Goal: Task Accomplishment & Management: Manage account settings

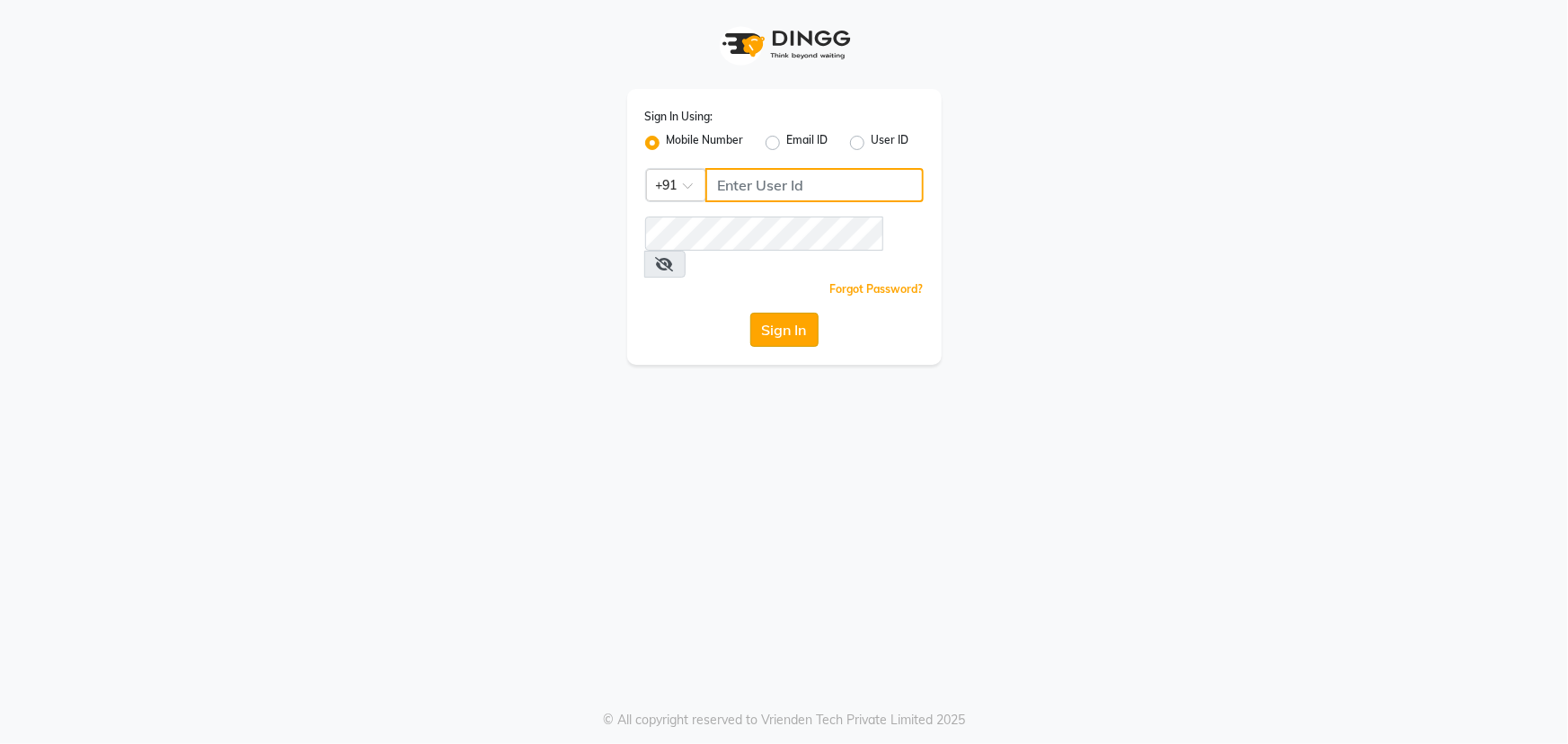
type input "9825499210"
click at [661, 313] on button "Sign In" at bounding box center [784, 330] width 69 height 34
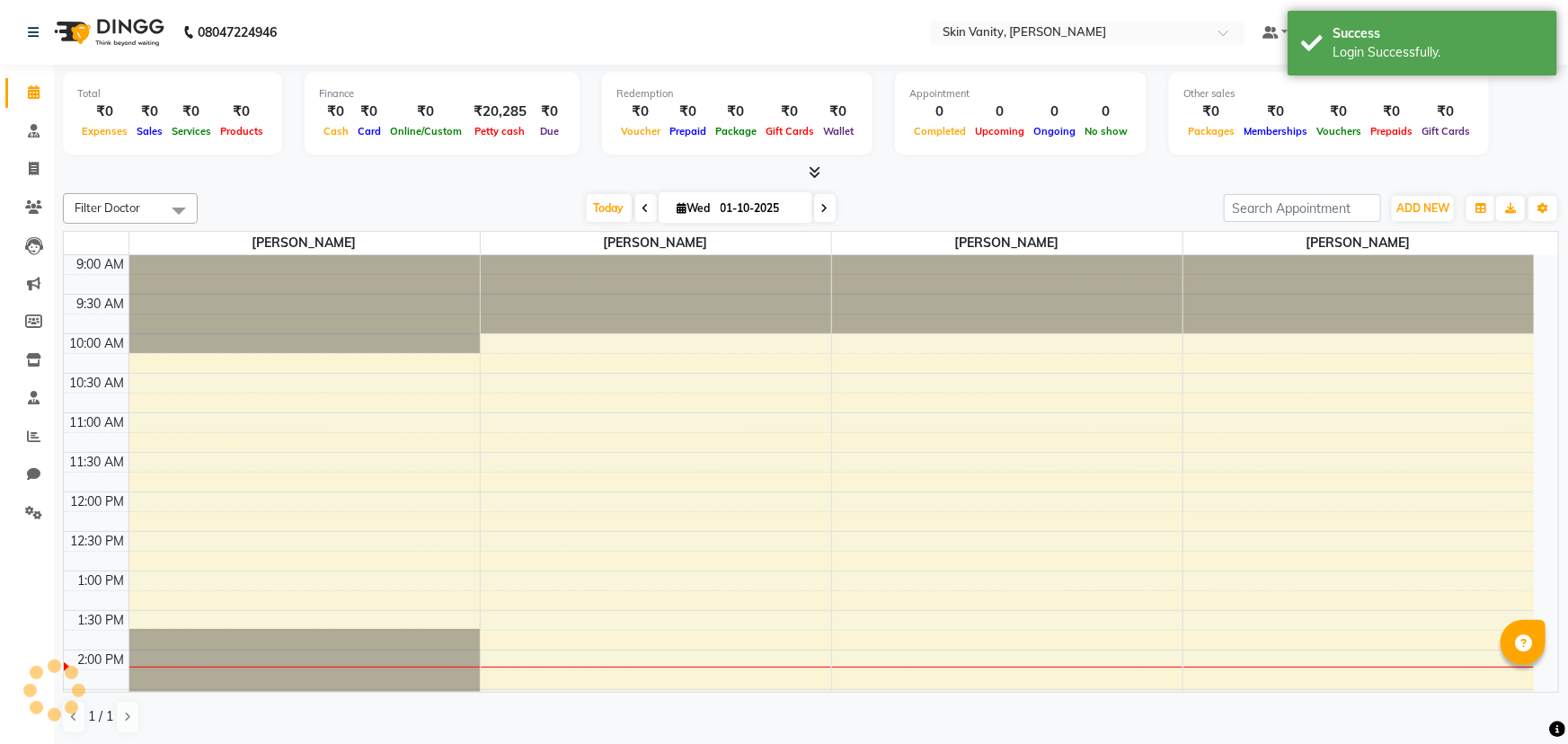
select select "en"
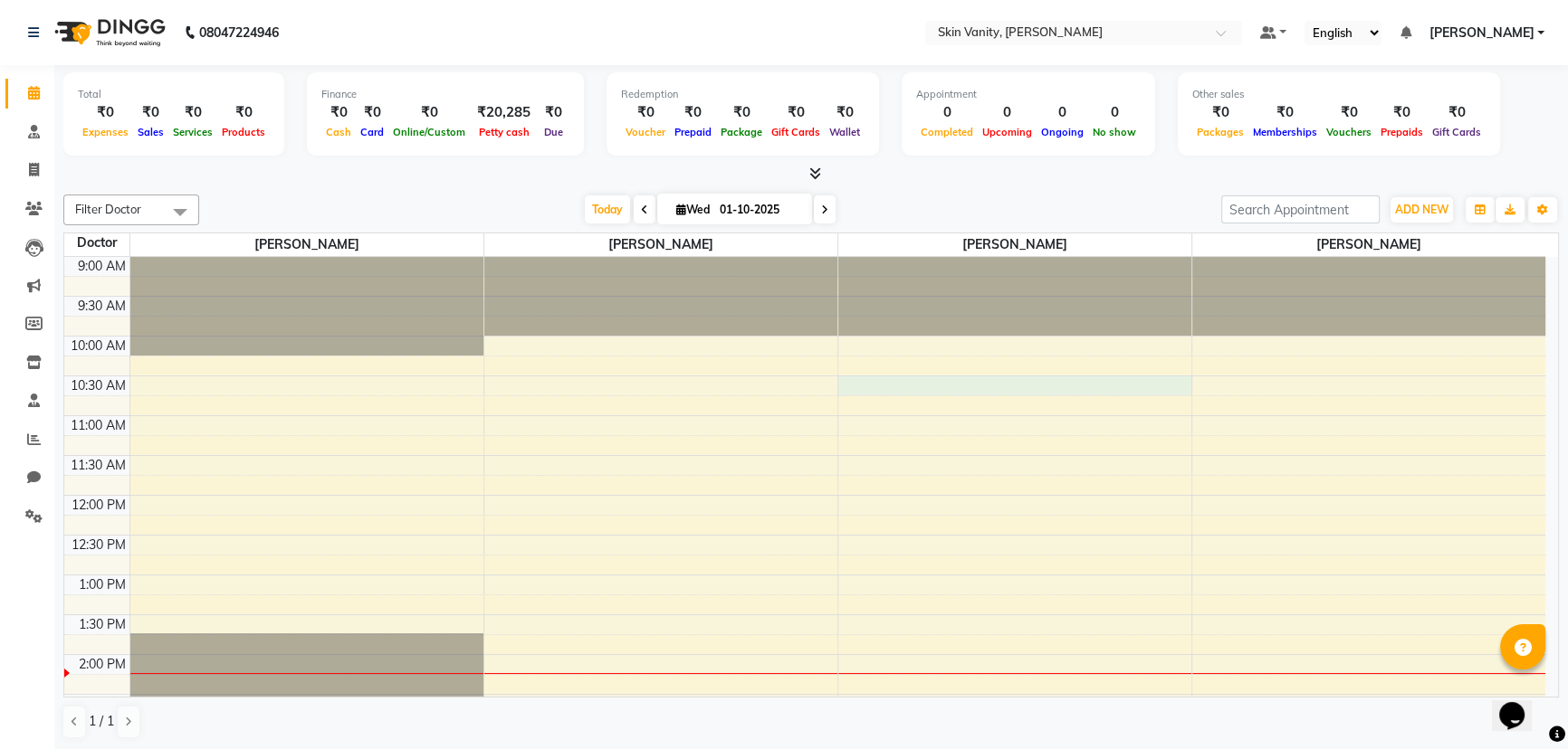
click at [666, 385] on div "9:00 AM 9:30 AM 10:00 AM 10:30 AM 11:00 AM 11:30 AM 12:00 PM 12:30 PM 1:00 PM 1…" at bounding box center [805, 694] width 1481 height 874
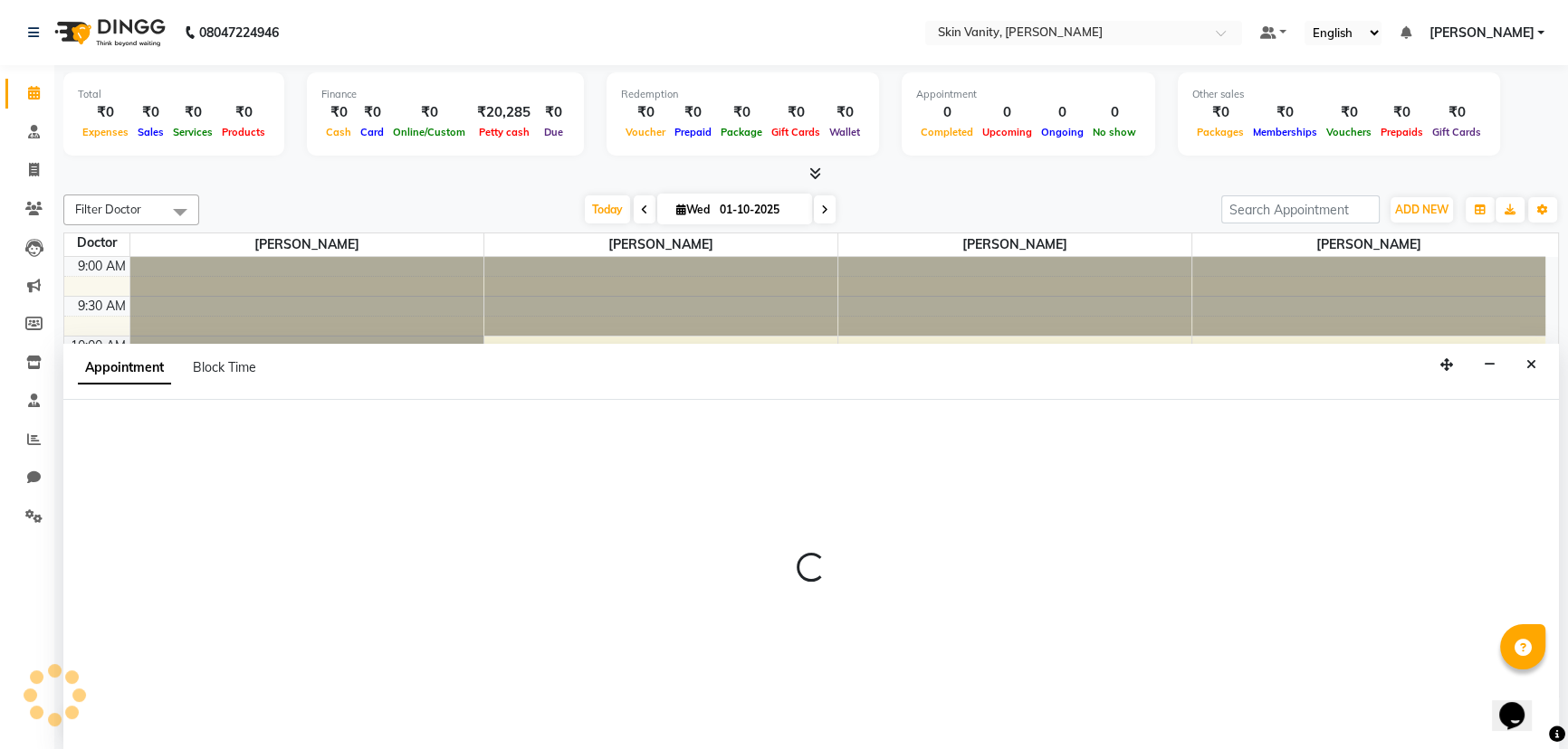
select select "70523"
select select "tentative"
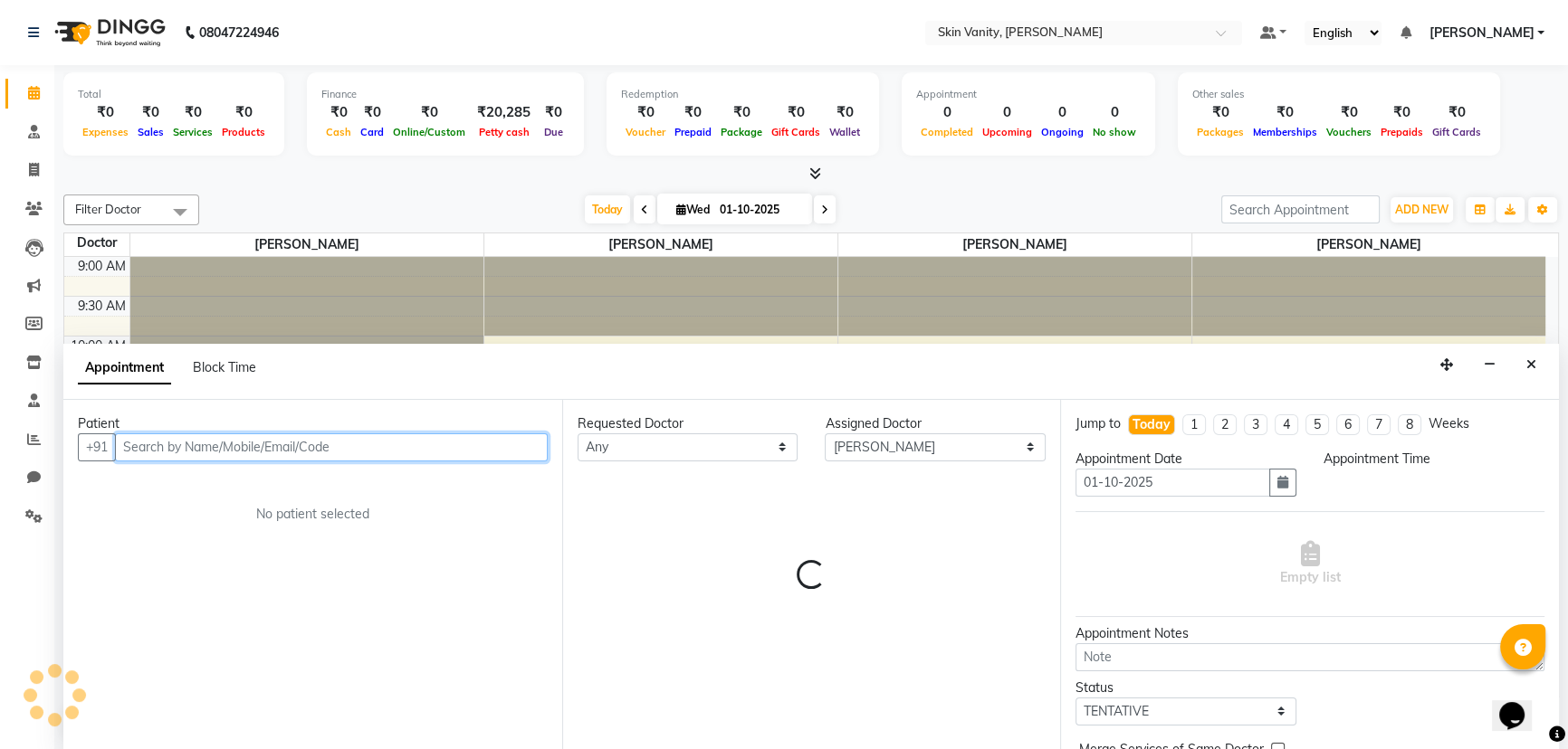
select select "630"
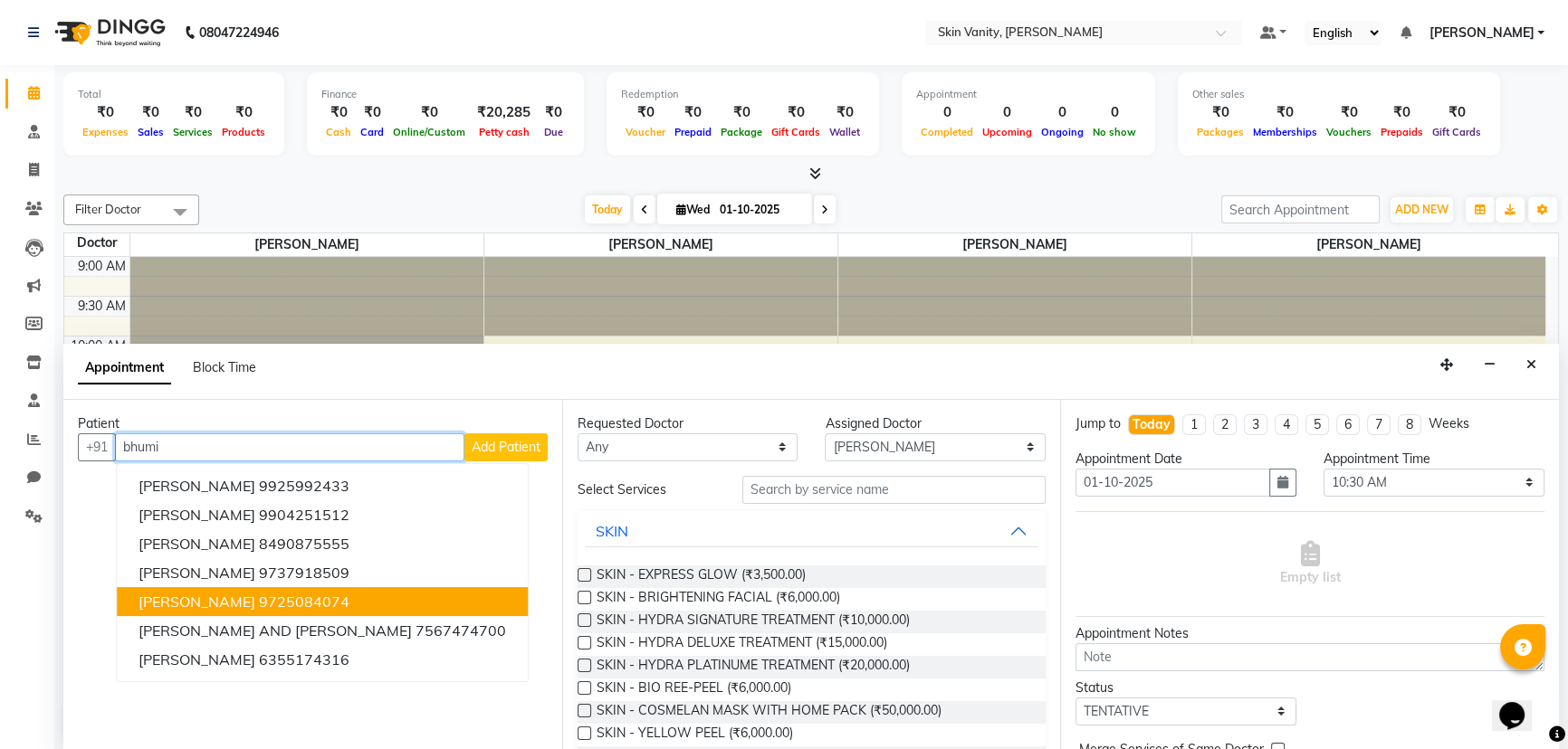
click at [314, 599] on ngb-highlight "9725084074" at bounding box center [304, 602] width 91 height 18
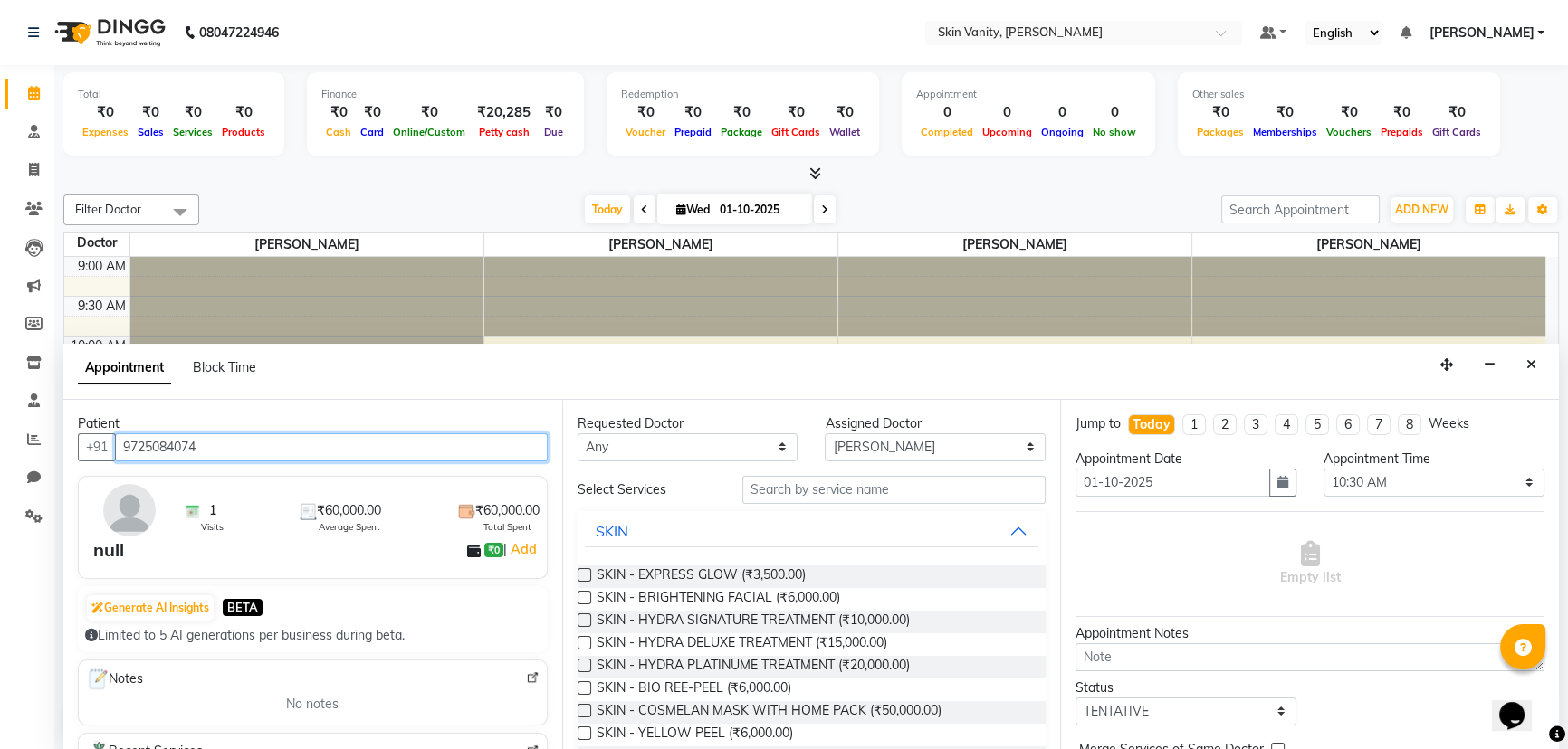
type input "9725084074"
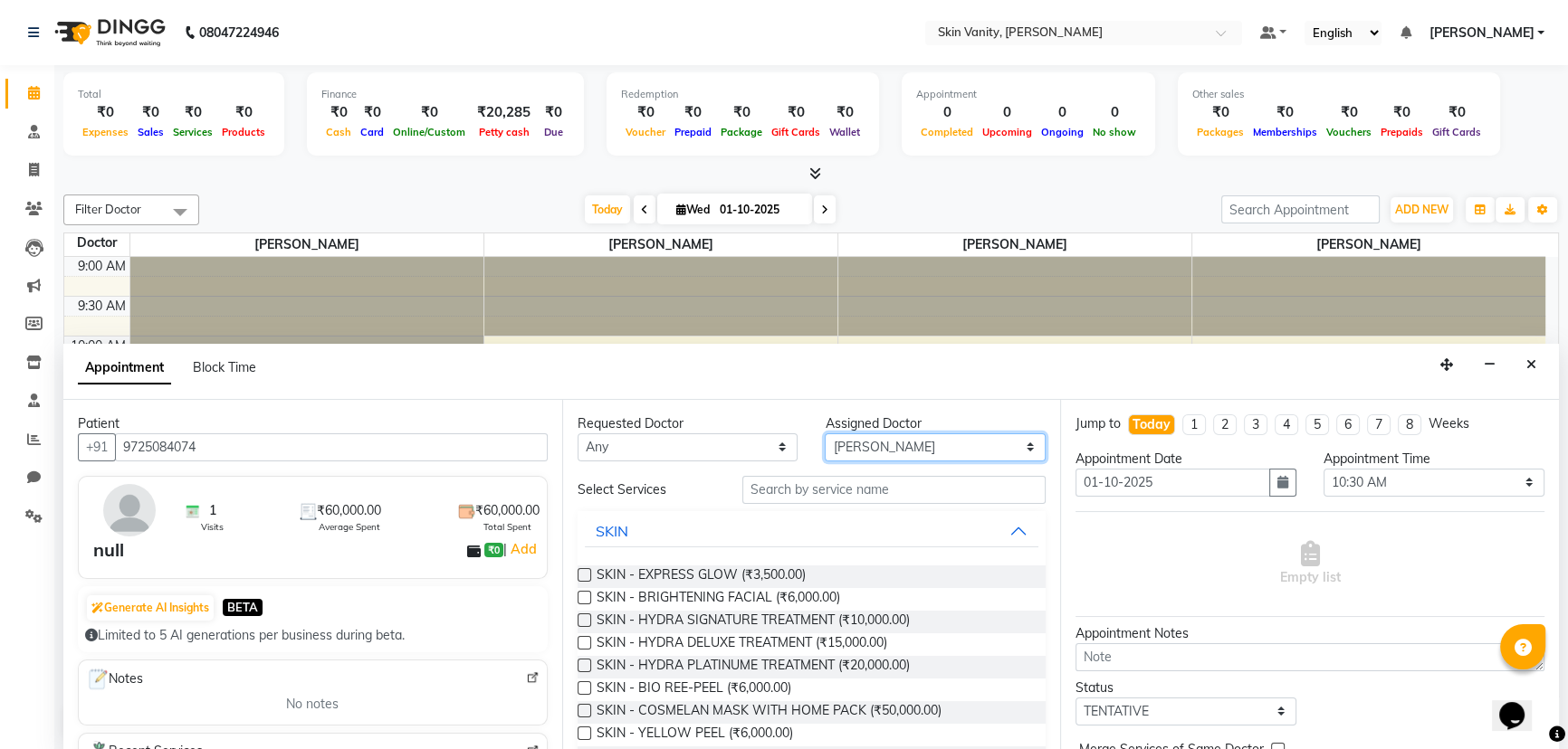
click at [666, 448] on select "Select Dr Neha Bhatnagar Minal C Patel Minal Solanki Mubina Diwan" at bounding box center [935, 447] width 221 height 28
click at [666, 433] on select "Select Dr Neha Bhatnagar Minal C Patel Minal Solanki Mubina Diwan" at bounding box center [935, 447] width 221 height 28
click at [666, 488] on input "text" at bounding box center [894, 489] width 303 height 28
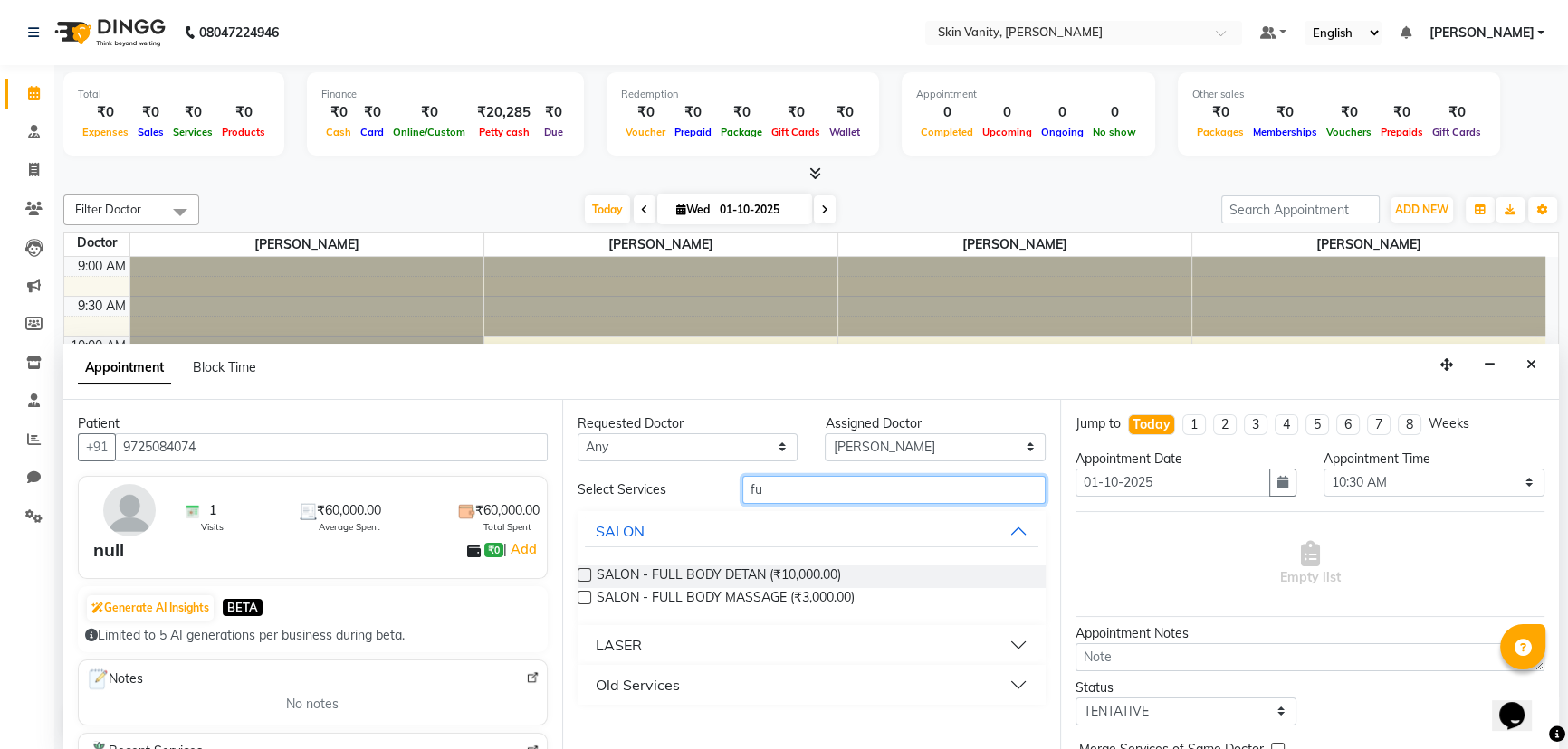
type input "f"
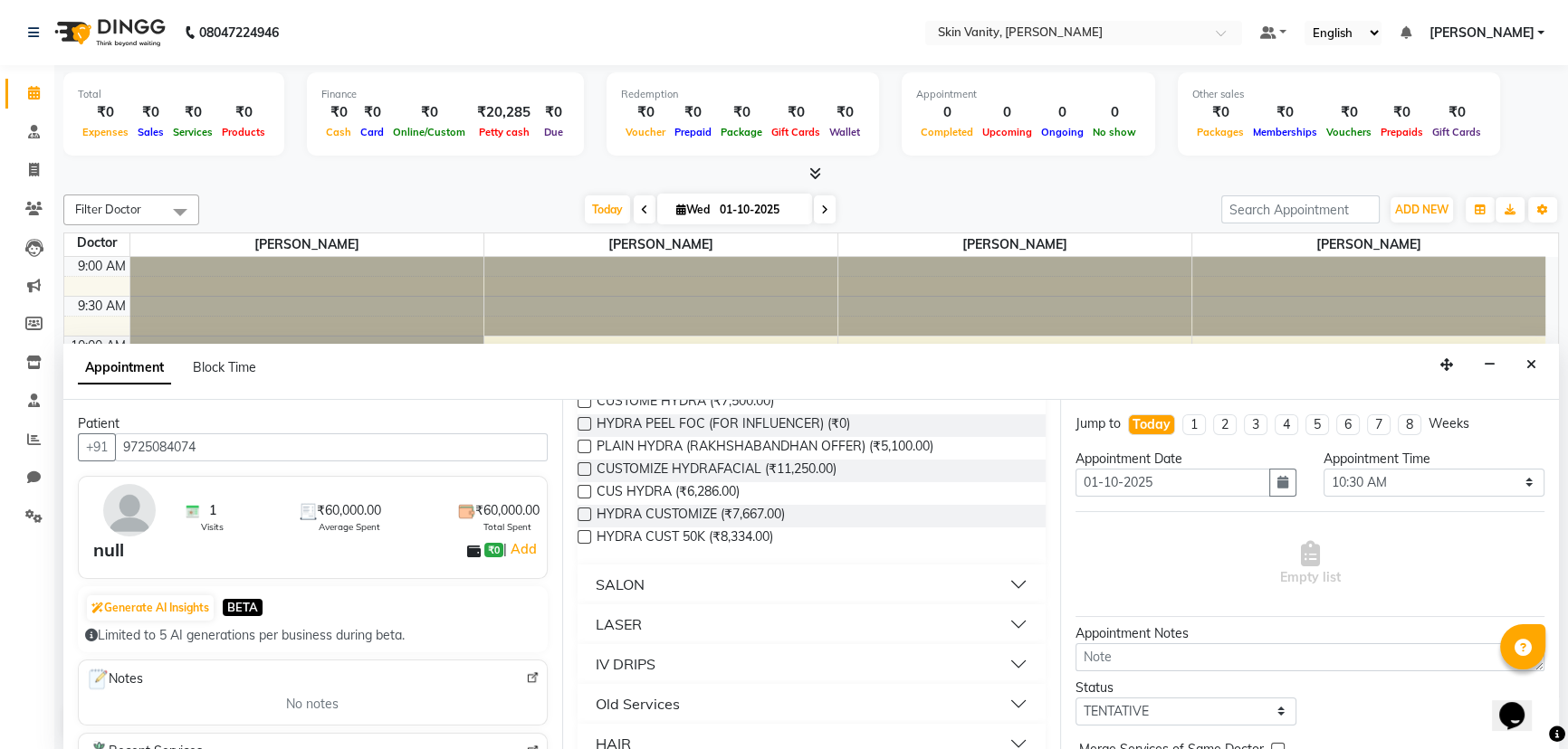
scroll to position [1127, 0]
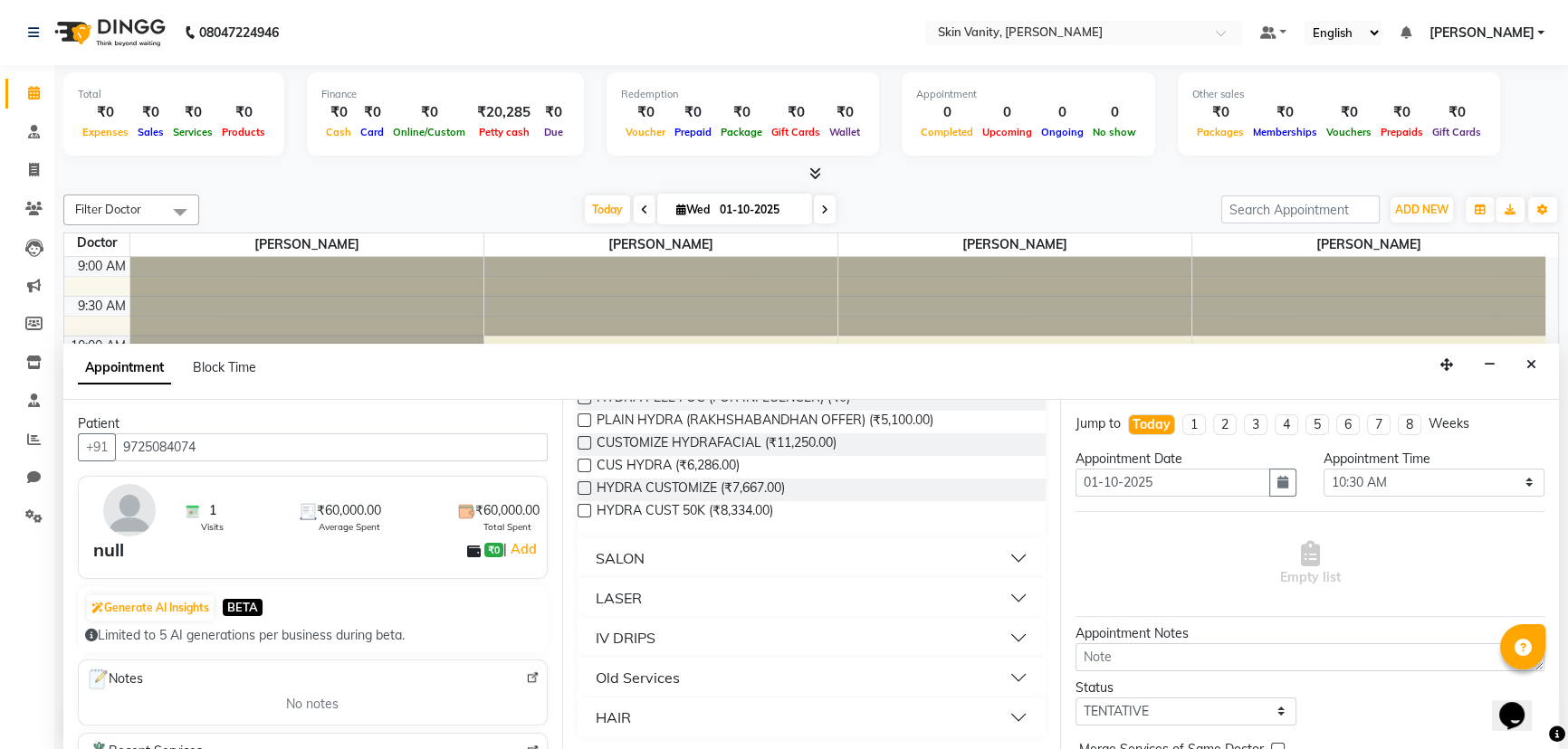
click at [636, 601] on div "LASER" at bounding box center [619, 598] width 46 height 22
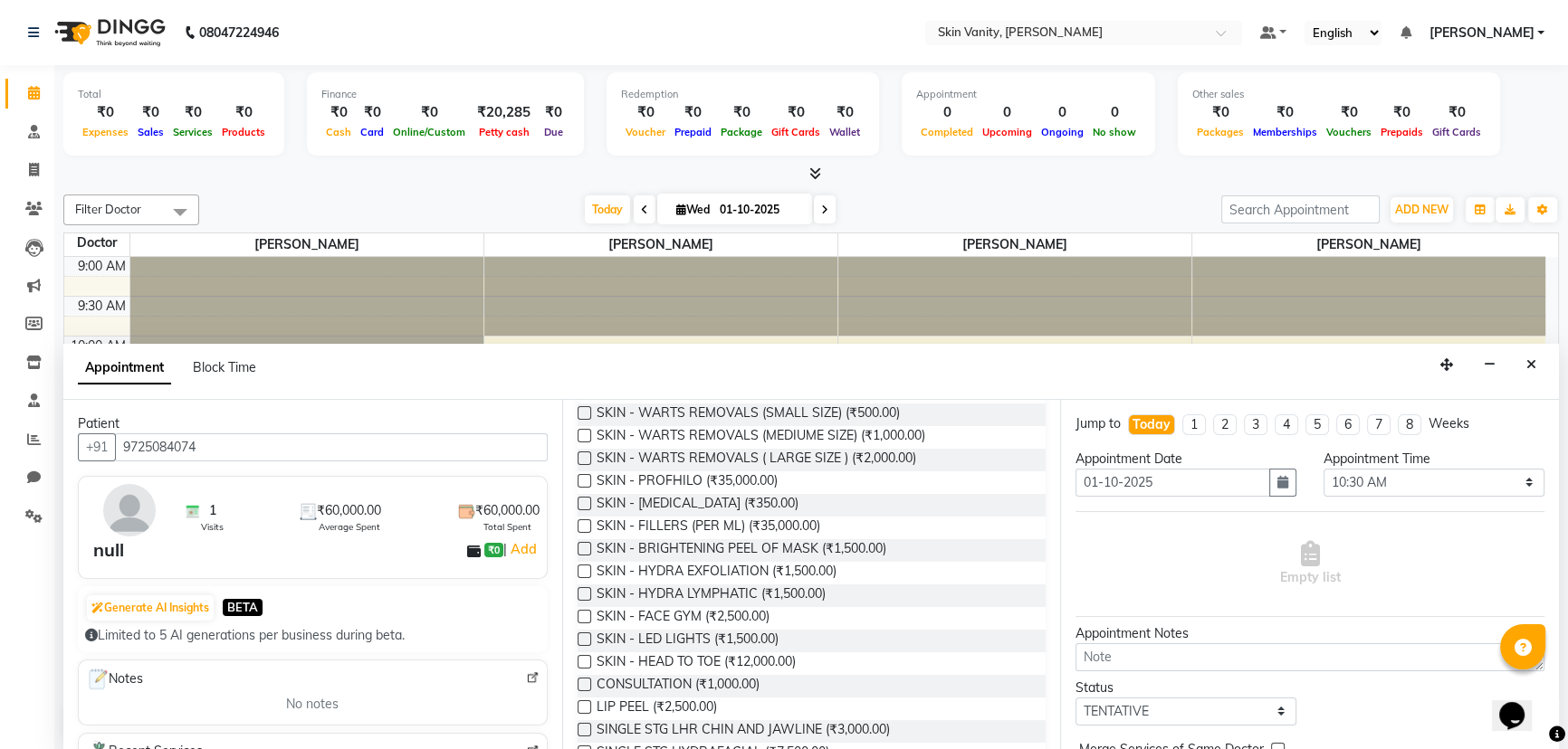
scroll to position [469, 0]
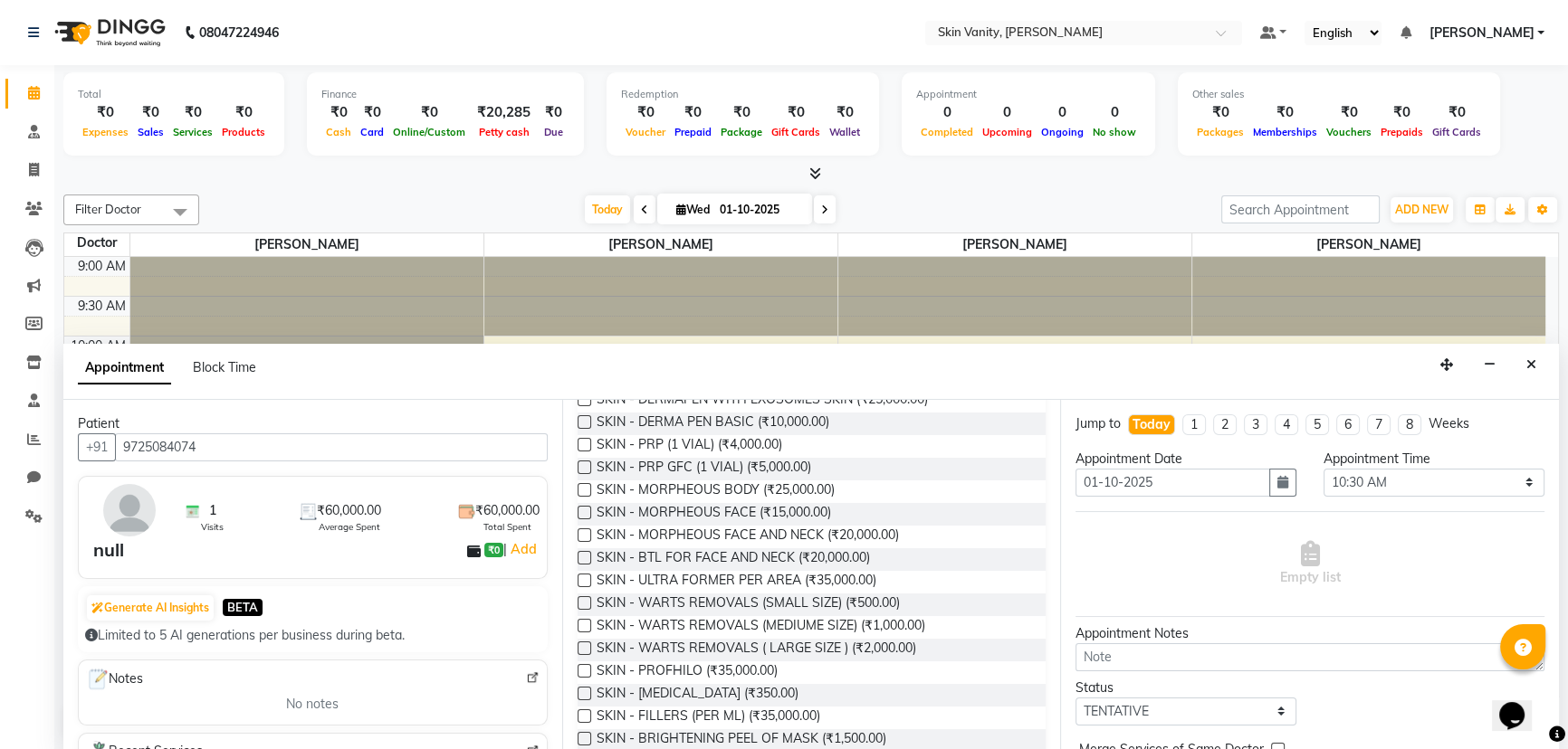
click at [640, 367] on div "Appointment Block Time" at bounding box center [811, 372] width 1495 height 56
click at [507, 368] on div "Appointment Block Time" at bounding box center [811, 372] width 1495 height 56
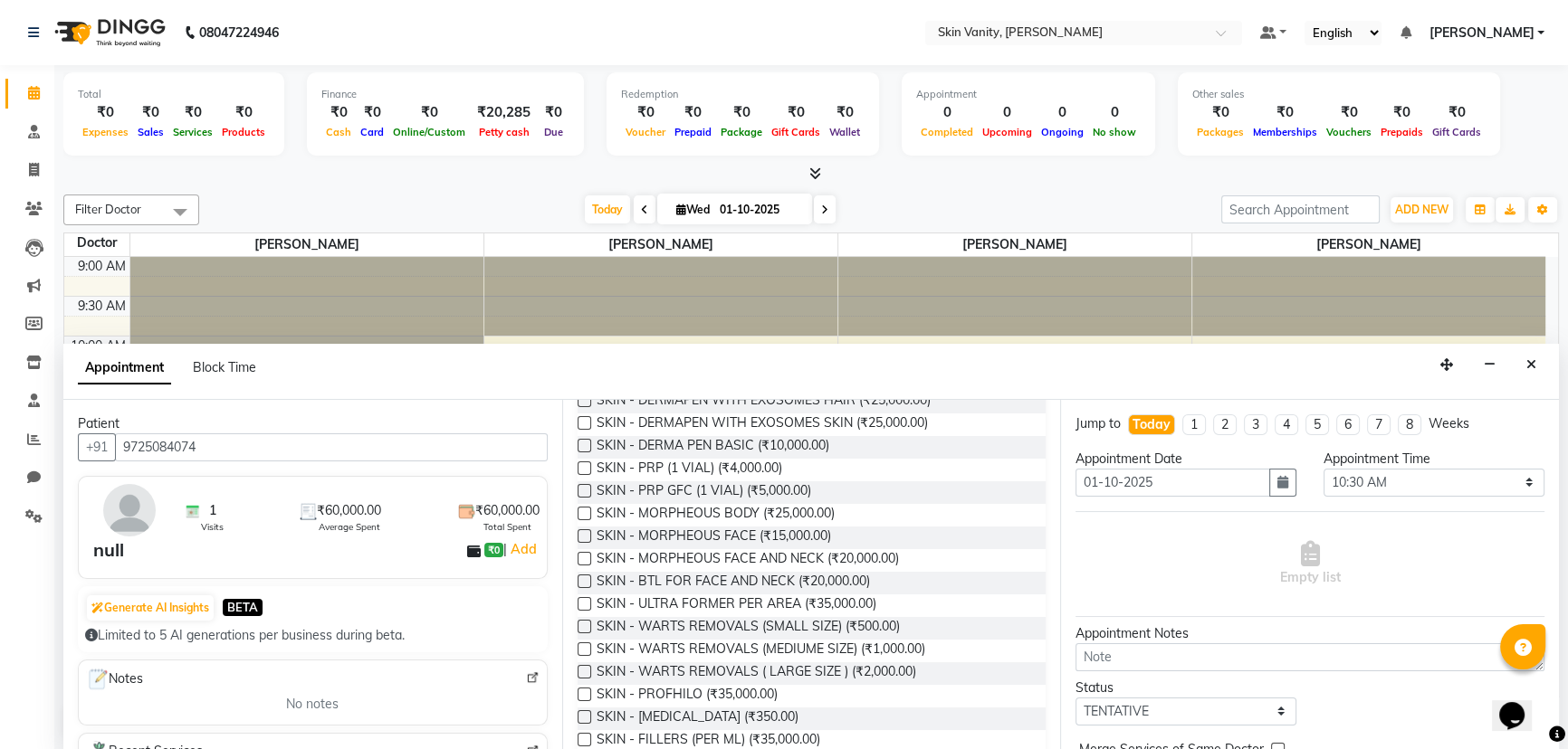
scroll to position [436, 0]
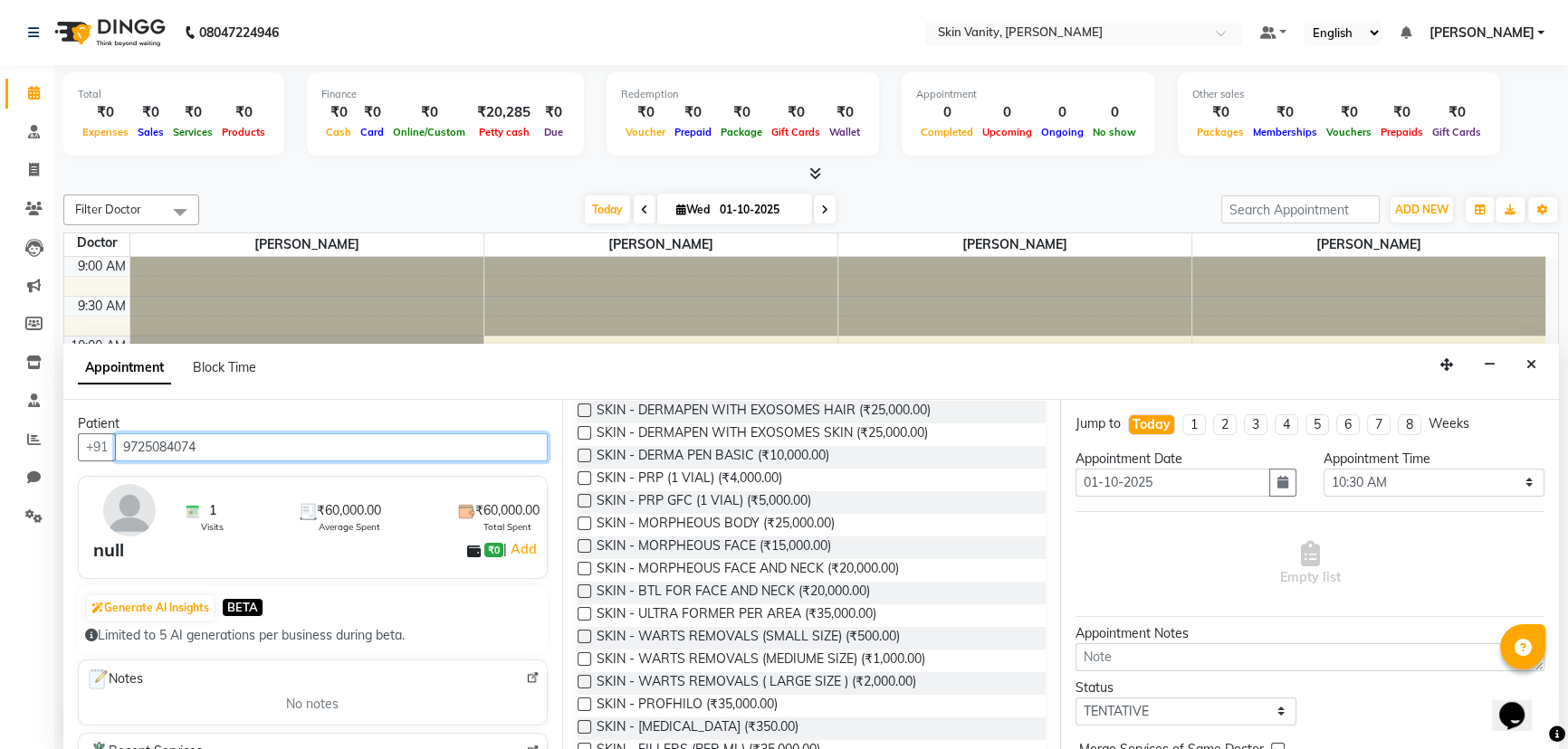
click at [410, 438] on input "9725084074" at bounding box center [332, 447] width 432 height 28
click at [461, 439] on input "9725084074" at bounding box center [332, 447] width 432 height 28
click at [666, 322] on div at bounding box center [660, 296] width 353 height 79
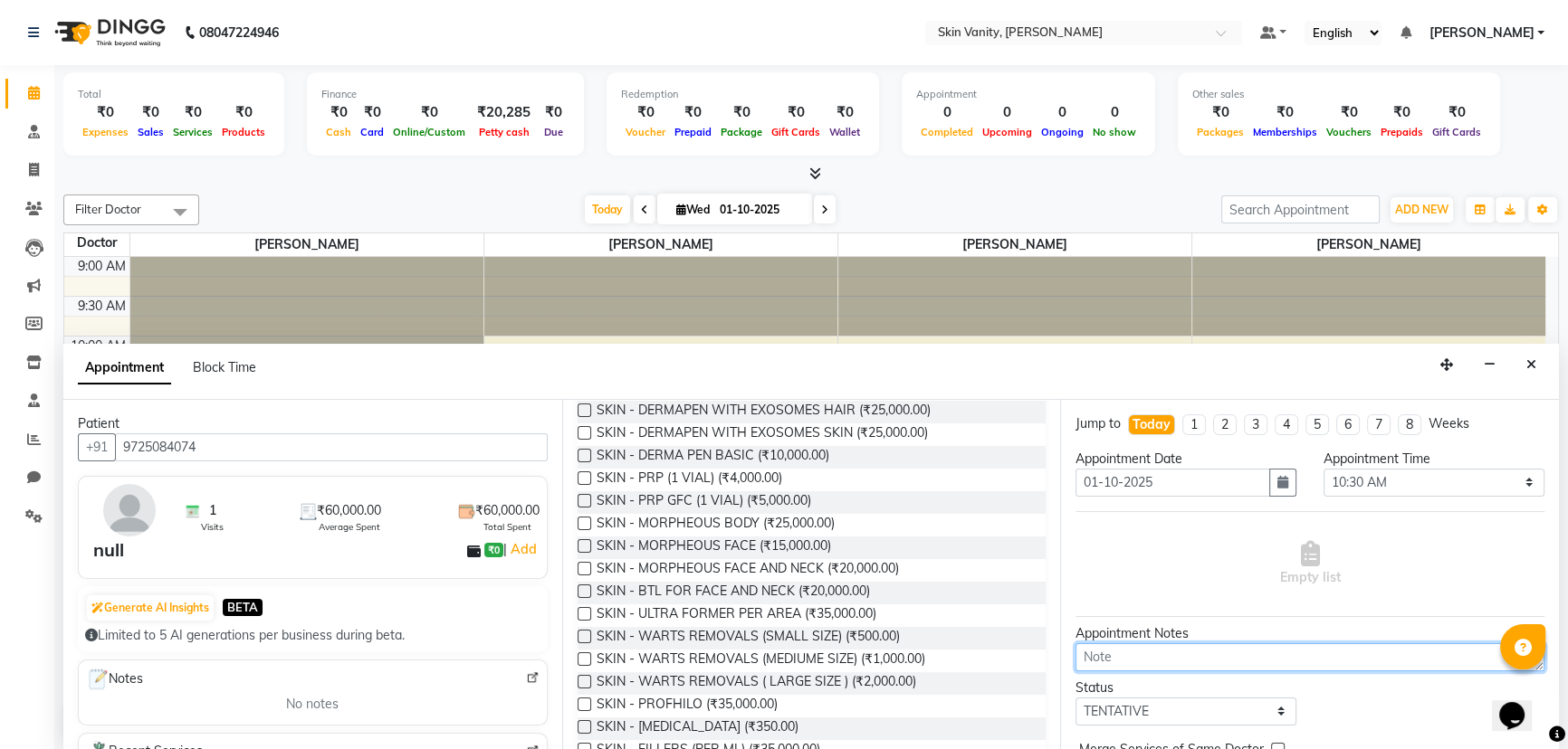
click at [666, 652] on textarea at bounding box center [1310, 656] width 469 height 28
click at [666, 344] on div "Appointment Block Time" at bounding box center [811, 372] width 1495 height 56
click at [666, 359] on div "Appointment Block Time" at bounding box center [811, 372] width 1495 height 56
click at [666, 316] on div at bounding box center [660, 296] width 353 height 79
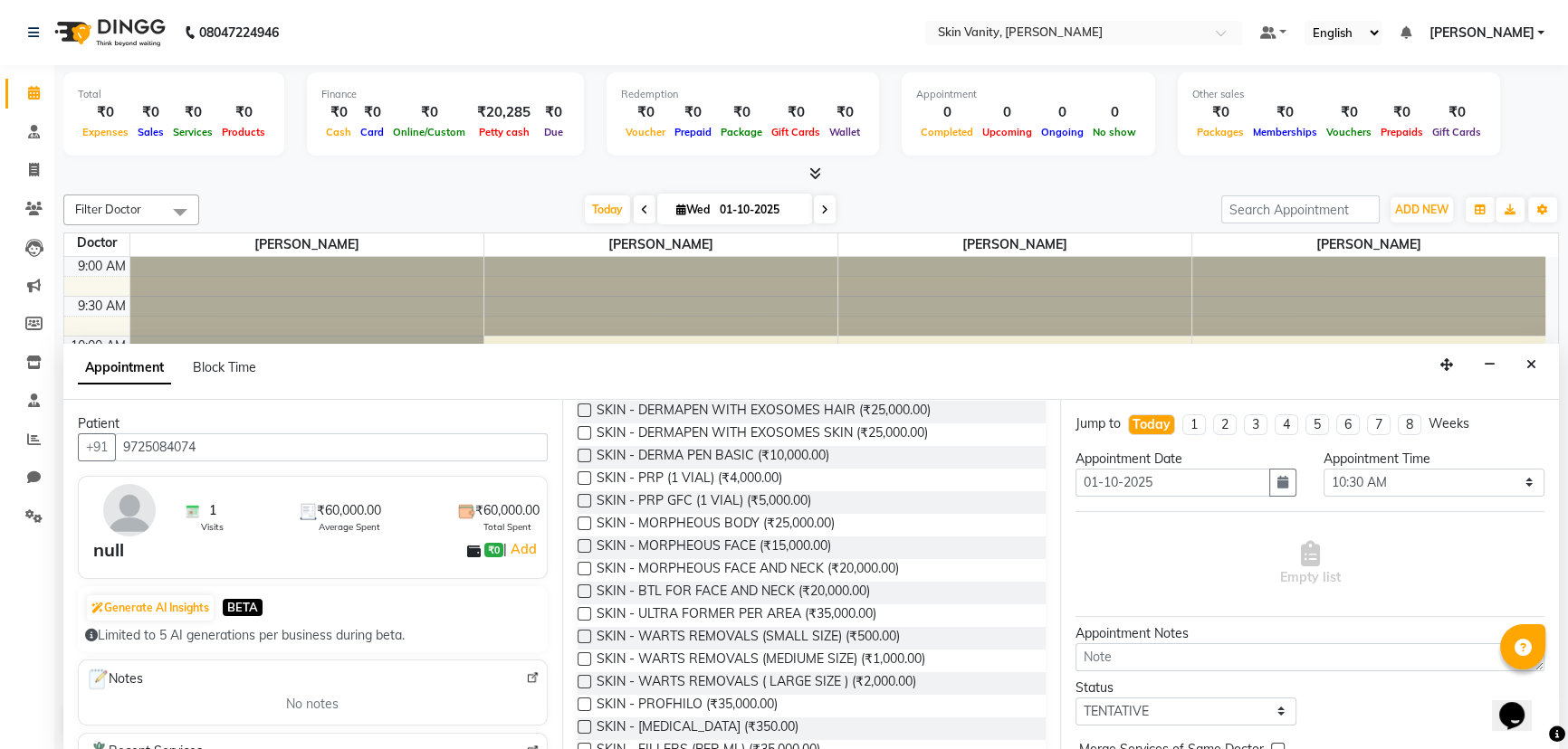
click at [536, 375] on div "Appointment Block Time" at bounding box center [811, 372] width 1495 height 56
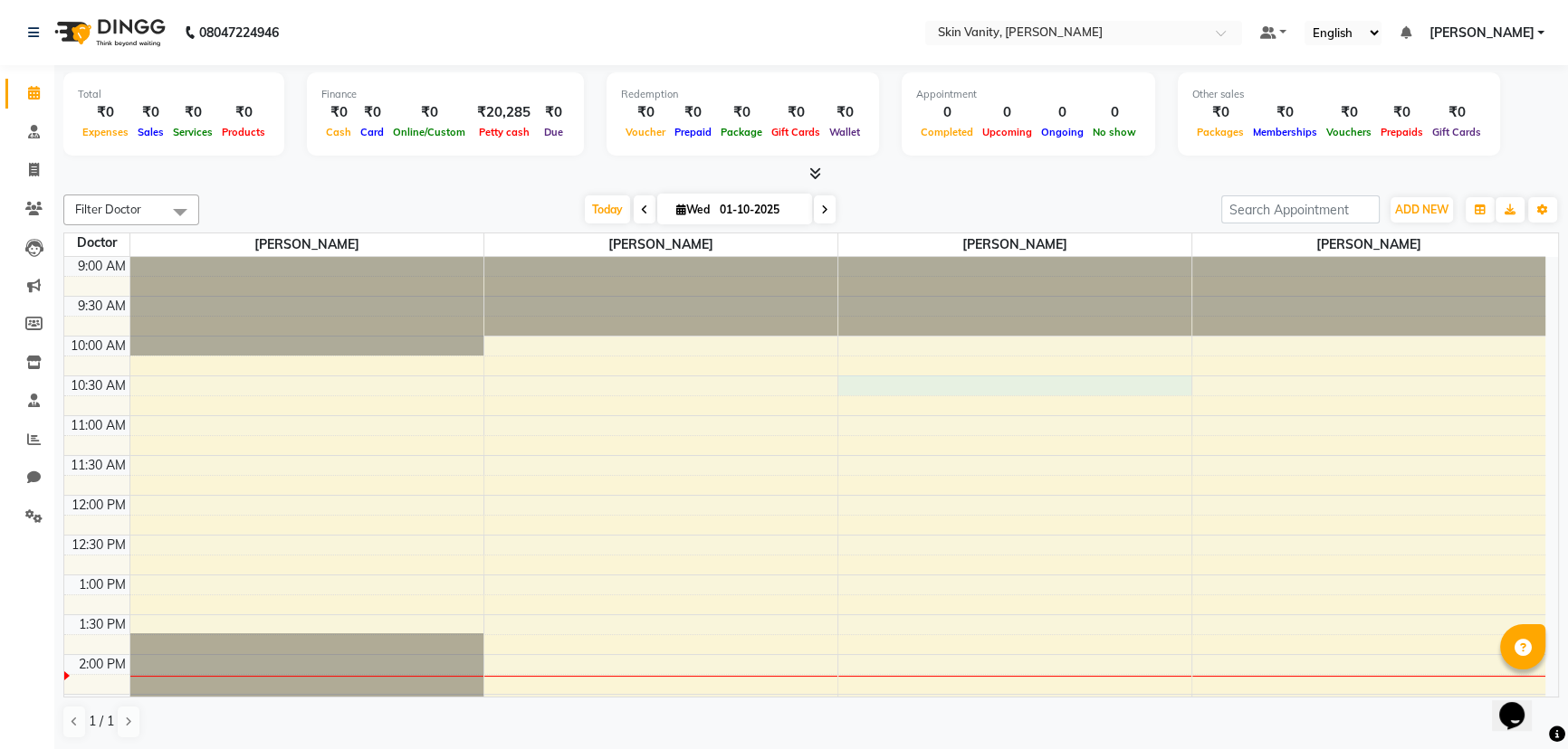
click at [666, 379] on div "9:00 AM 9:30 AM 10:00 AM 10:30 AM 11:00 AM 11:30 AM 12:00 PM 12:30 PM 1:00 PM 1…" at bounding box center [805, 694] width 1481 height 874
select select "70523"
select select "tentative"
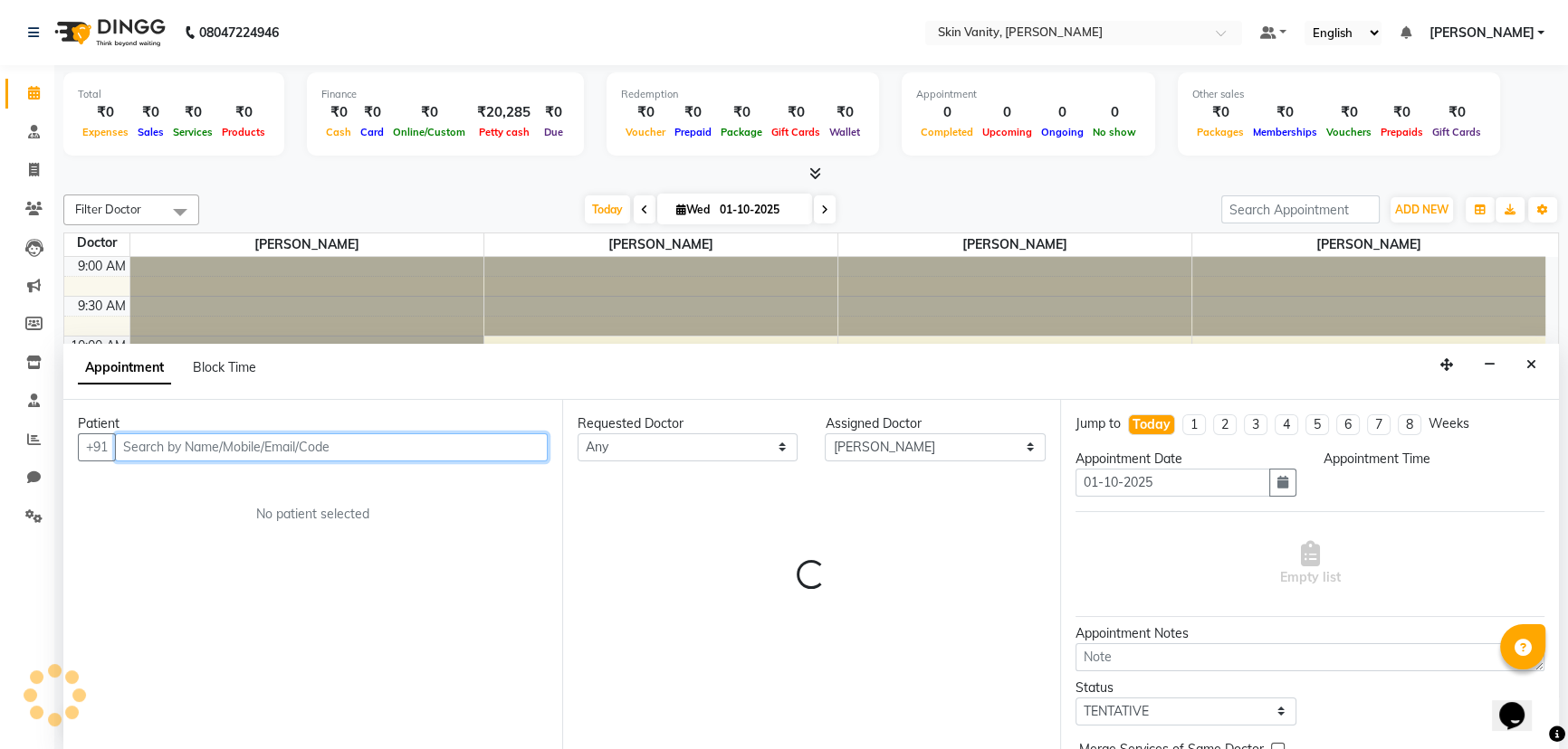
select select "630"
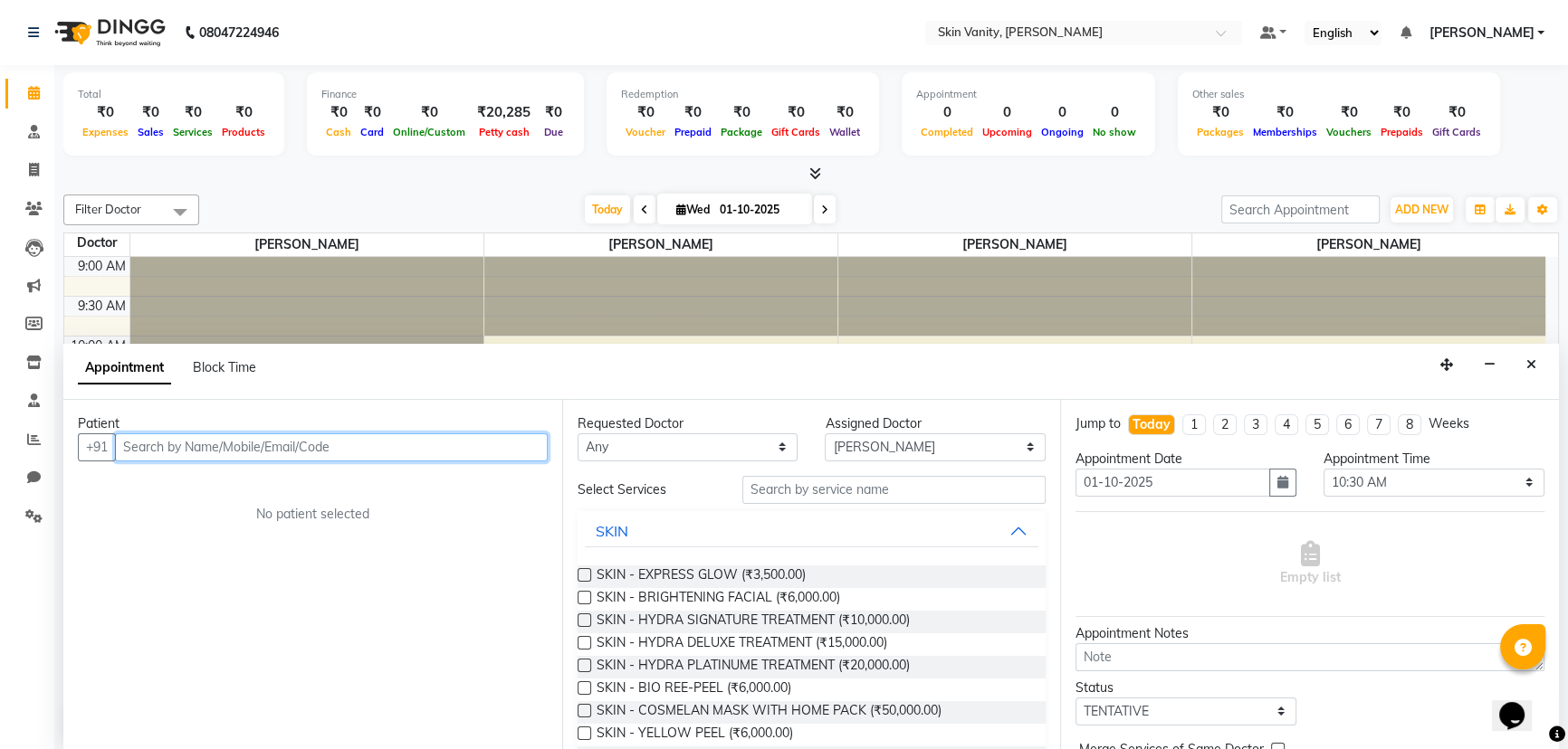
drag, startPoint x: 411, startPoint y: 442, endPoint x: 399, endPoint y: 448, distance: 13.4
click at [411, 442] on input "text" at bounding box center [332, 447] width 432 height 28
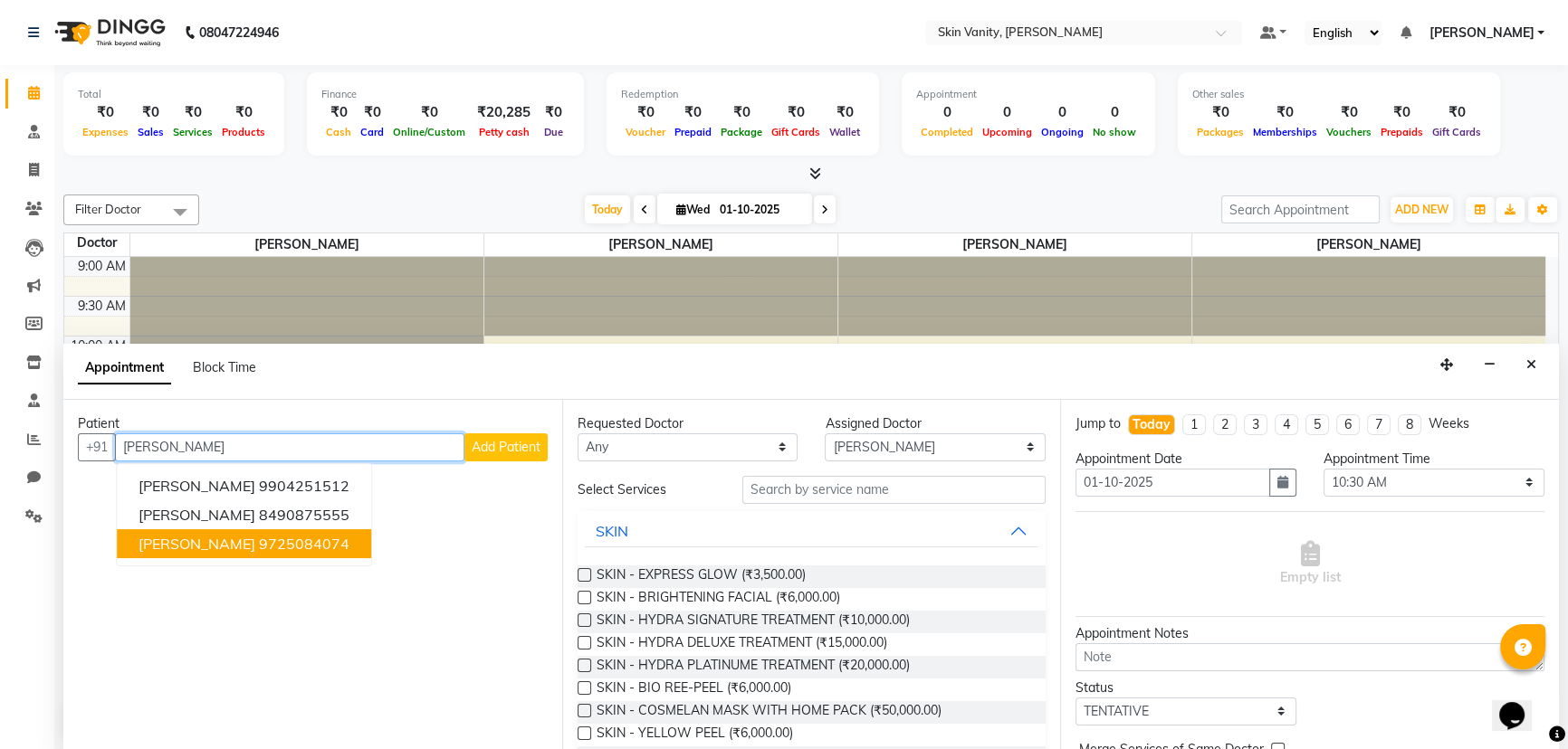
click at [329, 540] on ngb-highlight "9725084074" at bounding box center [304, 544] width 91 height 18
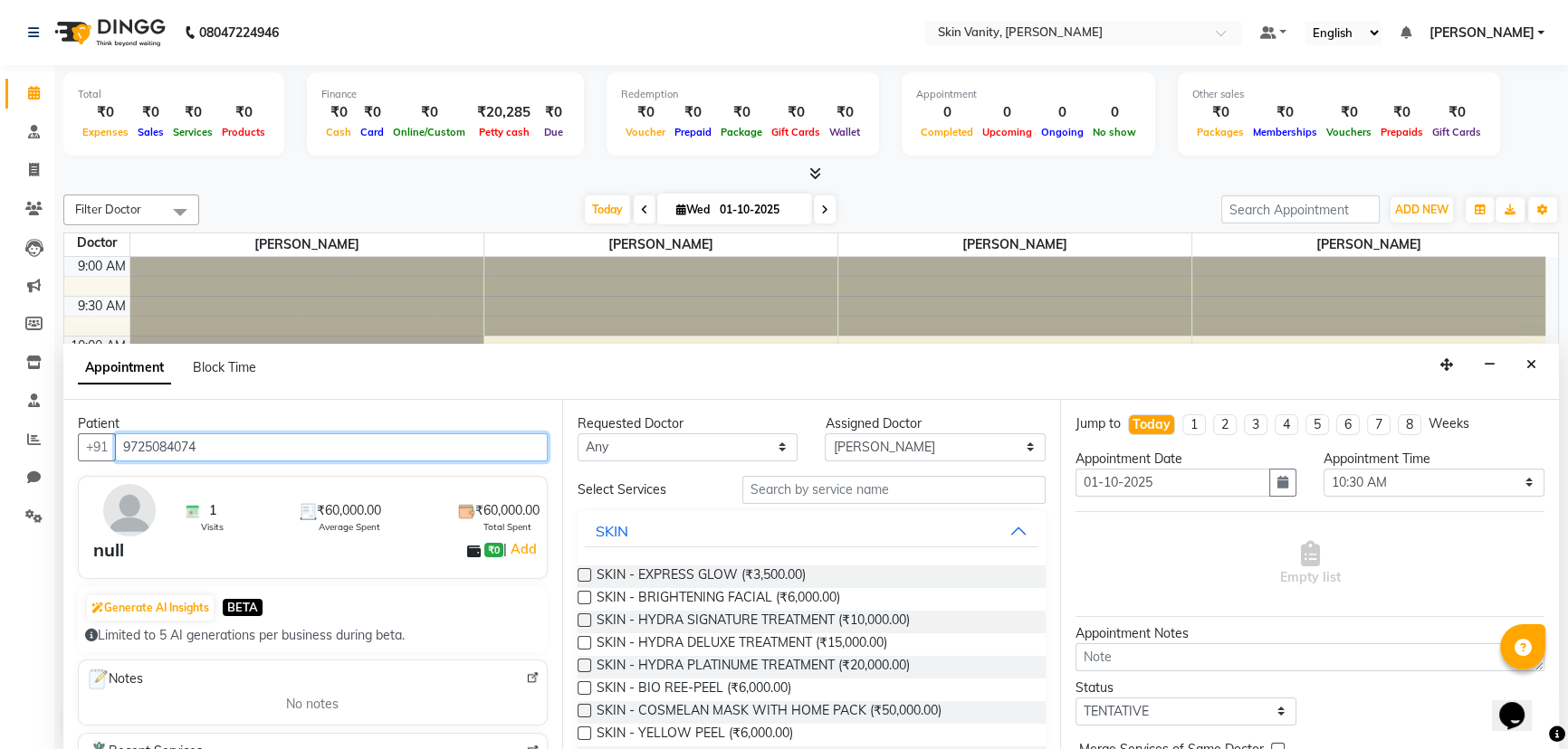
type input "9725084074"
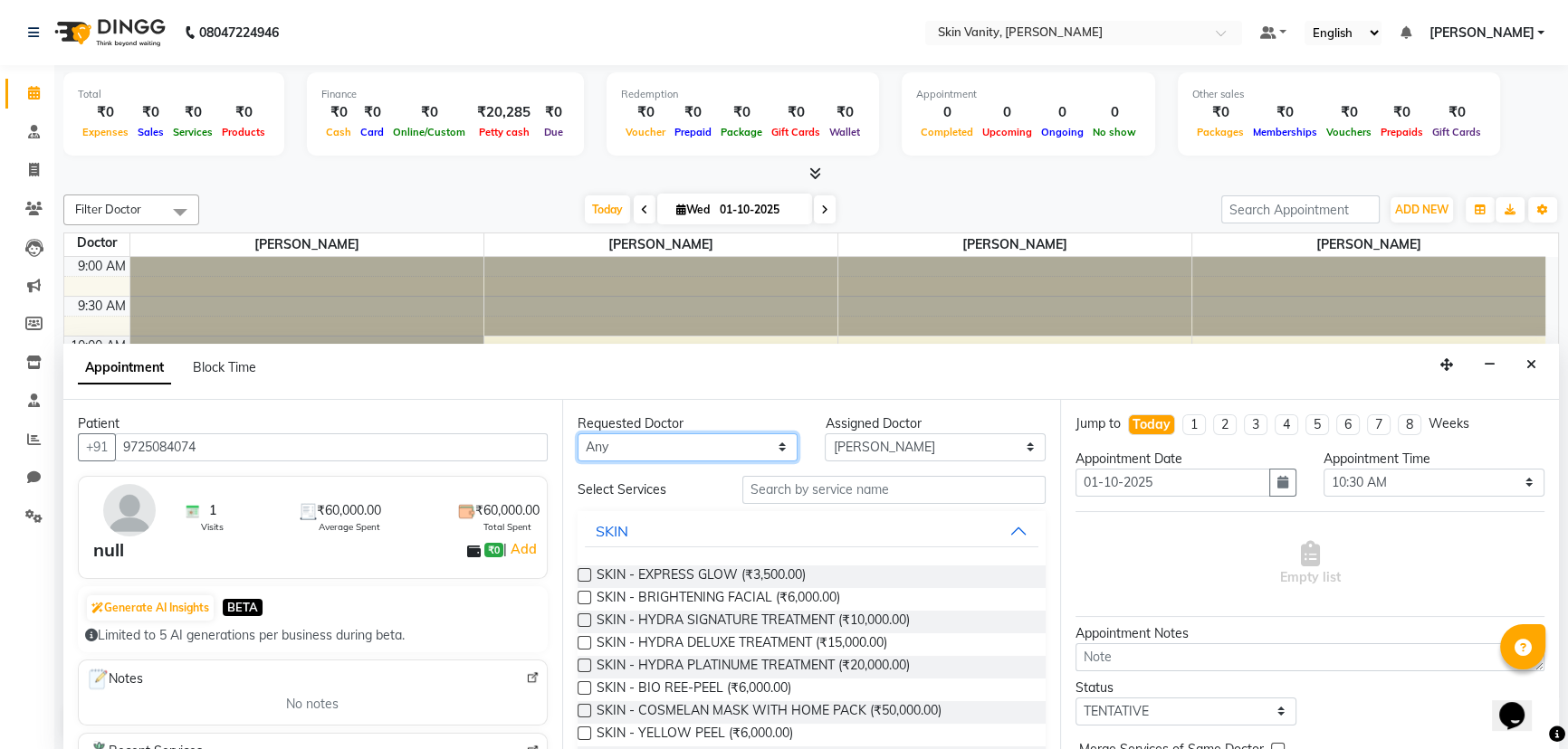
click at [666, 447] on select "Any Dr Neha Bhatnagar Minal C Patel Minal Solanki Mubina Diwan" at bounding box center [688, 447] width 221 height 28
select select "70522"
click at [578, 433] on select "Any Dr Neha Bhatnagar Minal C Patel Minal Solanki Mubina Diwan" at bounding box center [688, 447] width 221 height 28
click at [666, 442] on select "Select Dr Neha Bhatnagar Minal C Patel Minal Solanki Mubina Diwan" at bounding box center [935, 447] width 221 height 28
select select "70523"
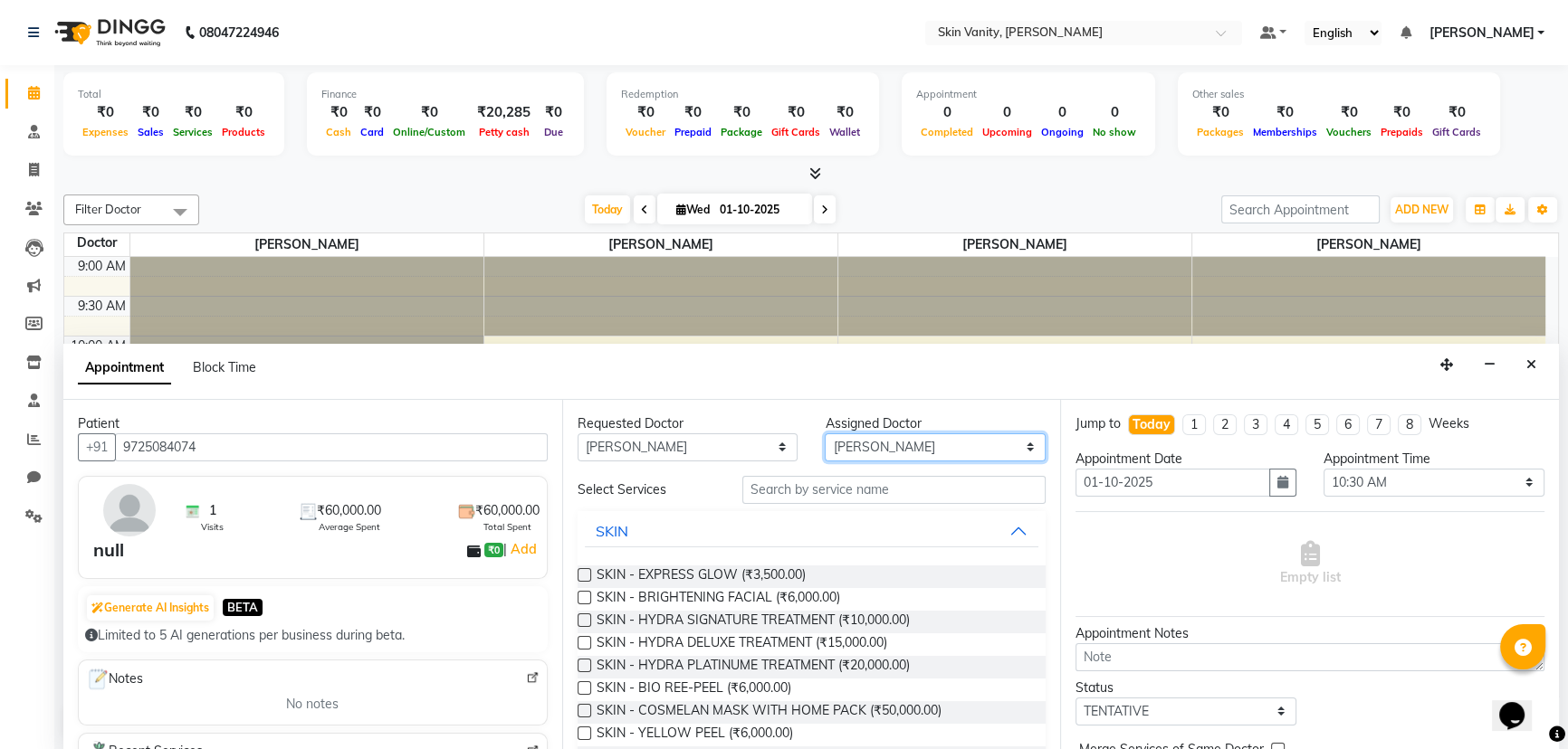
click at [666, 433] on select "Select Dr Neha Bhatnagar Minal C Patel Minal Solanki Mubina Diwan" at bounding box center [935, 447] width 221 height 28
click at [666, 487] on input "text" at bounding box center [894, 489] width 303 height 28
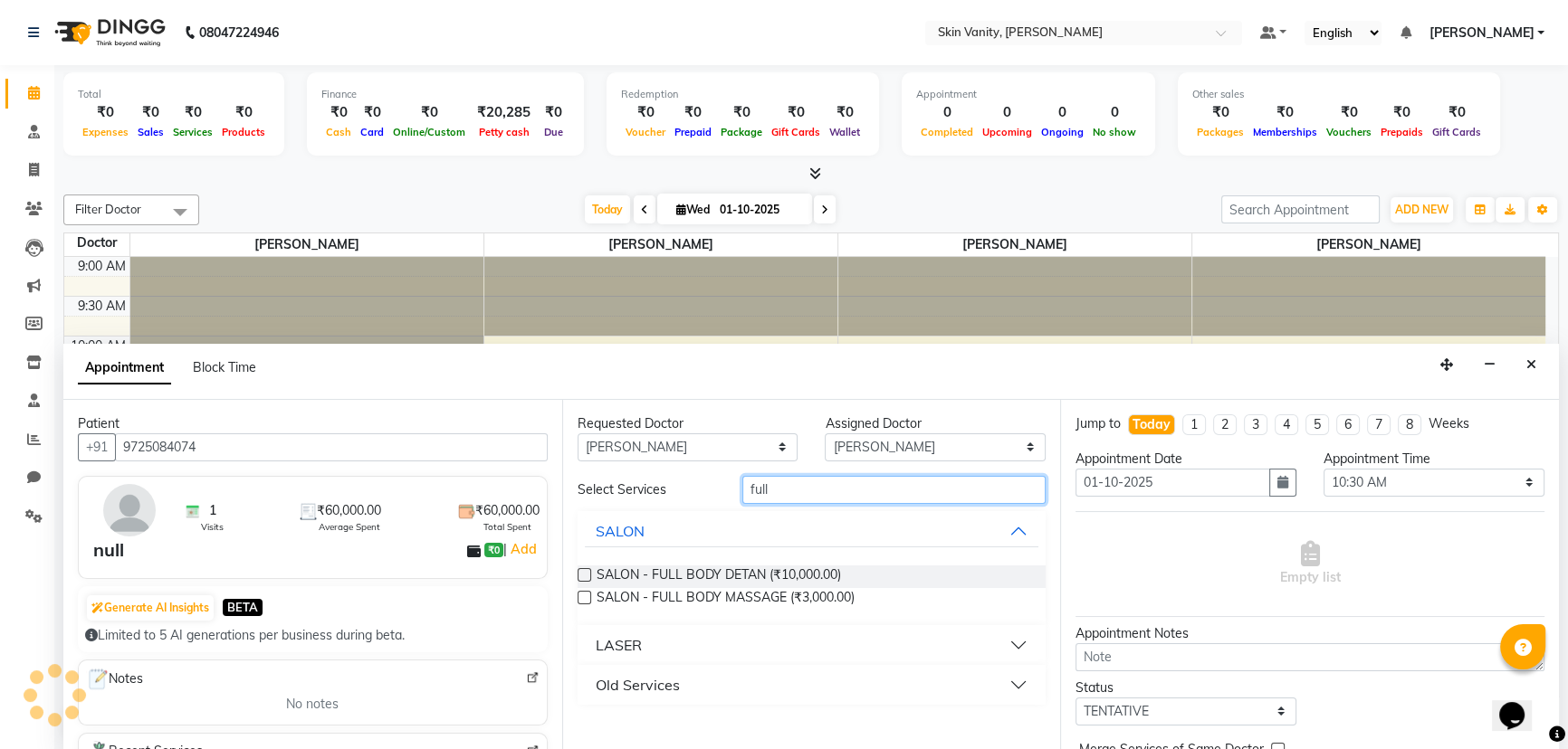
type input "full"
click at [649, 638] on button "LASER" at bounding box center [812, 645] width 454 height 33
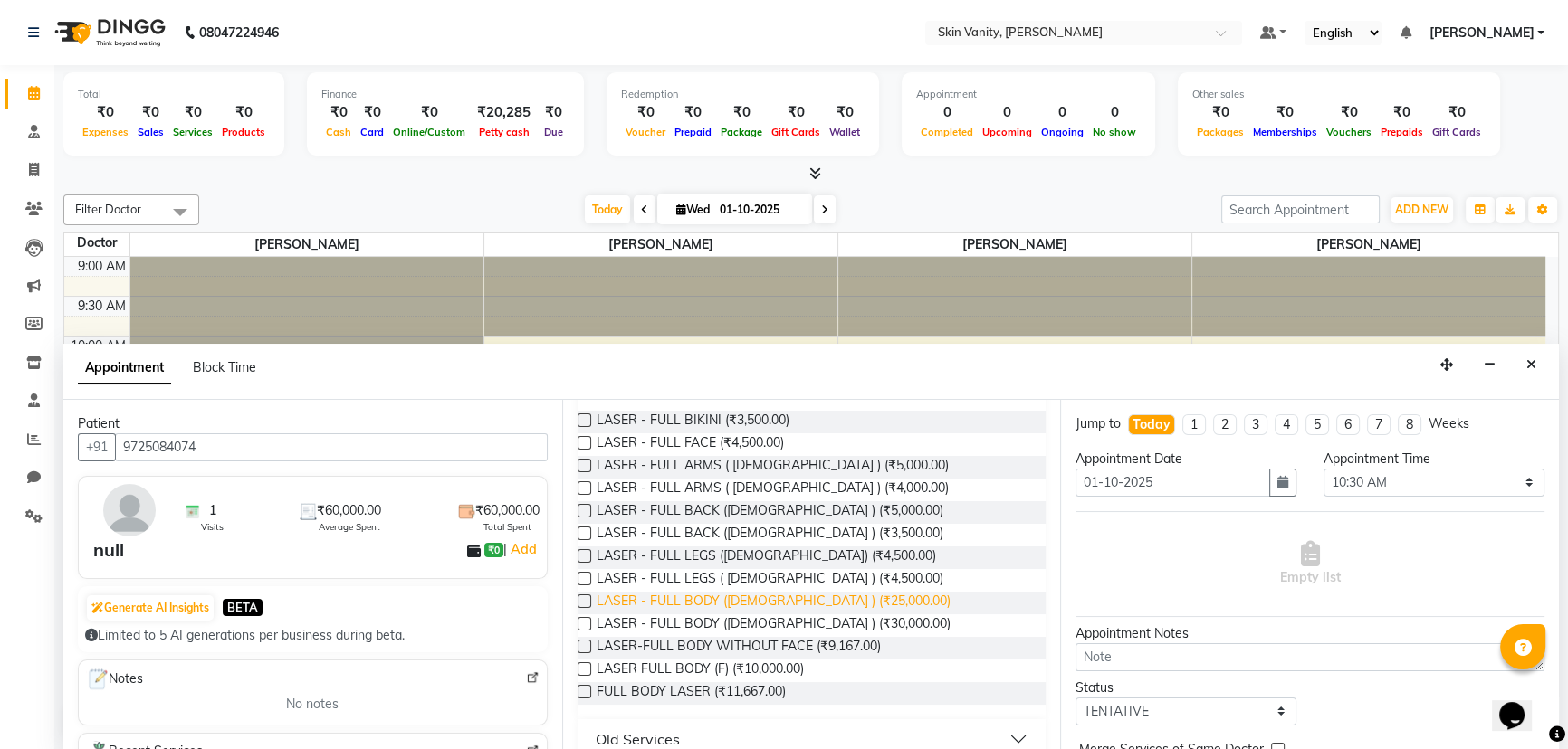
scroll to position [291, 0]
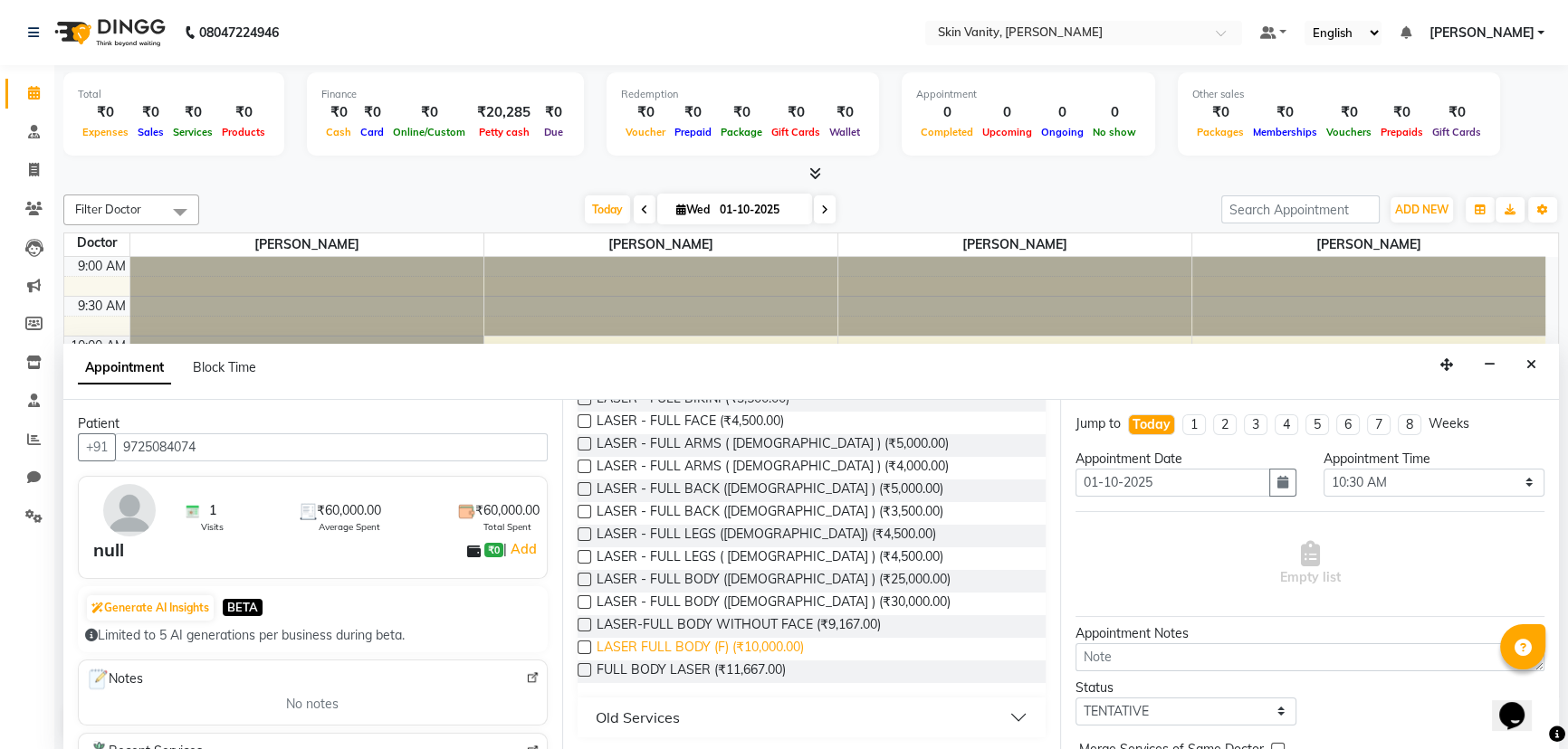
click at [666, 642] on span "LASER FULL BODY (F) (₹10,000.00)" at bounding box center [700, 648] width 207 height 23
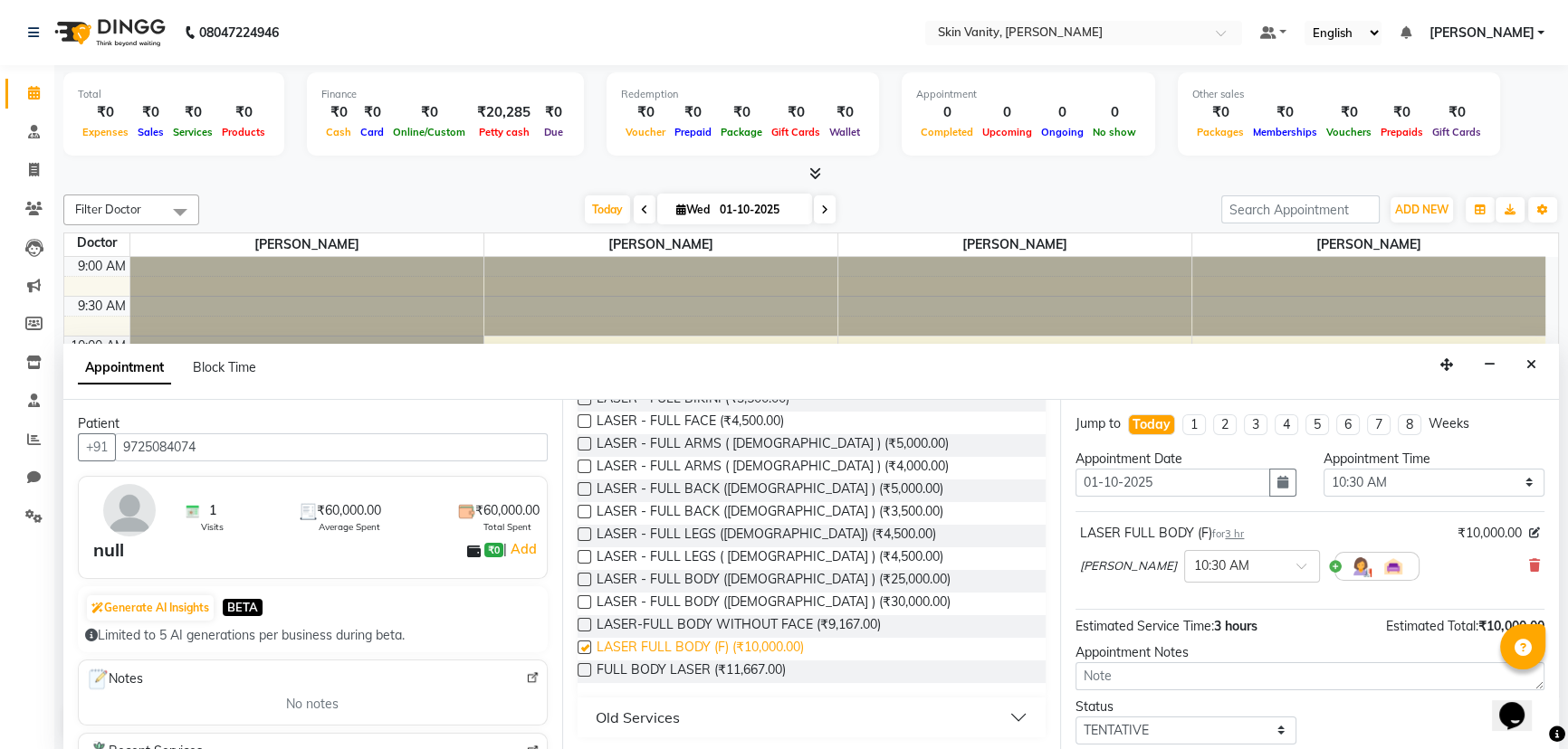
checkbox input "false"
click at [666, 668] on span "FULL BODY LASER (₹11,667.00)" at bounding box center [691, 671] width 189 height 23
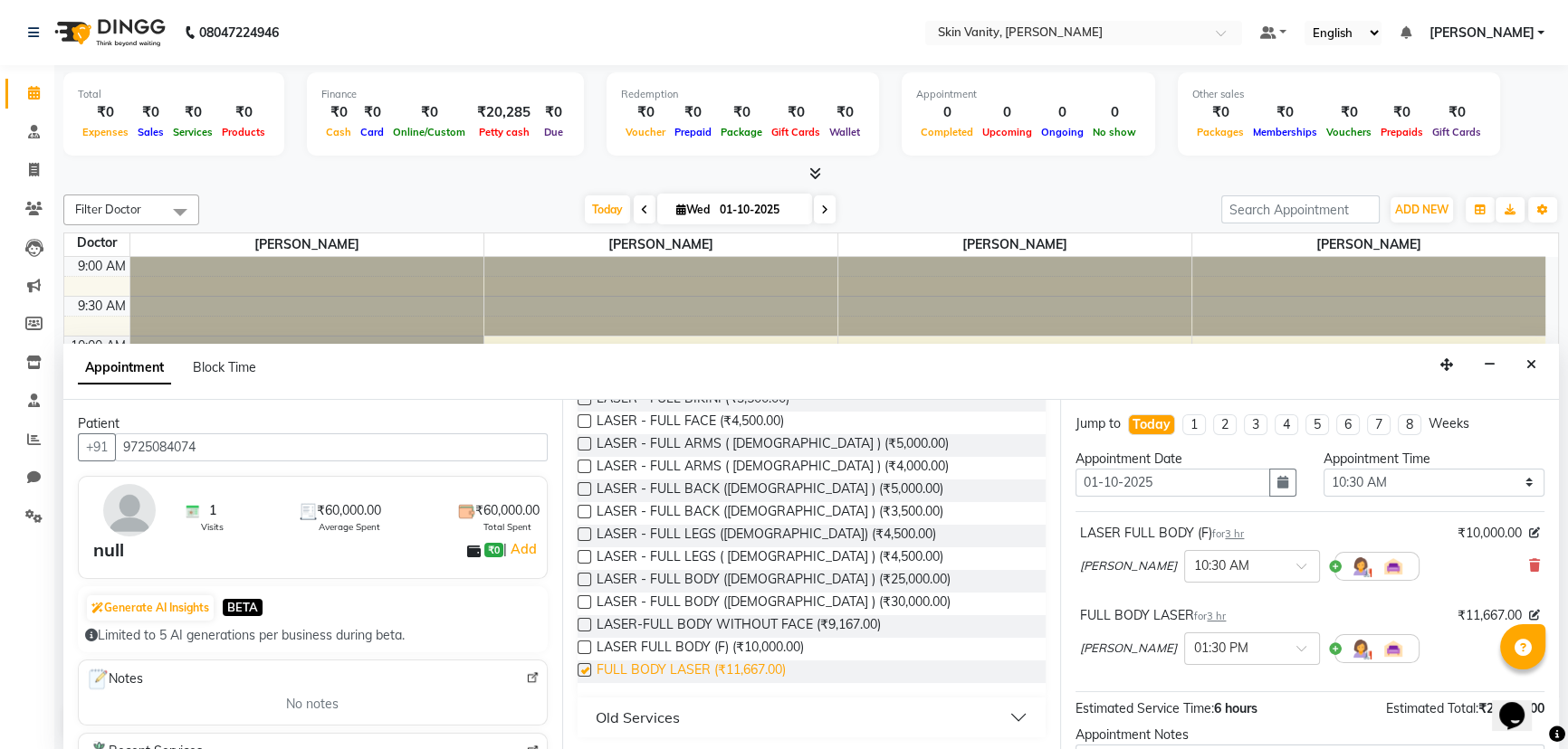
checkbox input "false"
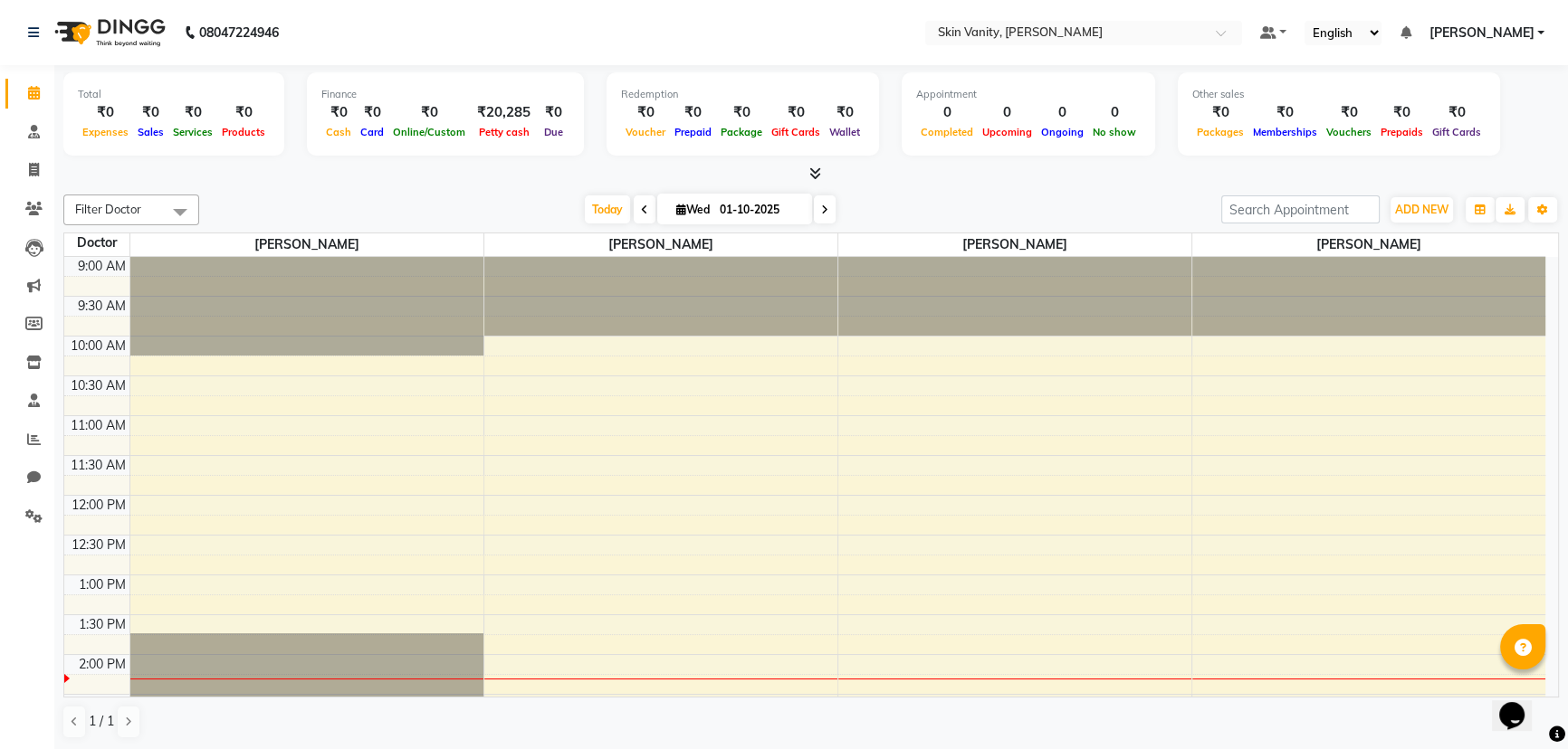
click at [630, 383] on div "9:00 AM 9:30 AM 10:00 AM 10:30 AM 11:00 AM 11:30 AM 12:00 PM 12:30 PM 1:00 PM 1…" at bounding box center [805, 694] width 1481 height 874
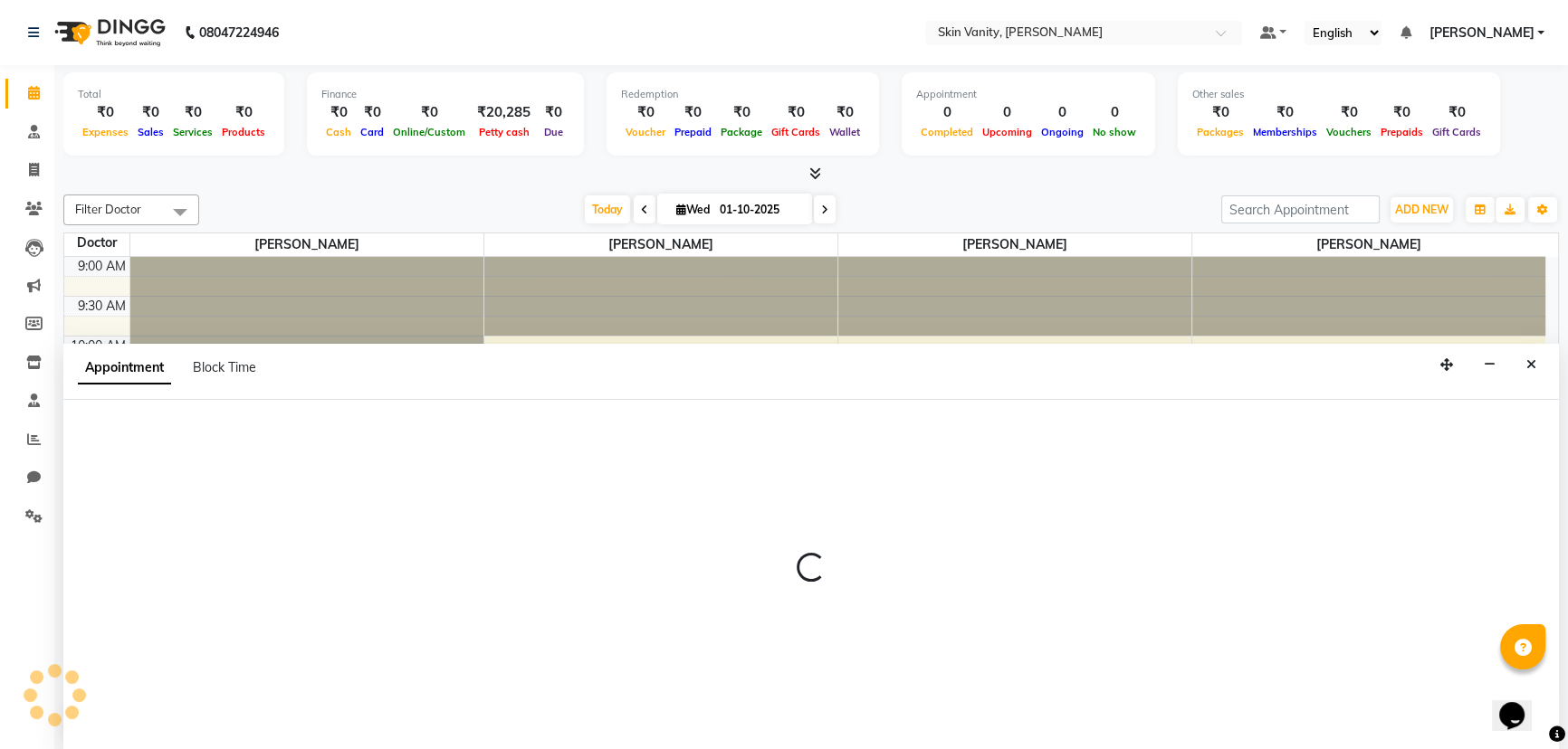
select select "70522"
select select "630"
select select "tentative"
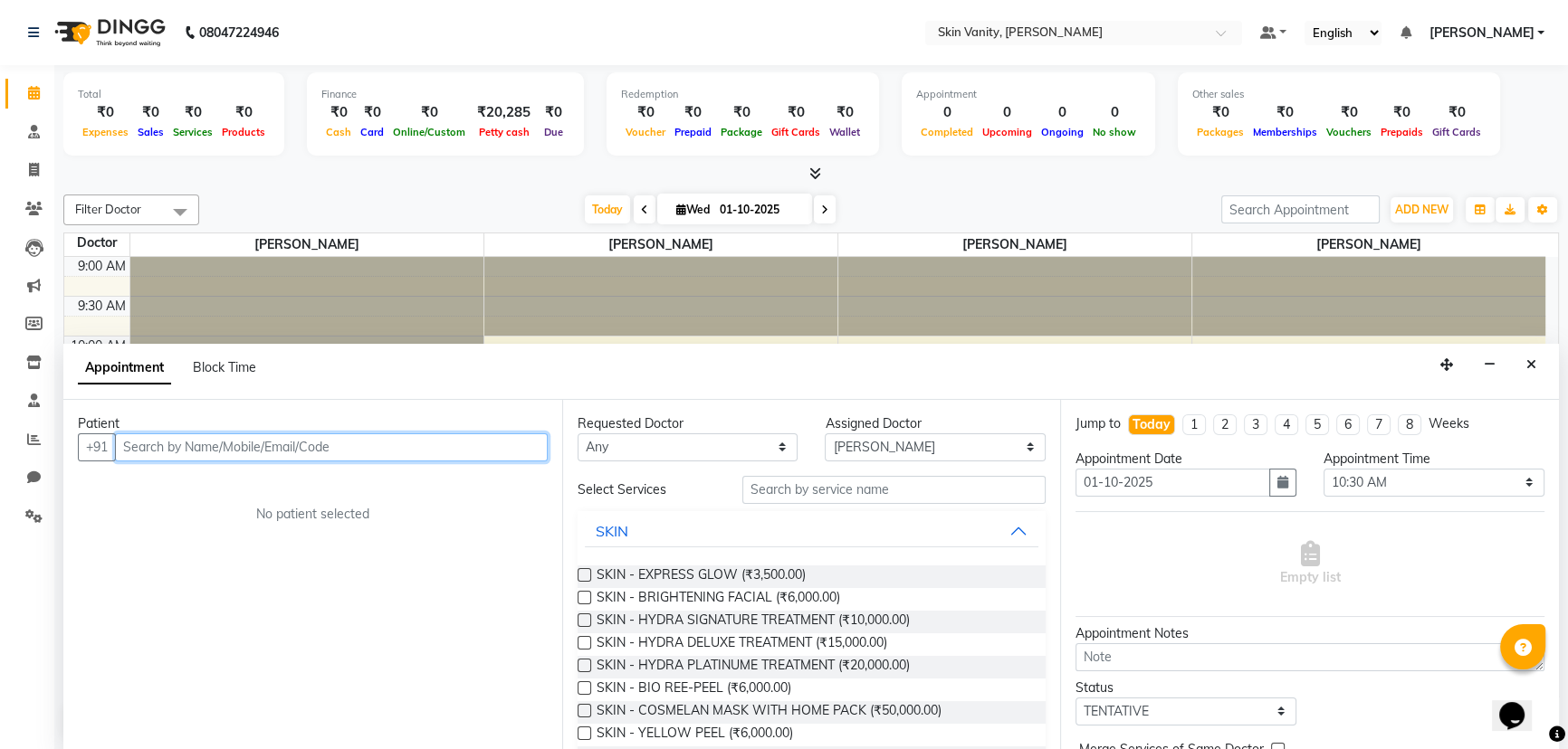
click at [357, 449] on input "text" at bounding box center [332, 447] width 432 height 28
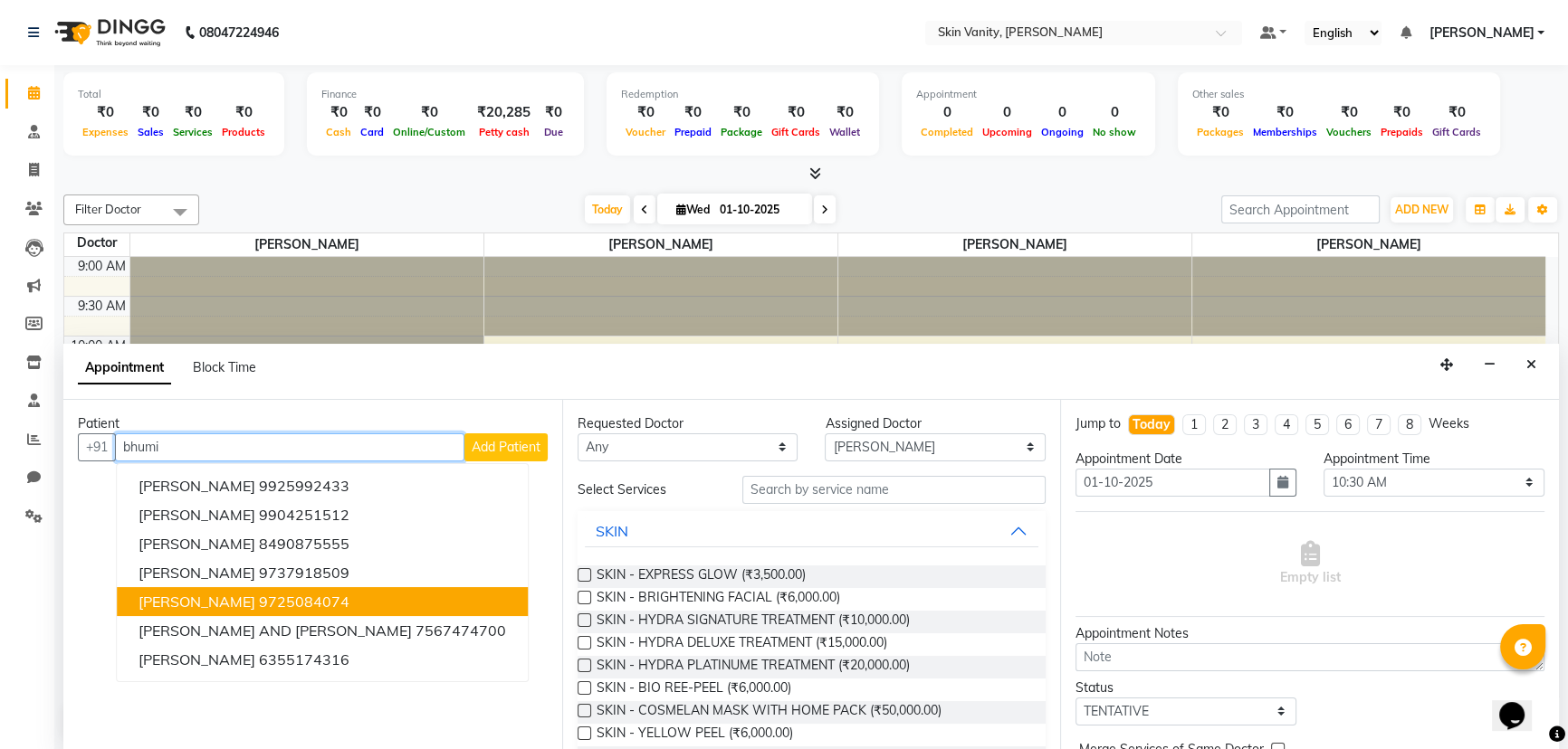
drag, startPoint x: 317, startPoint y: 597, endPoint x: 414, endPoint y: 588, distance: 97.4
click at [318, 597] on ngb-highlight "9725084074" at bounding box center [304, 602] width 91 height 18
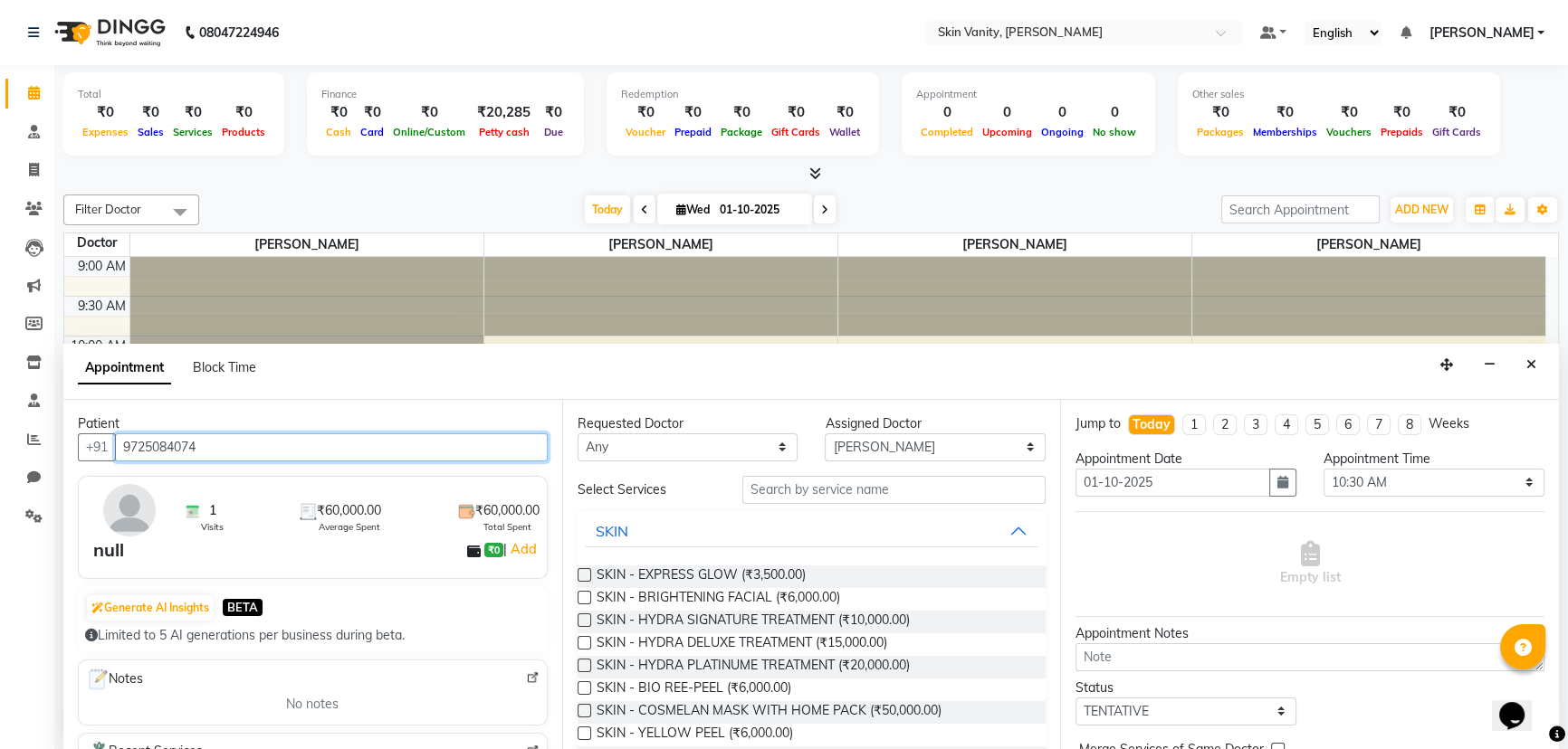
type input "9725084074"
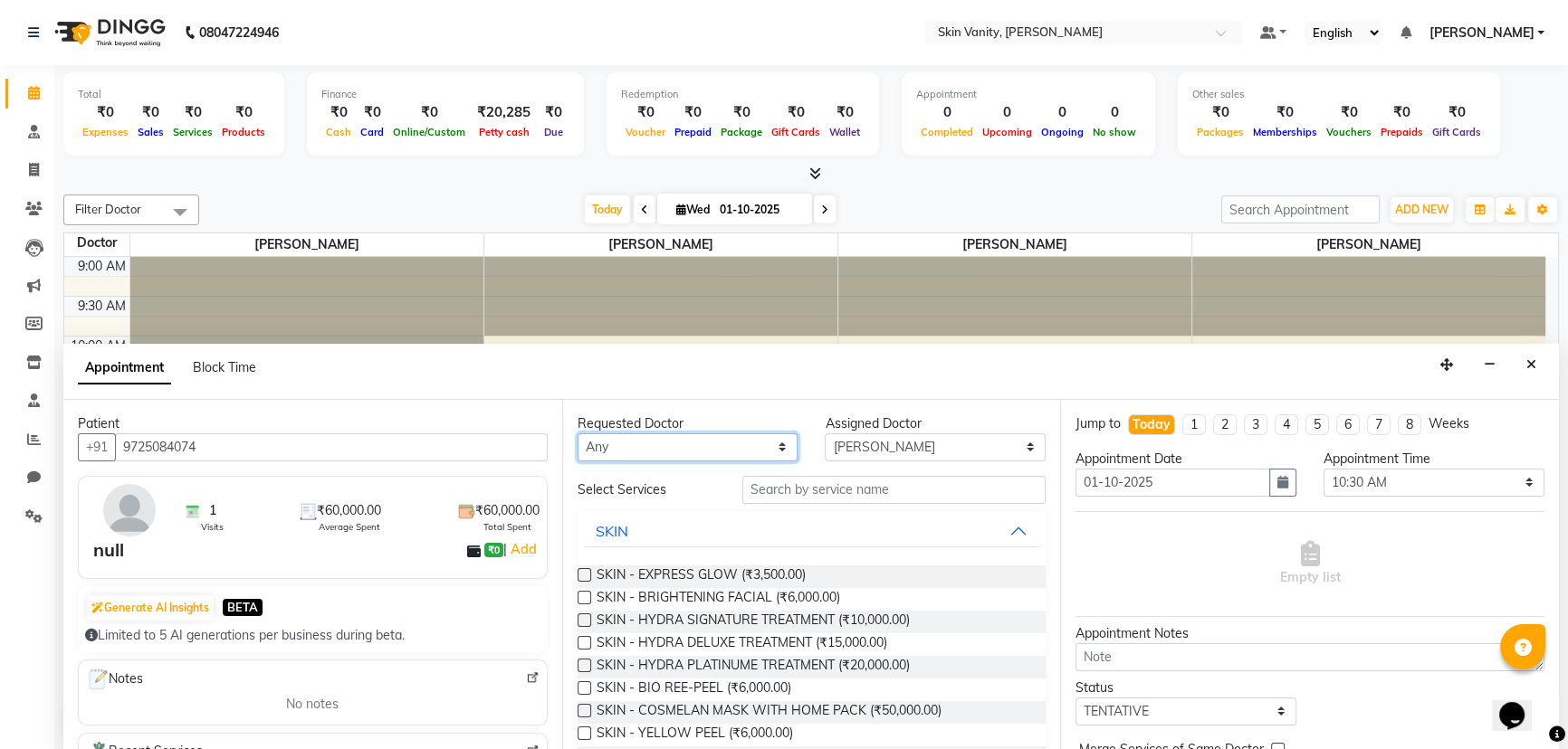
click at [666, 442] on select "Any Dr Neha Bhatnagar Minal C Patel Minal Solanki Mubina Diwan" at bounding box center [688, 447] width 221 height 28
select select "70523"
click at [578, 433] on select "Any Dr Neha Bhatnagar Minal C Patel Minal Solanki Mubina Diwan" at bounding box center [688, 447] width 221 height 28
click at [666, 442] on select "Select Dr Neha Bhatnagar Minal C Patel Minal Solanki Mubina Diwan" at bounding box center [935, 447] width 221 height 28
select select "70522"
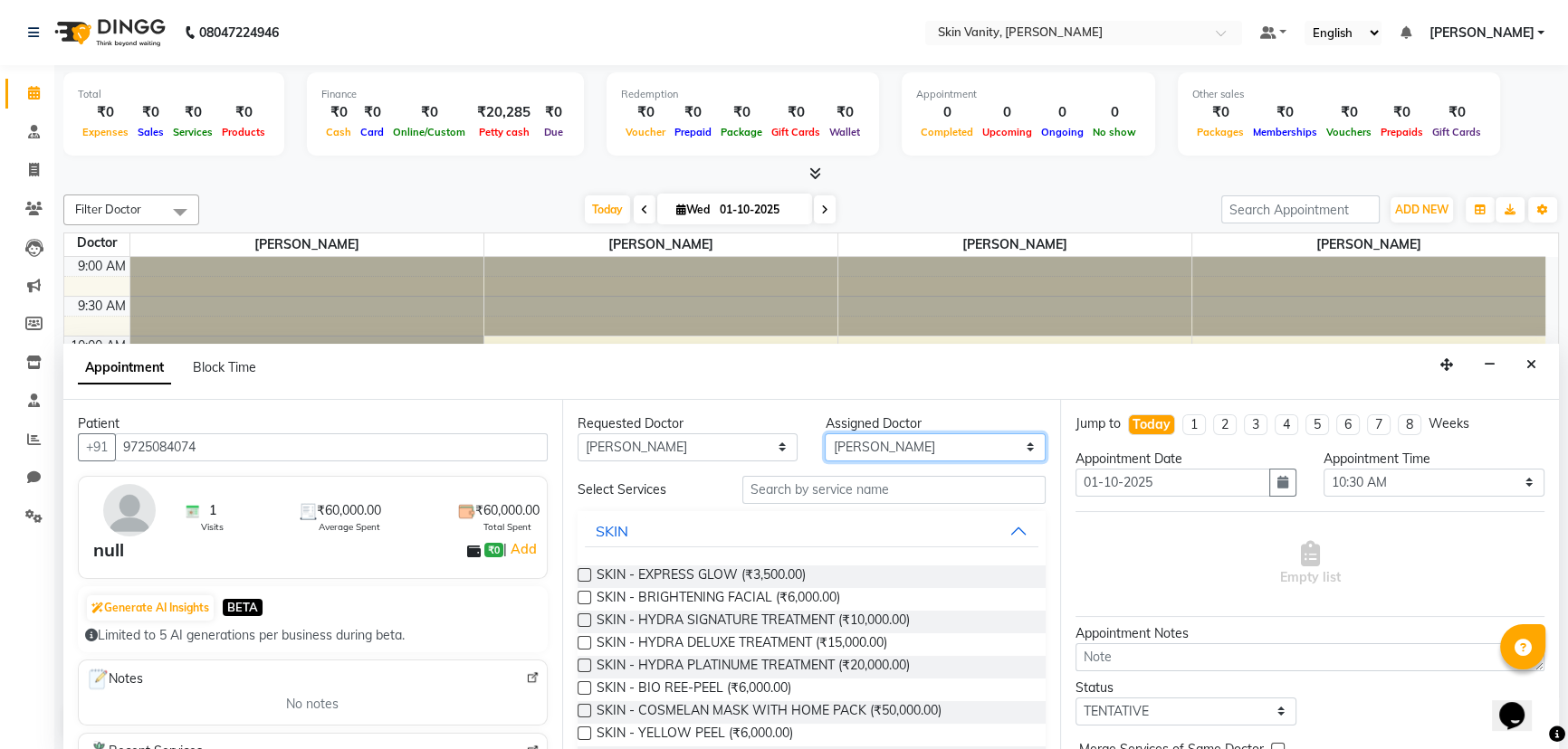
click at [666, 433] on select "Select Dr Neha Bhatnagar Minal C Patel Minal Solanki Mubina Diwan" at bounding box center [935, 447] width 221 height 28
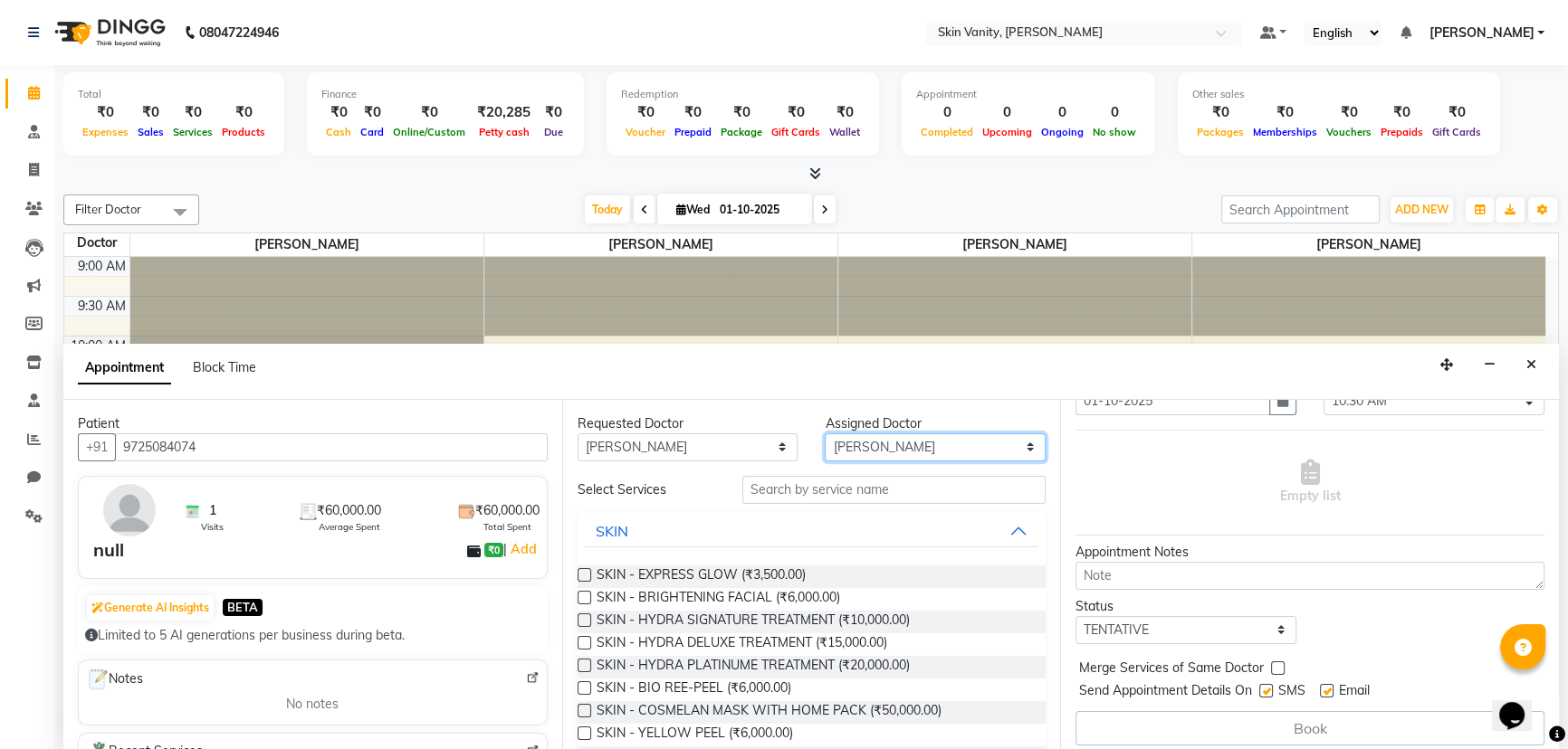
scroll to position [89, 0]
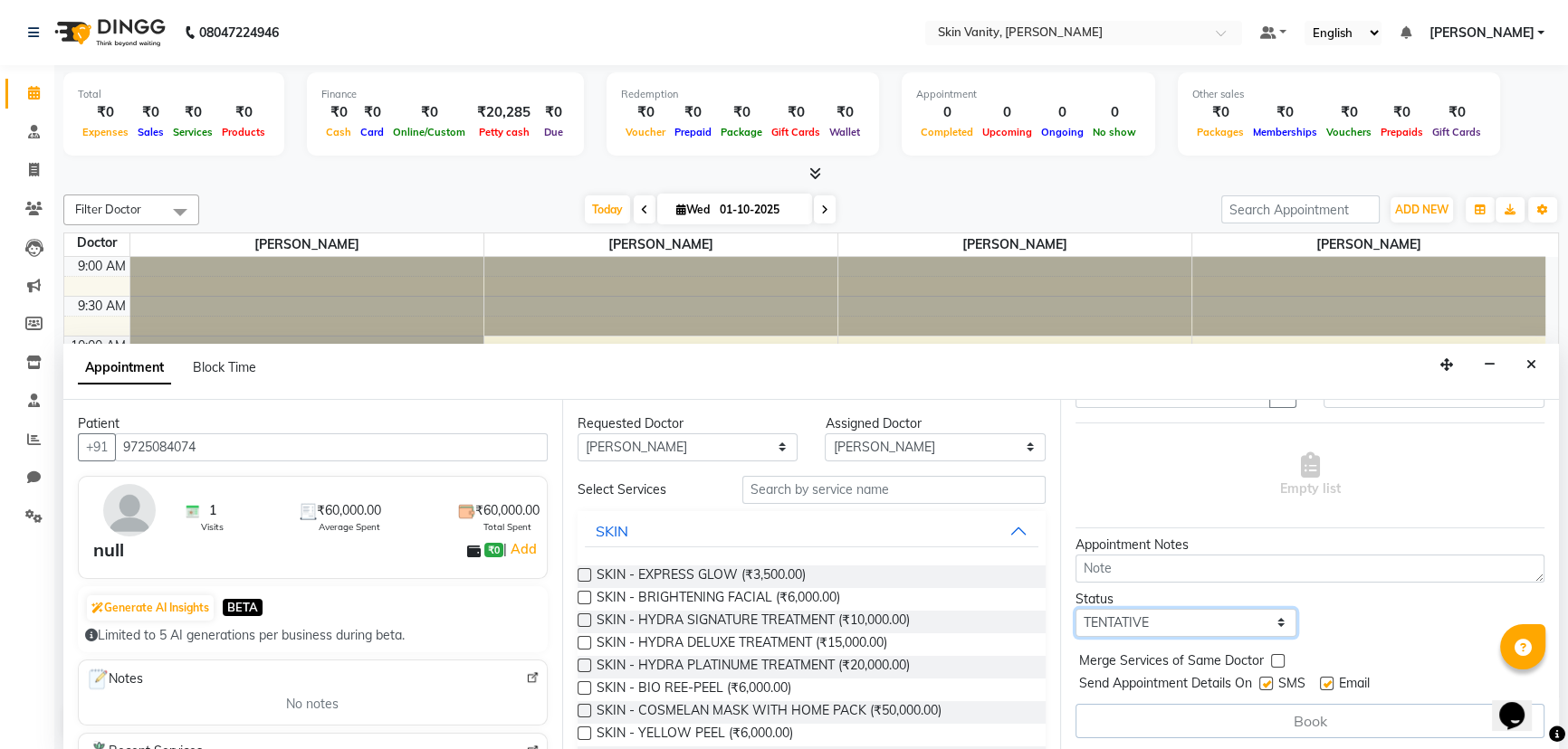
click at [666, 615] on select "Select TENTATIVE CONFIRM CHECK-IN UPCOMING" at bounding box center [1186, 623] width 221 height 28
select select "confirm booking"
click at [666, 609] on select "Select TENTATIVE CONFIRM CHECK-IN UPCOMING" at bounding box center [1186, 623] width 221 height 28
click at [666, 714] on div "Book" at bounding box center [1310, 721] width 469 height 34
drag, startPoint x: 1328, startPoint y: 675, endPoint x: 1298, endPoint y: 685, distance: 31.6
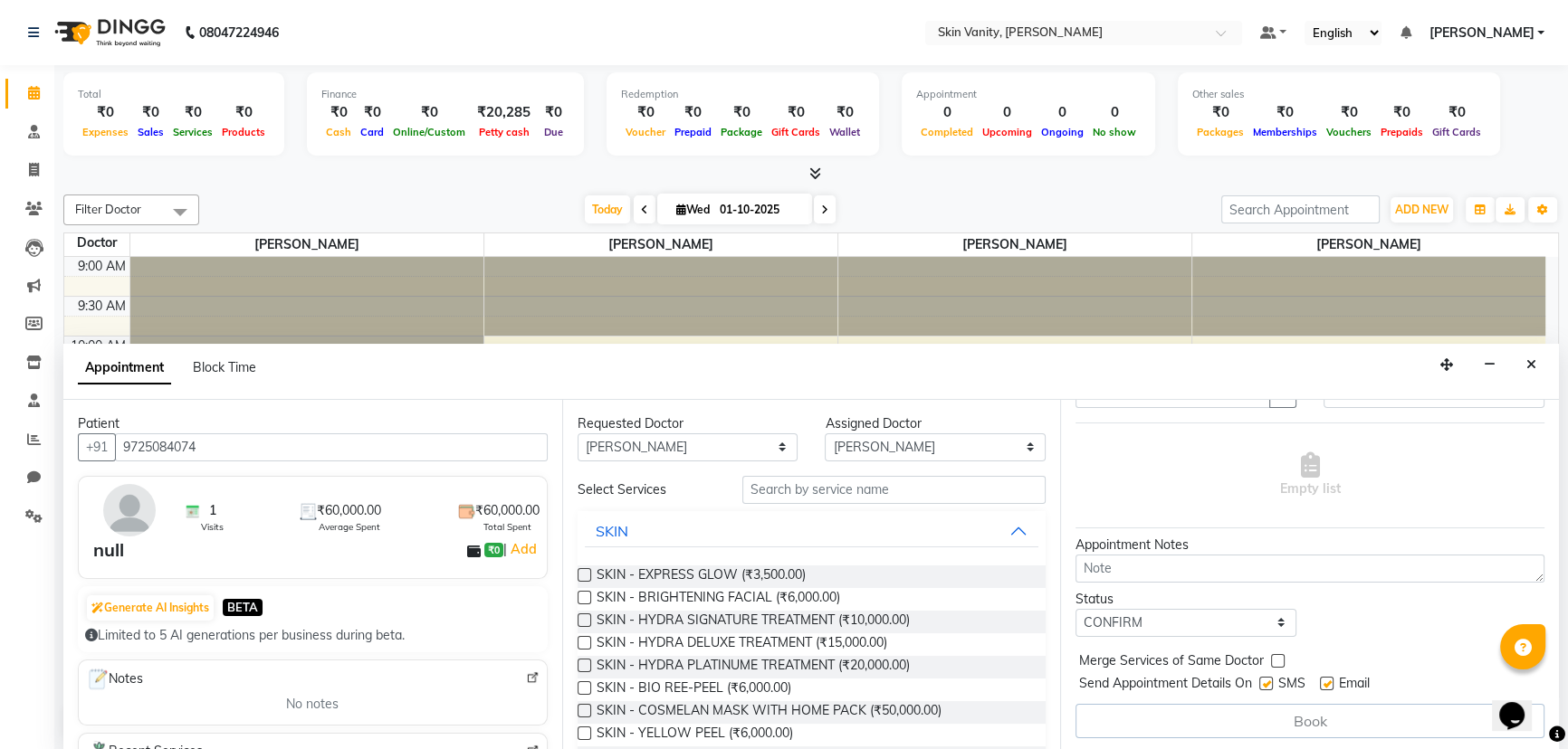
click at [666, 676] on label at bounding box center [1326, 683] width 14 height 14
click at [666, 679] on input "checkbox" at bounding box center [1325, 685] width 12 height 12
checkbox input "false"
click at [666, 682] on label at bounding box center [1265, 683] width 14 height 14
click at [666, 682] on input "checkbox" at bounding box center [1265, 685] width 12 height 12
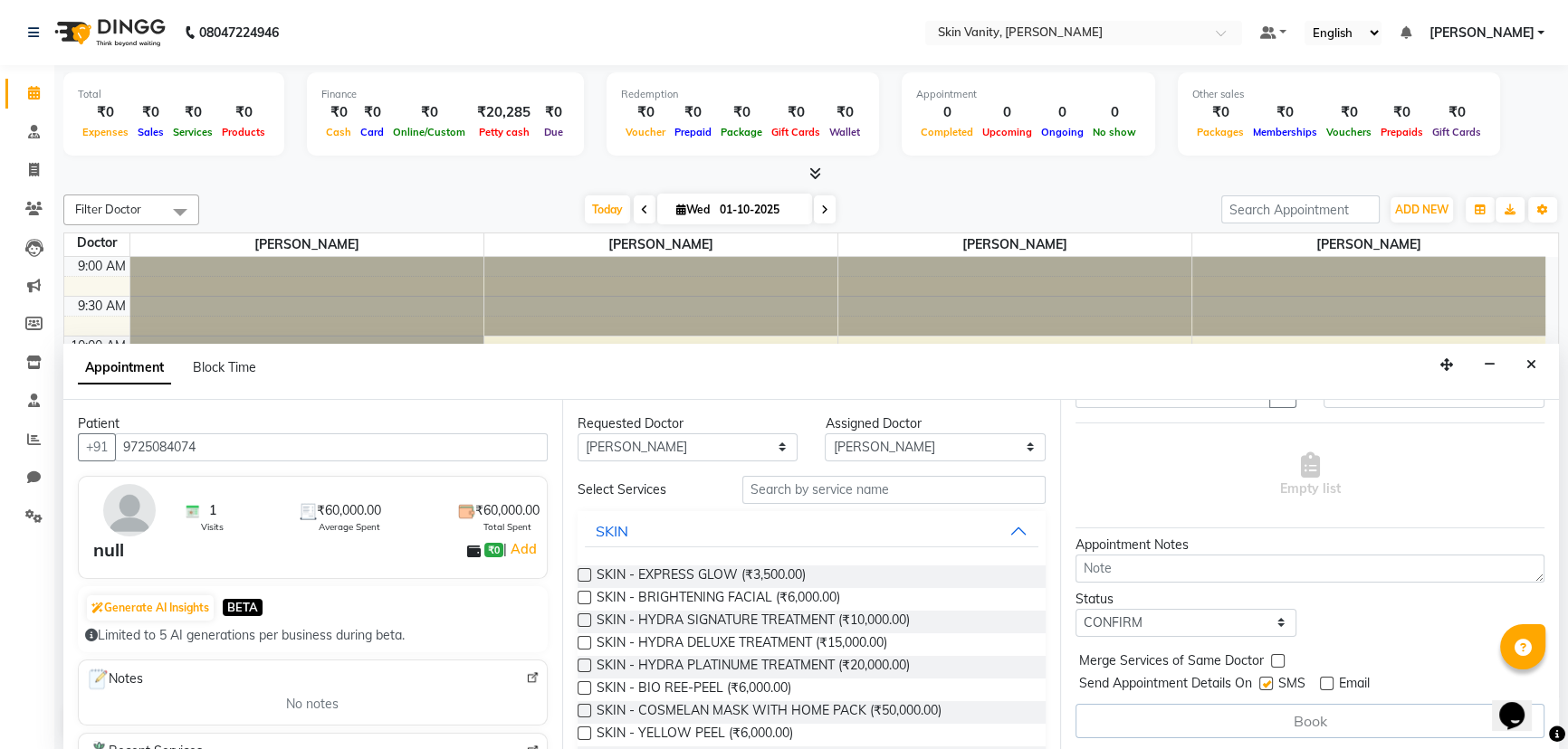
checkbox input "false"
click at [666, 724] on div "Book" at bounding box center [1310, 721] width 469 height 34
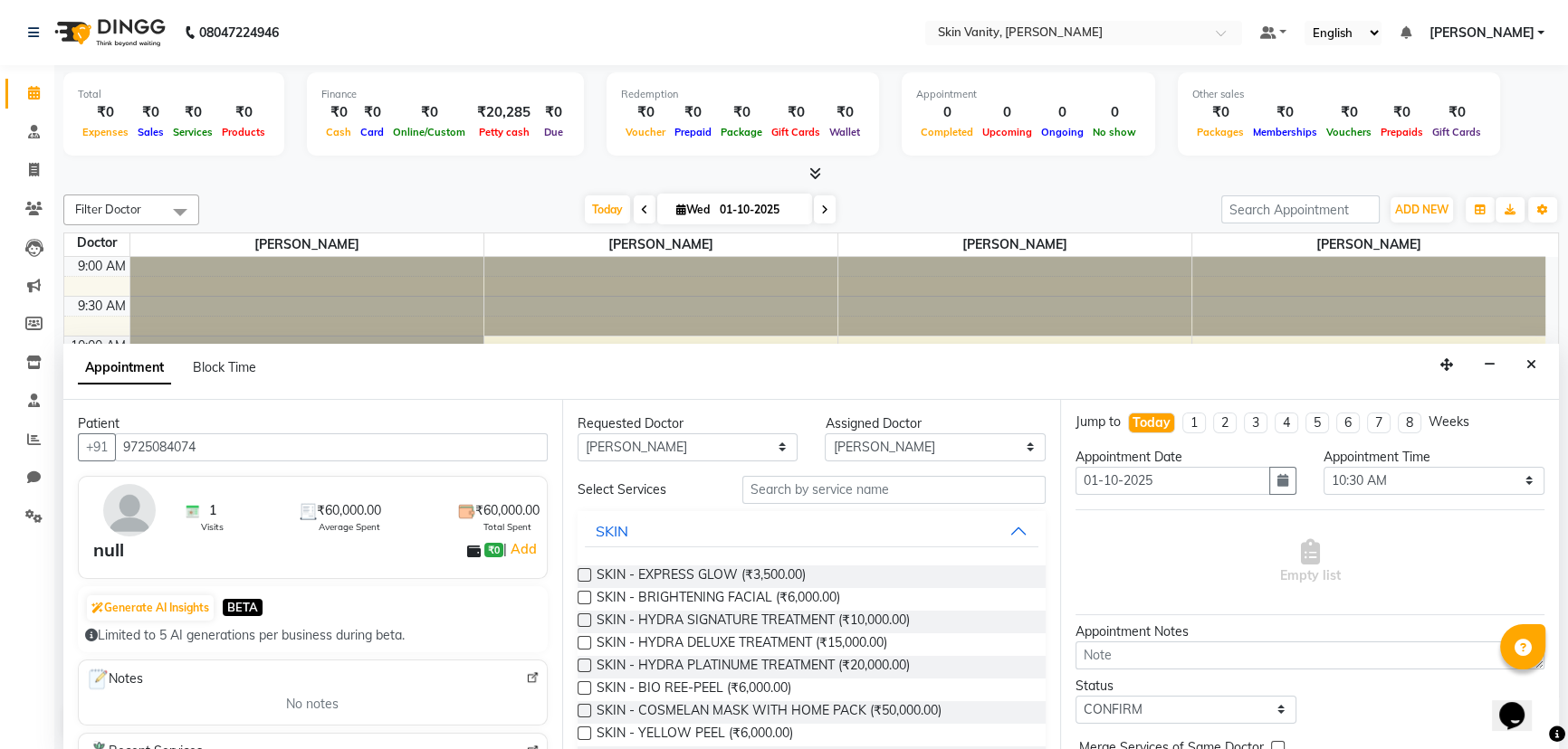
scroll to position [0, 0]
click at [666, 425] on li "1" at bounding box center [1194, 424] width 24 height 21
type input "08-10-2025"
select select "630"
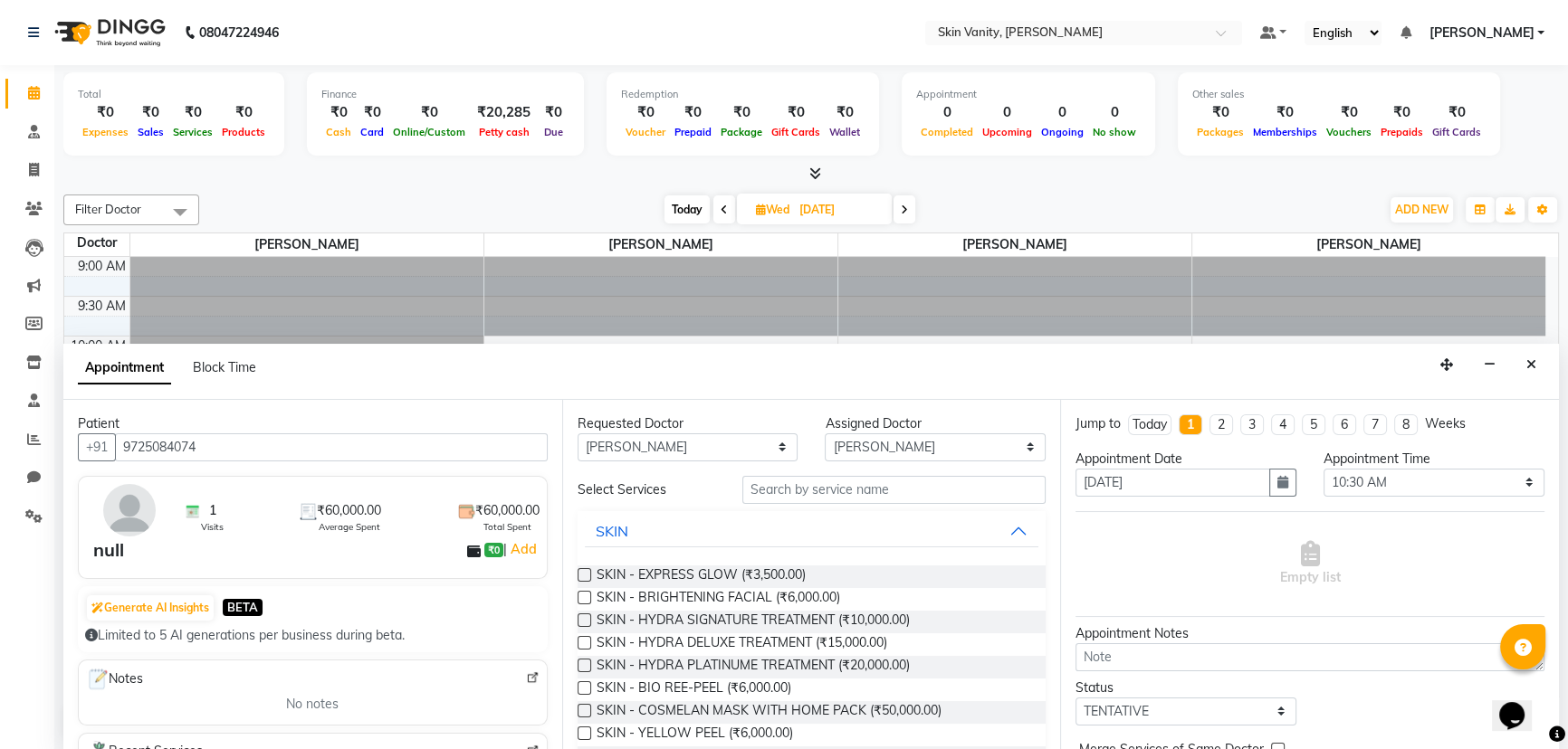
scroll to position [397, 0]
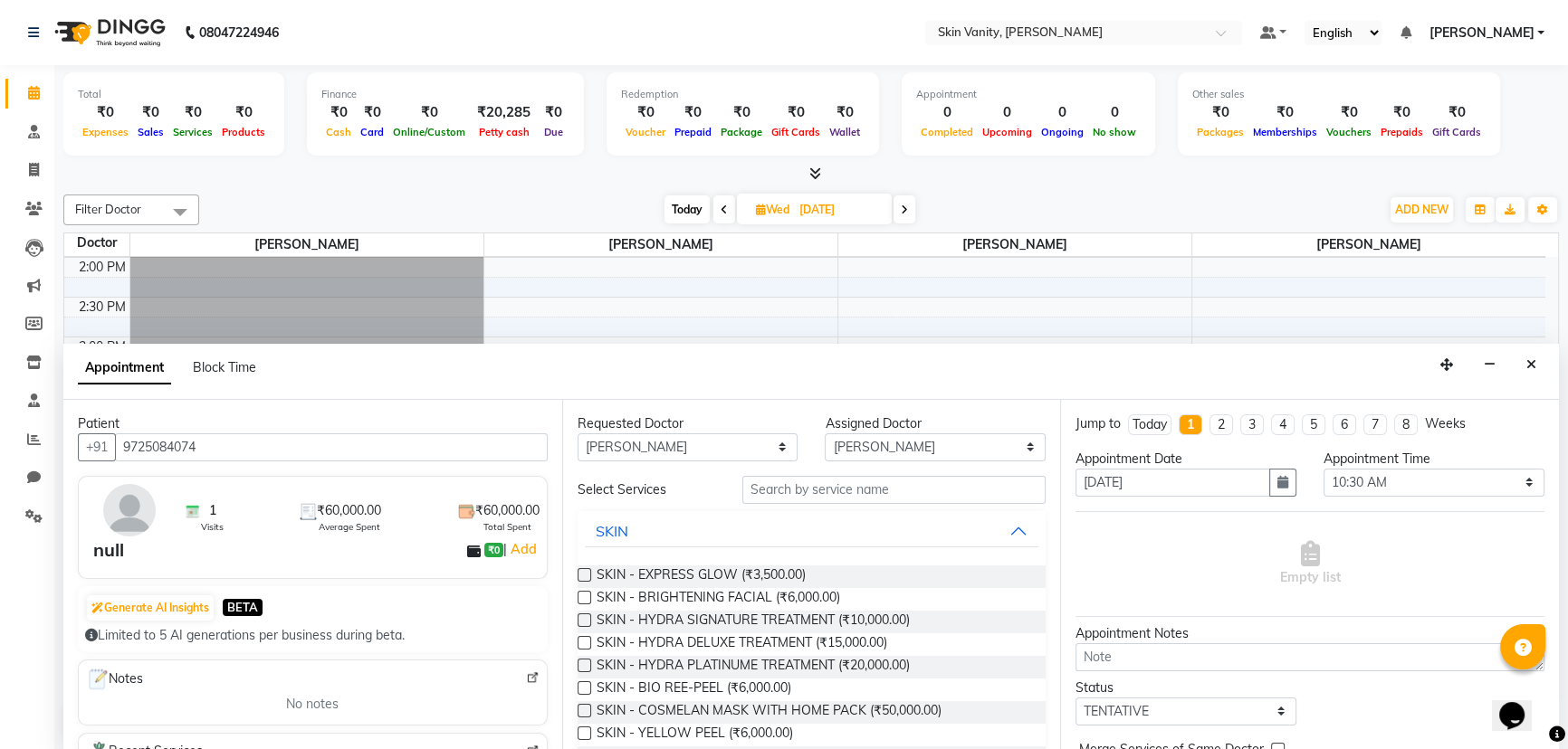
click at [666, 420] on div "Today" at bounding box center [1149, 424] width 35 height 19
type input "01-10-2025"
select select "630"
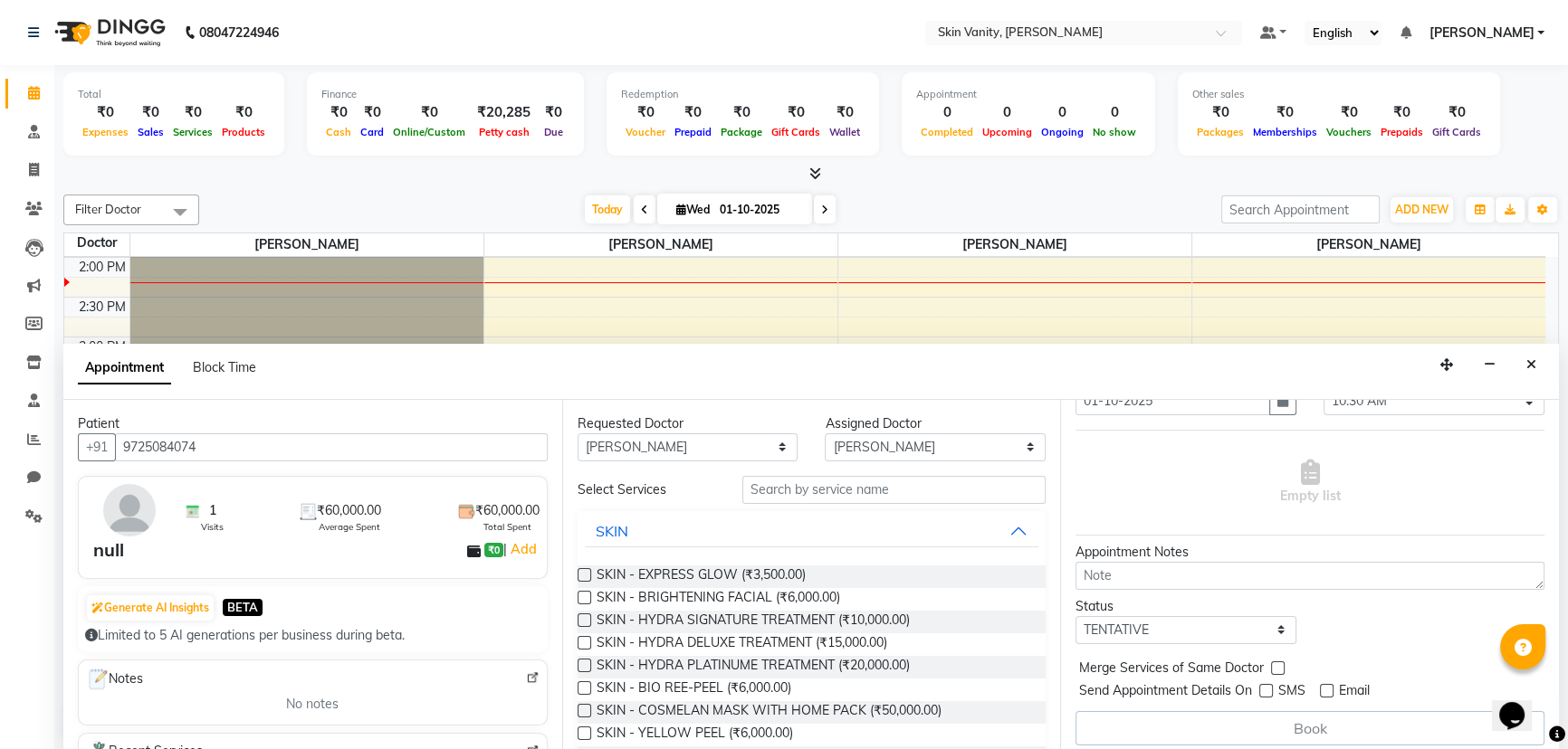
scroll to position [89, 0]
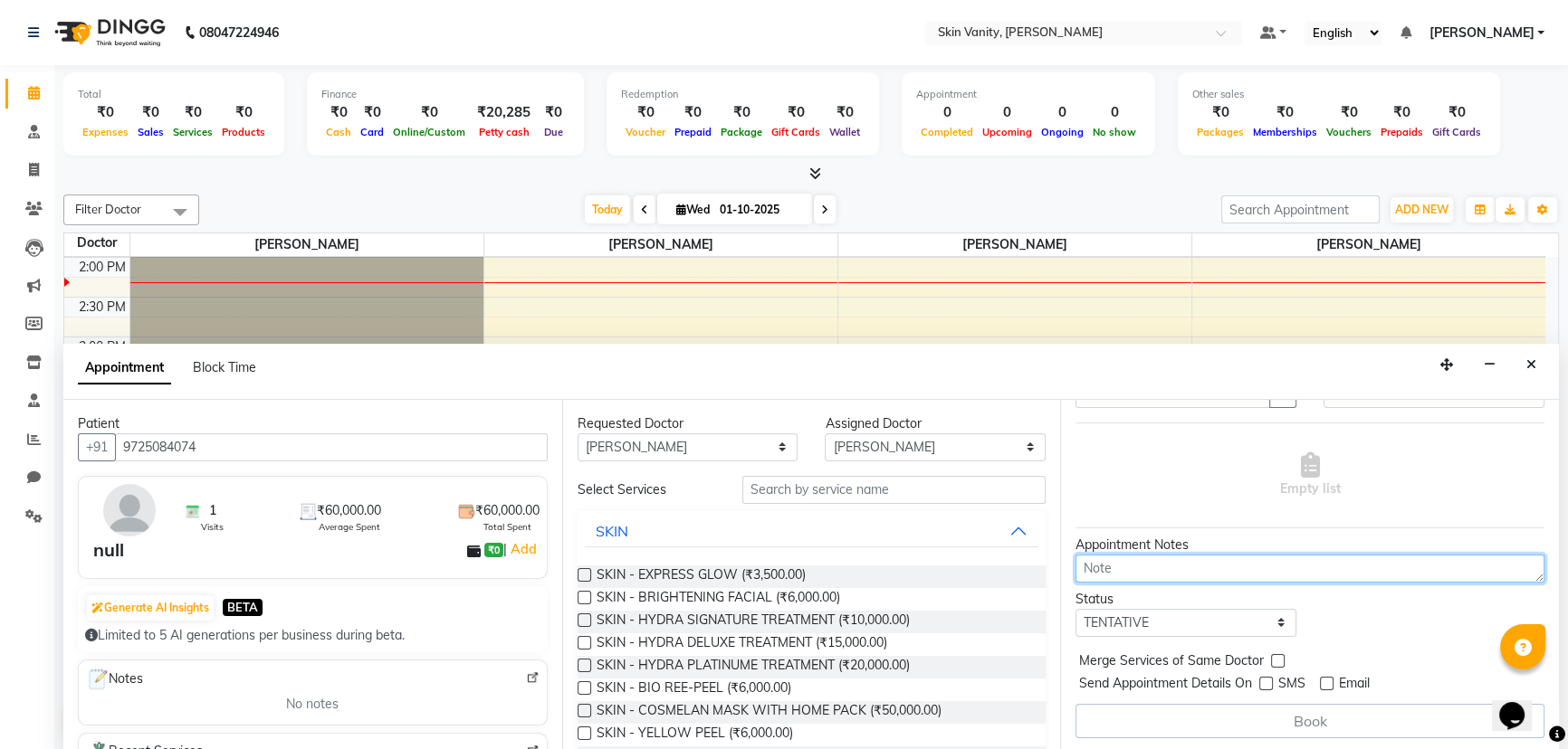
click at [666, 562] on textarea at bounding box center [1310, 568] width 469 height 28
click at [666, 563] on textarea "full body lhr last sitting" at bounding box center [1310, 568] width 469 height 28
type textarea "full body laser last sitting"
click at [666, 655] on label at bounding box center [1277, 660] width 14 height 14
click at [666, 656] on input "checkbox" at bounding box center [1276, 662] width 12 height 12
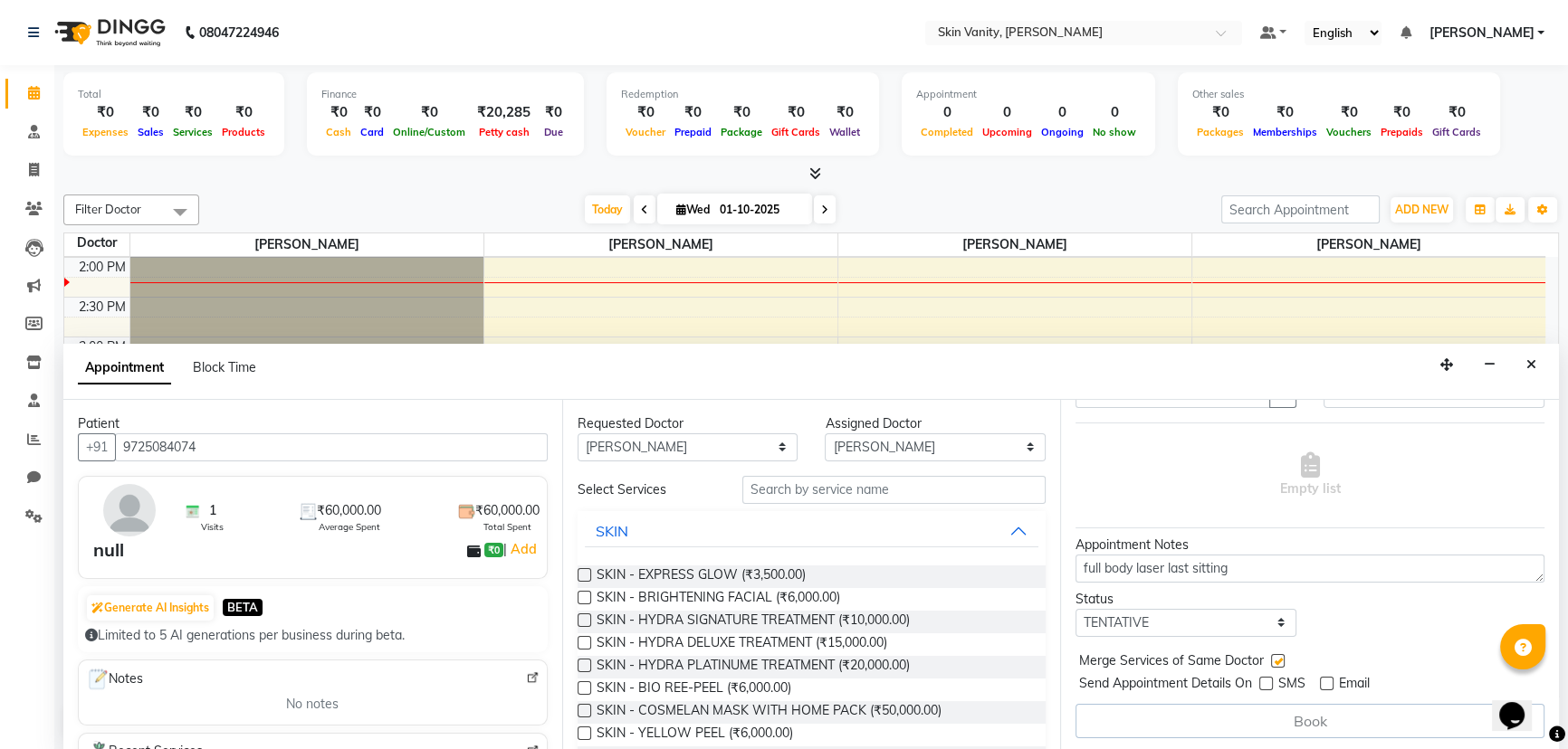
click at [666, 658] on label at bounding box center [1277, 660] width 14 height 14
click at [666, 658] on input "checkbox" at bounding box center [1276, 662] width 12 height 12
checkbox input "false"
drag, startPoint x: 1269, startPoint y: 678, endPoint x: 1278, endPoint y: 677, distance: 9.1
click at [666, 678] on label at bounding box center [1265, 683] width 14 height 14
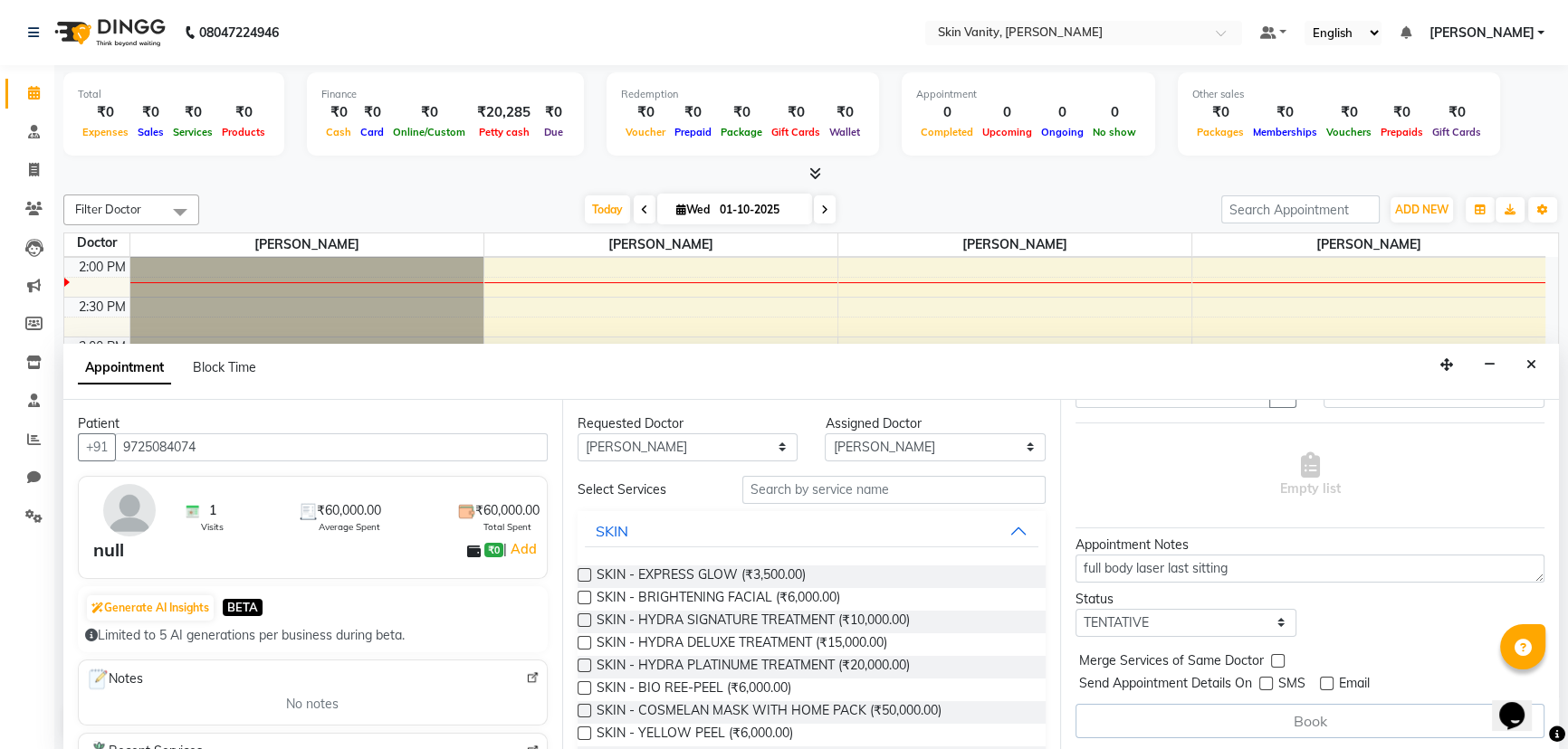
click at [666, 679] on input "checkbox" at bounding box center [1265, 685] width 12 height 12
checkbox input "true"
click at [666, 677] on label at bounding box center [1326, 683] width 14 height 14
click at [666, 679] on input "checkbox" at bounding box center [1325, 685] width 12 height 12
checkbox input "true"
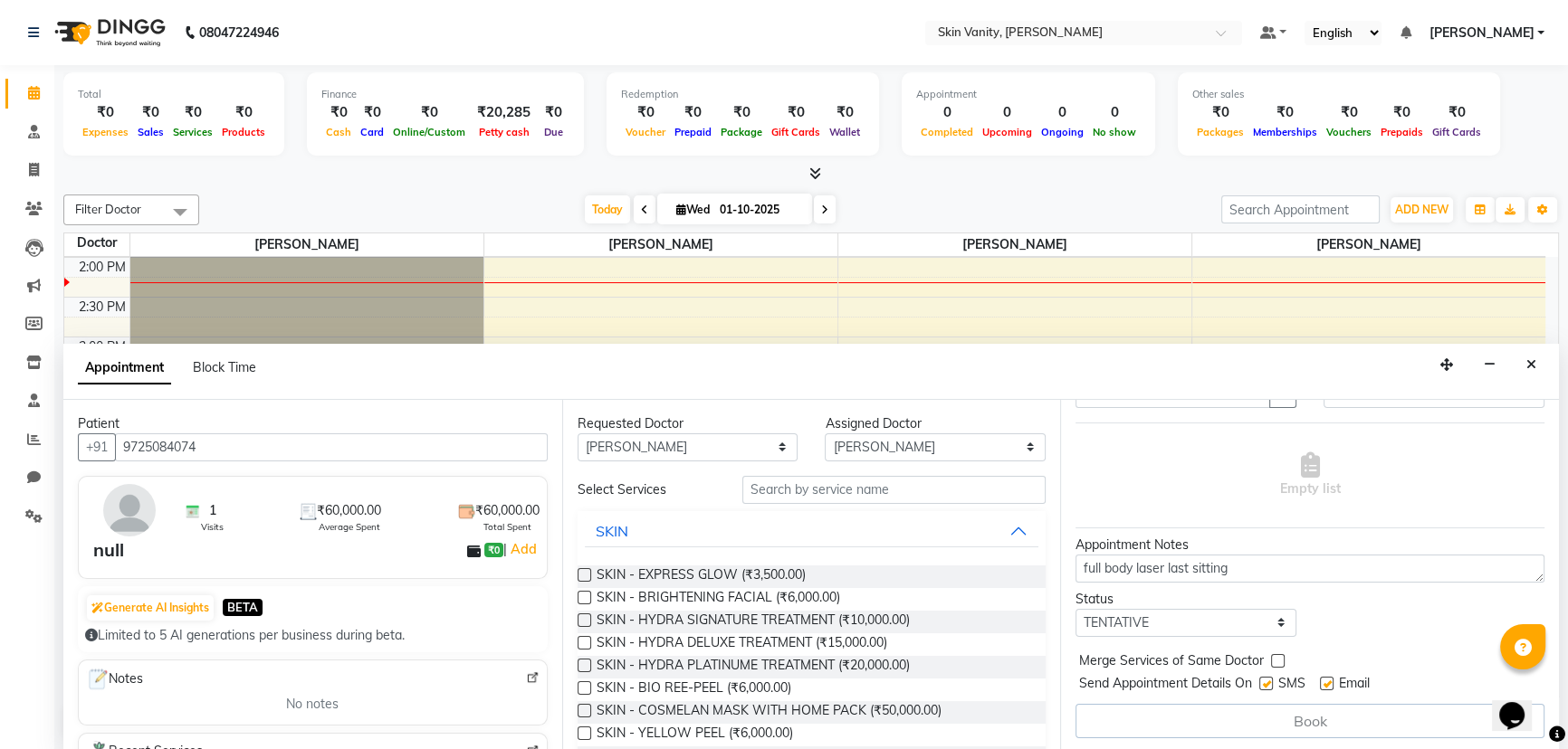
click at [666, 721] on div "Book" at bounding box center [1310, 721] width 469 height 34
click at [666, 679] on label at bounding box center [1265, 683] width 14 height 14
click at [666, 679] on input "checkbox" at bounding box center [1265, 685] width 12 height 12
checkbox input "false"
click at [666, 682] on label at bounding box center [1326, 683] width 14 height 14
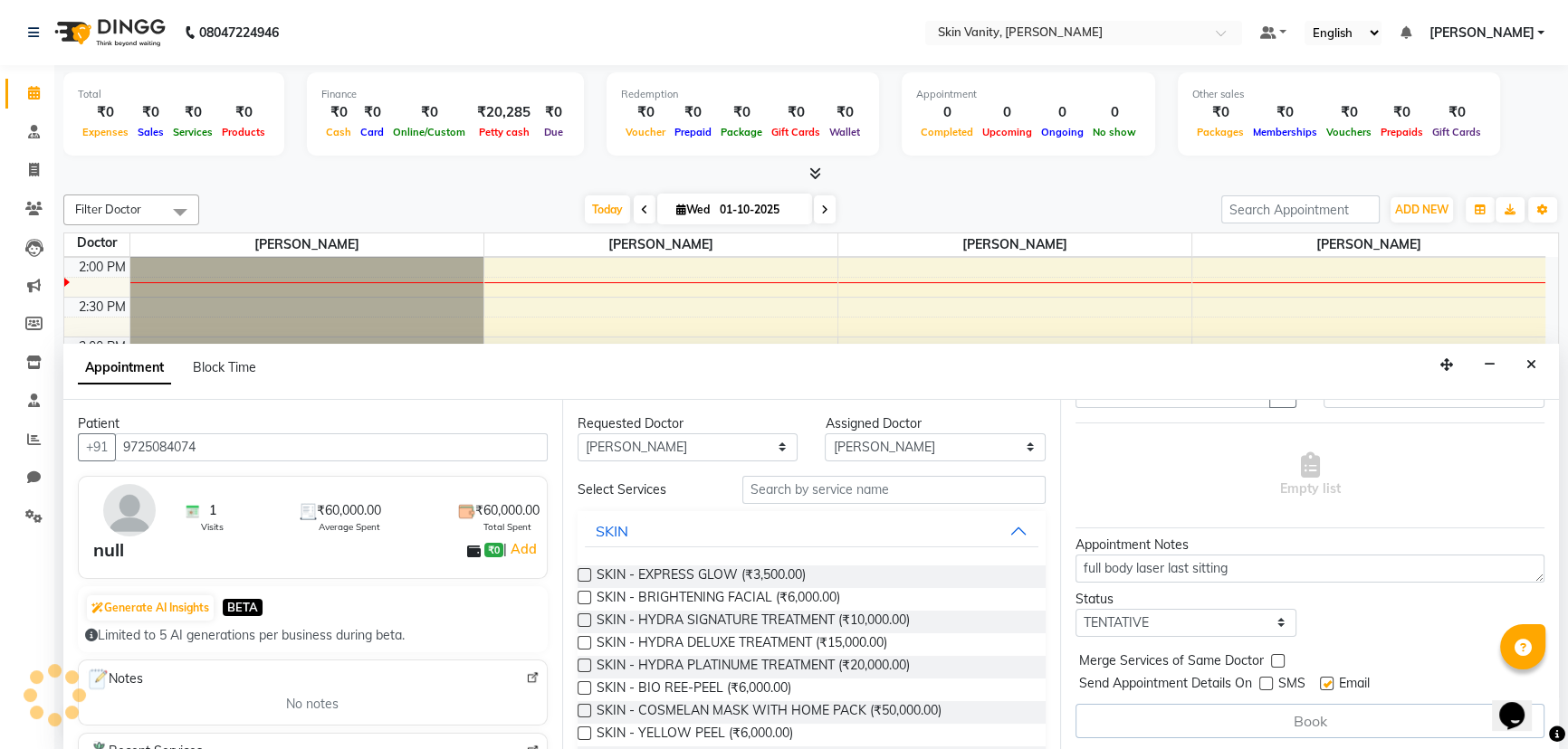
click at [666, 682] on input "checkbox" at bounding box center [1325, 685] width 12 height 12
checkbox input "false"
click at [666, 715] on div "Book" at bounding box center [1310, 721] width 469 height 34
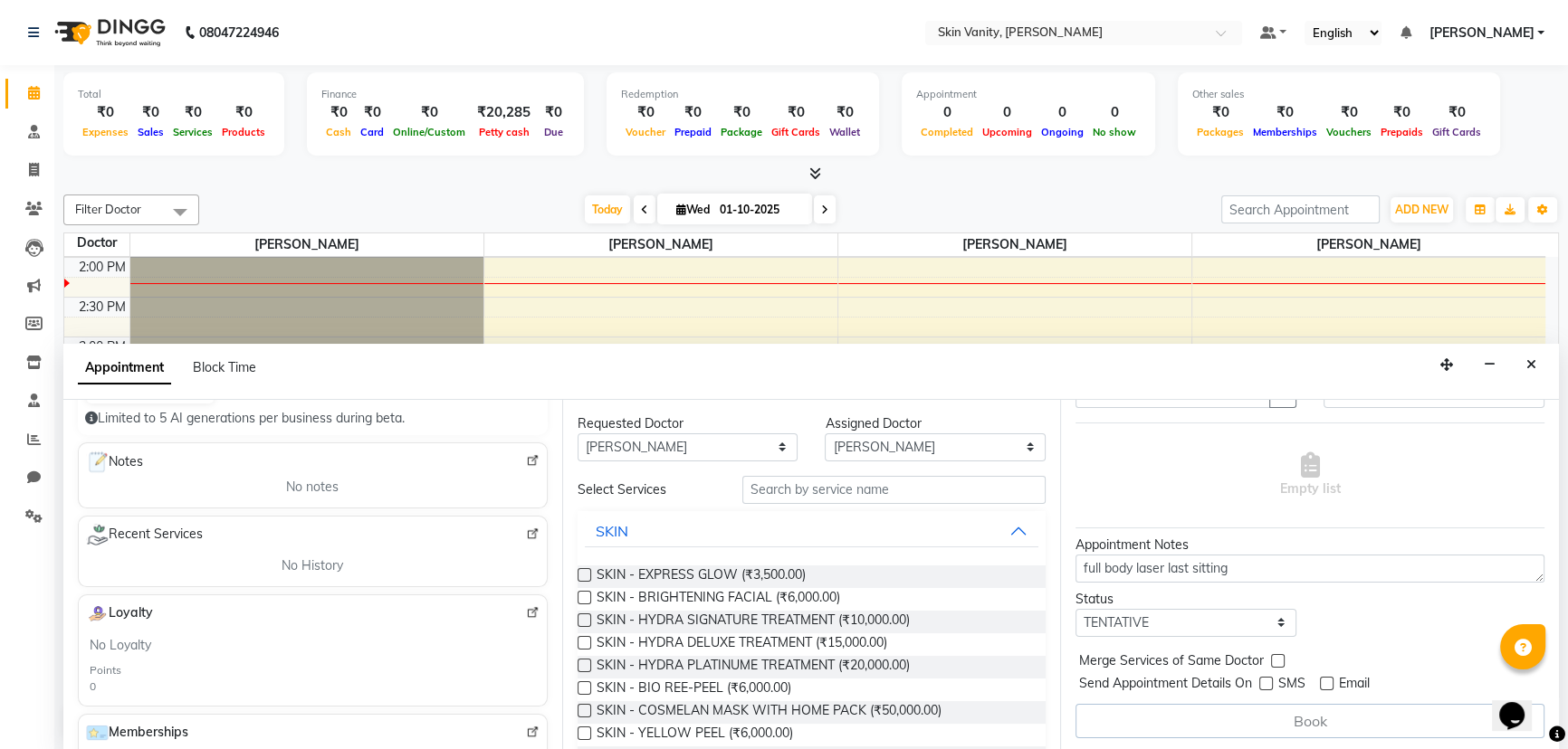
scroll to position [340, 0]
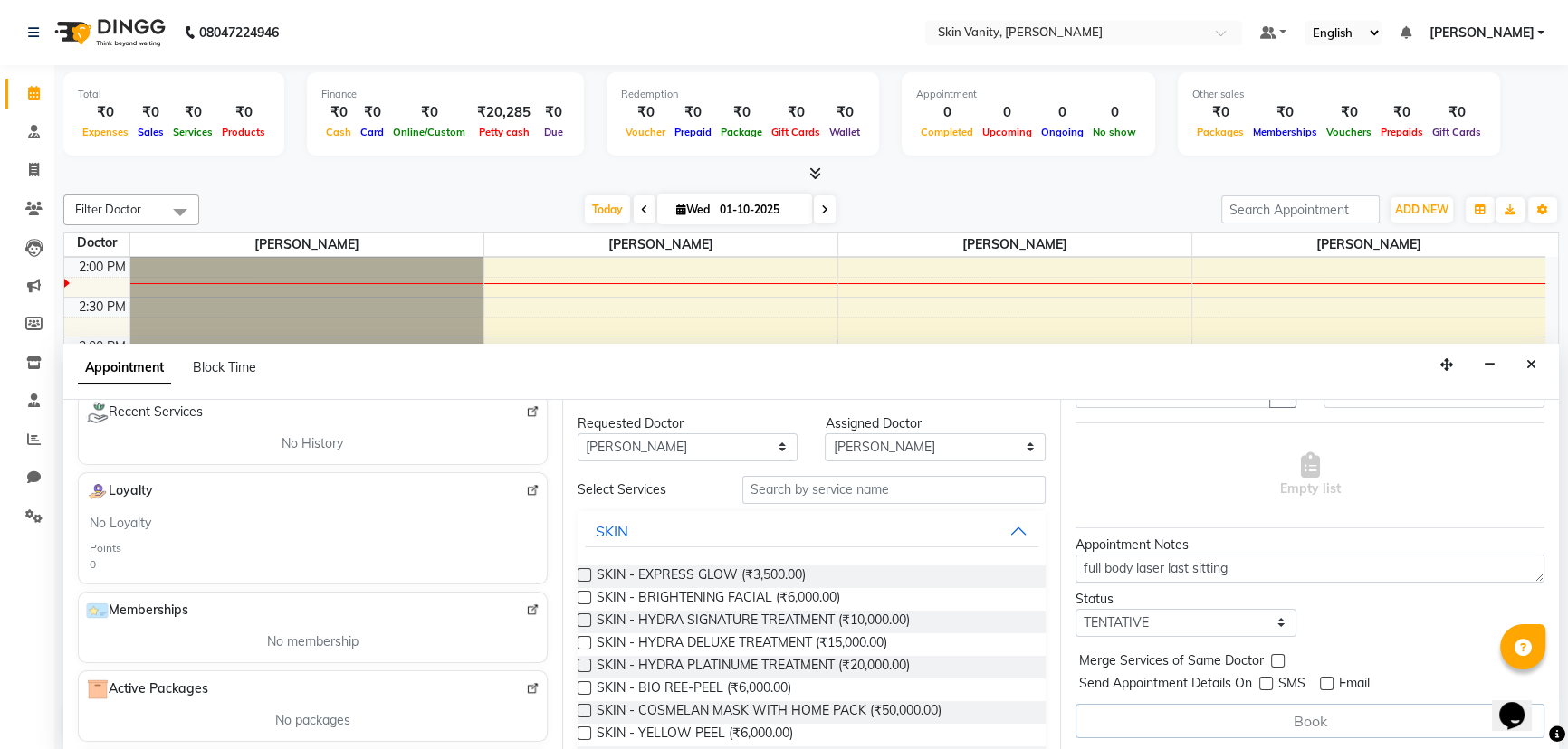
click at [207, 690] on span "Active Packages" at bounding box center [147, 689] width 123 height 22
click at [235, 696] on div "Active Packages No packages" at bounding box center [313, 705] width 470 height 72
click at [225, 686] on div "Active Packages" at bounding box center [313, 689] width 453 height 22
click at [258, 693] on div "Active Packages" at bounding box center [313, 689] width 453 height 22
click at [299, 721] on span "No packages" at bounding box center [313, 720] width 75 height 19
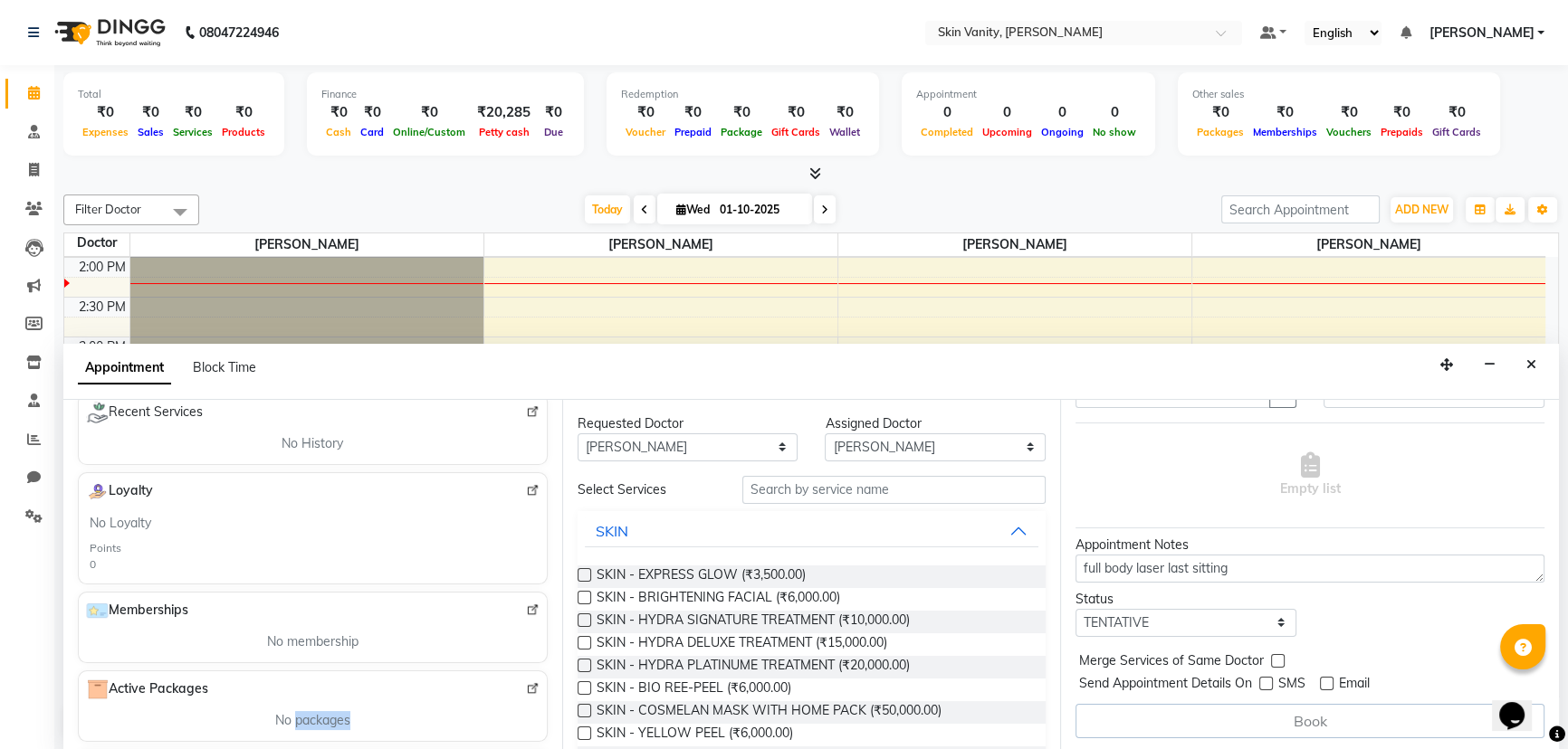
click at [299, 721] on span "No packages" at bounding box center [313, 720] width 75 height 19
click at [196, 678] on span "Active Packages" at bounding box center [147, 689] width 123 height 22
click at [177, 686] on span "Active Packages" at bounding box center [147, 689] width 123 height 22
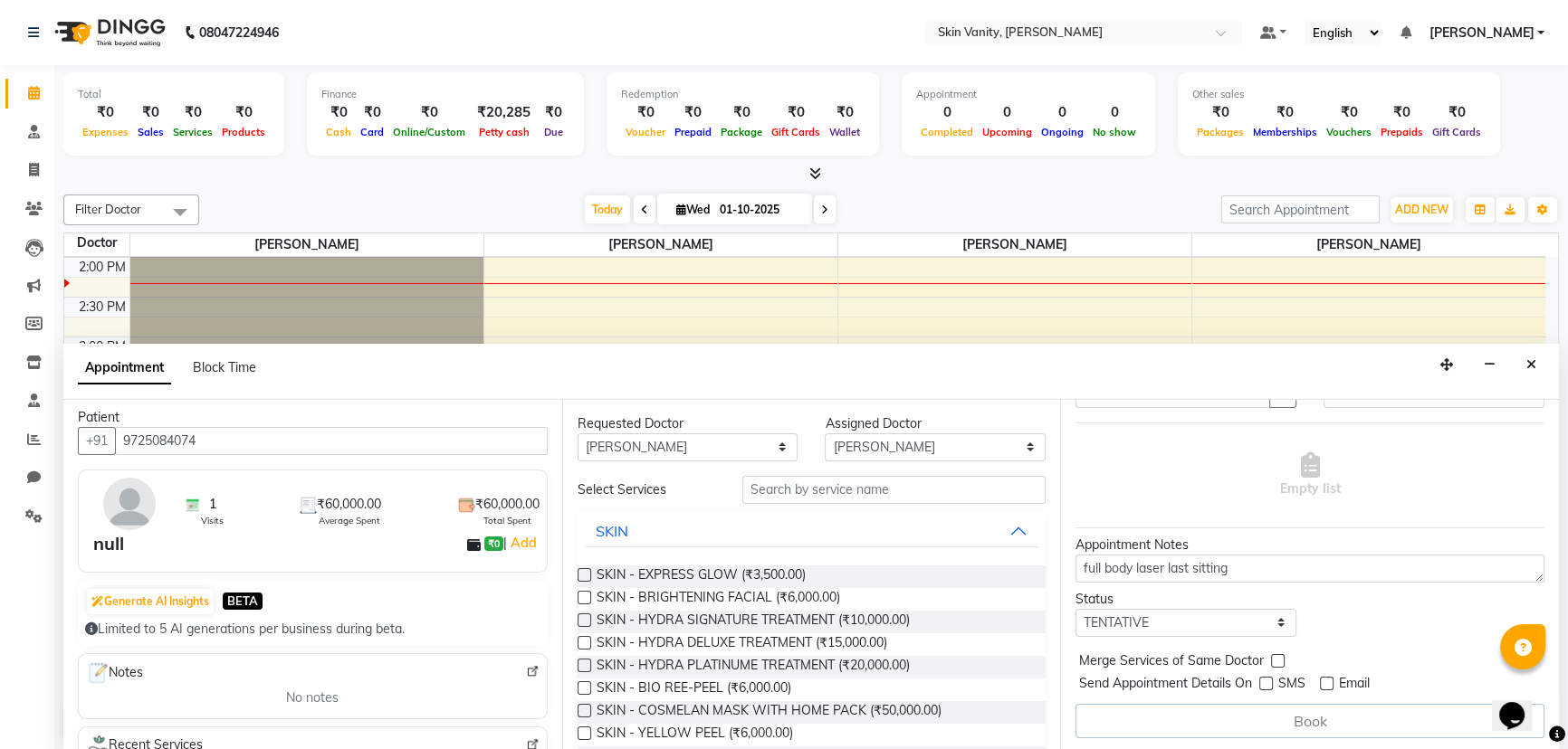
scroll to position [0, 0]
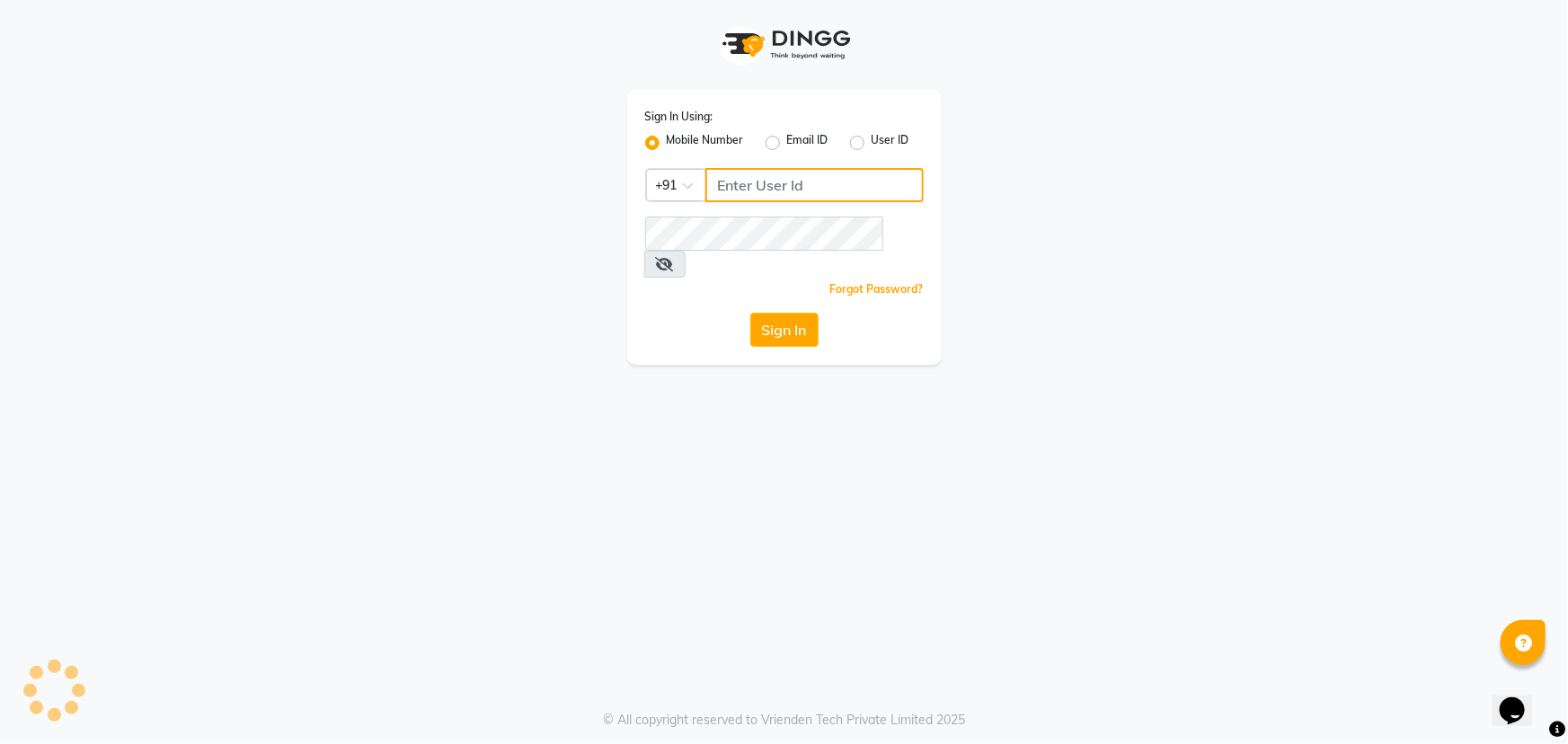
type input "9825499210"
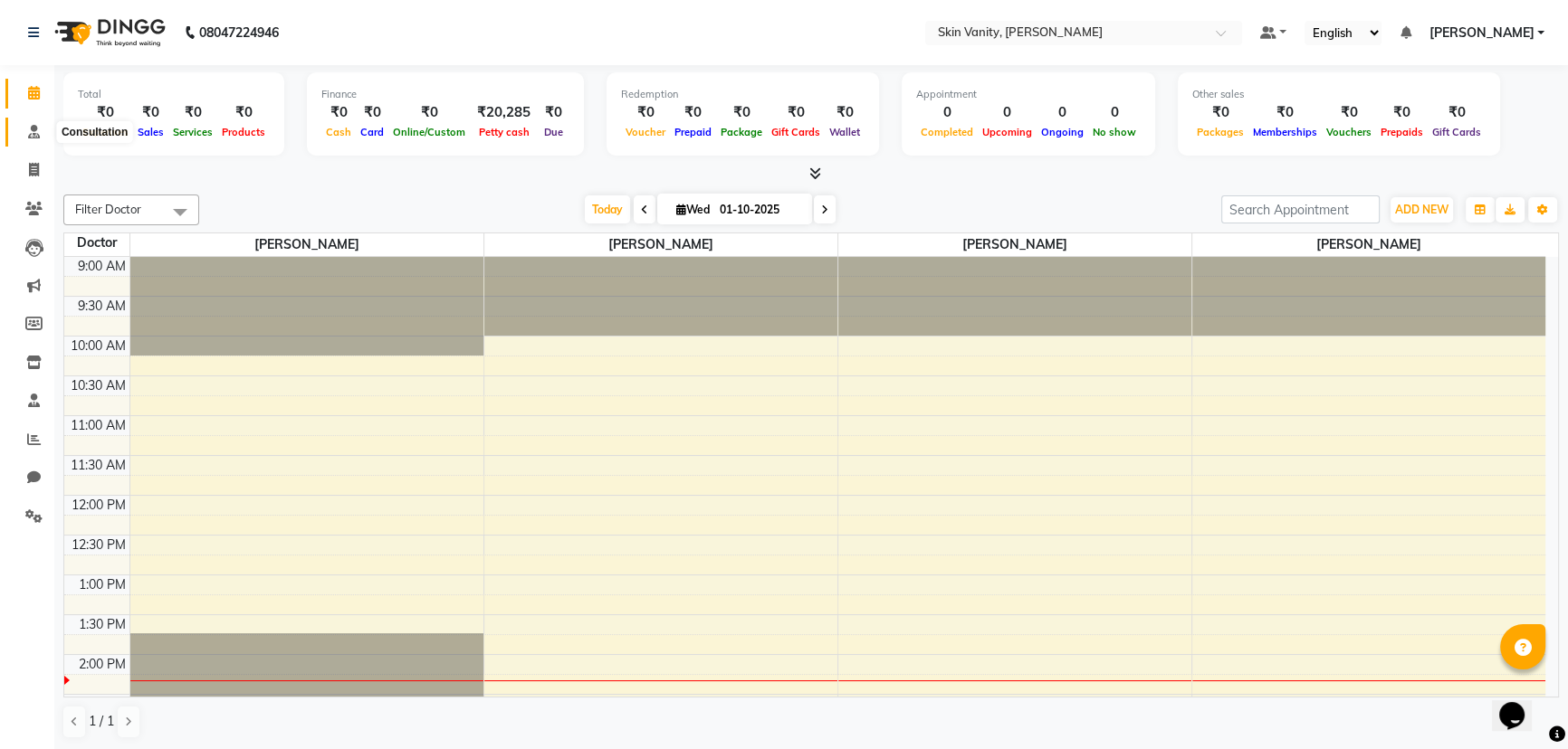
click at [34, 128] on icon at bounding box center [34, 131] width 12 height 14
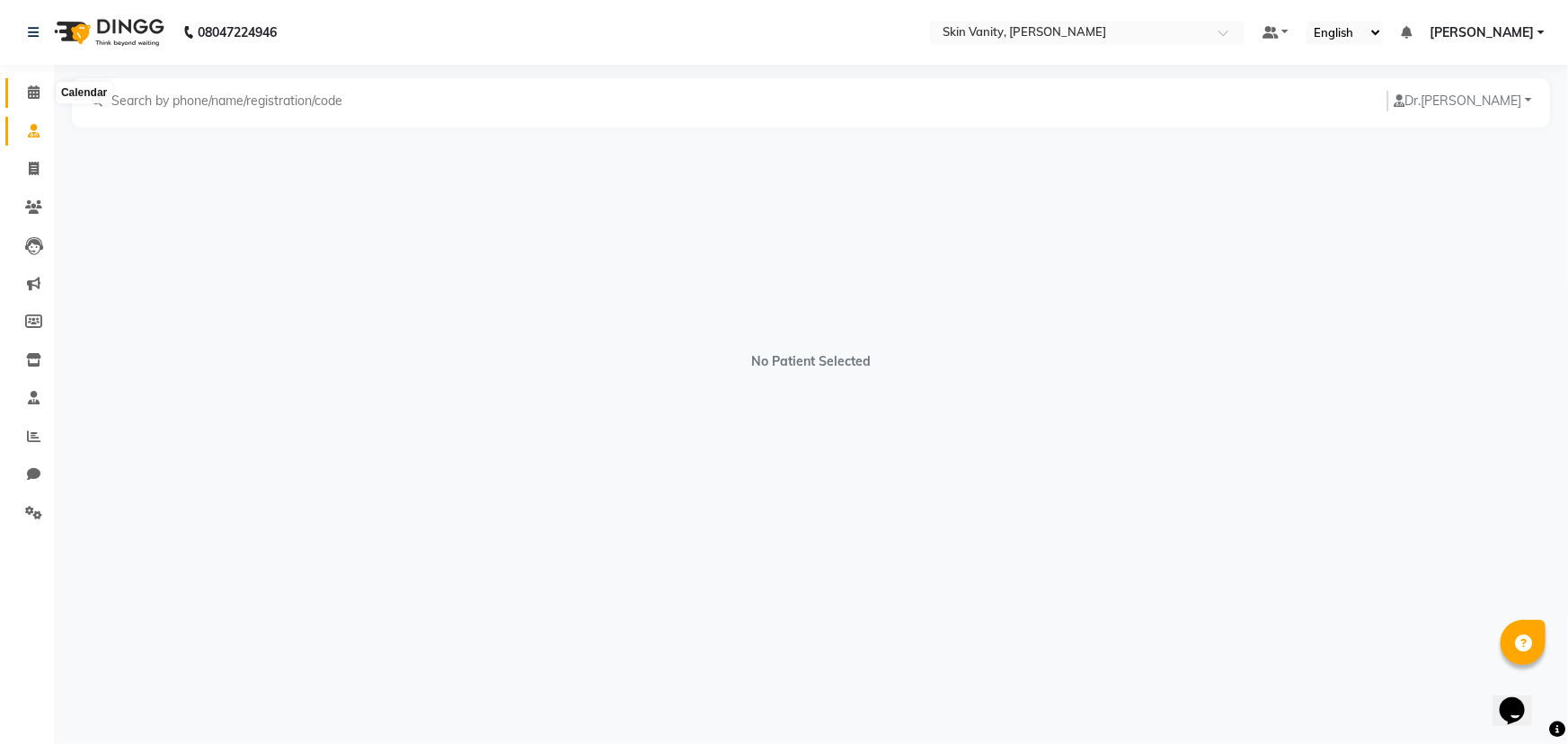
click at [41, 90] on span at bounding box center [33, 93] width 32 height 21
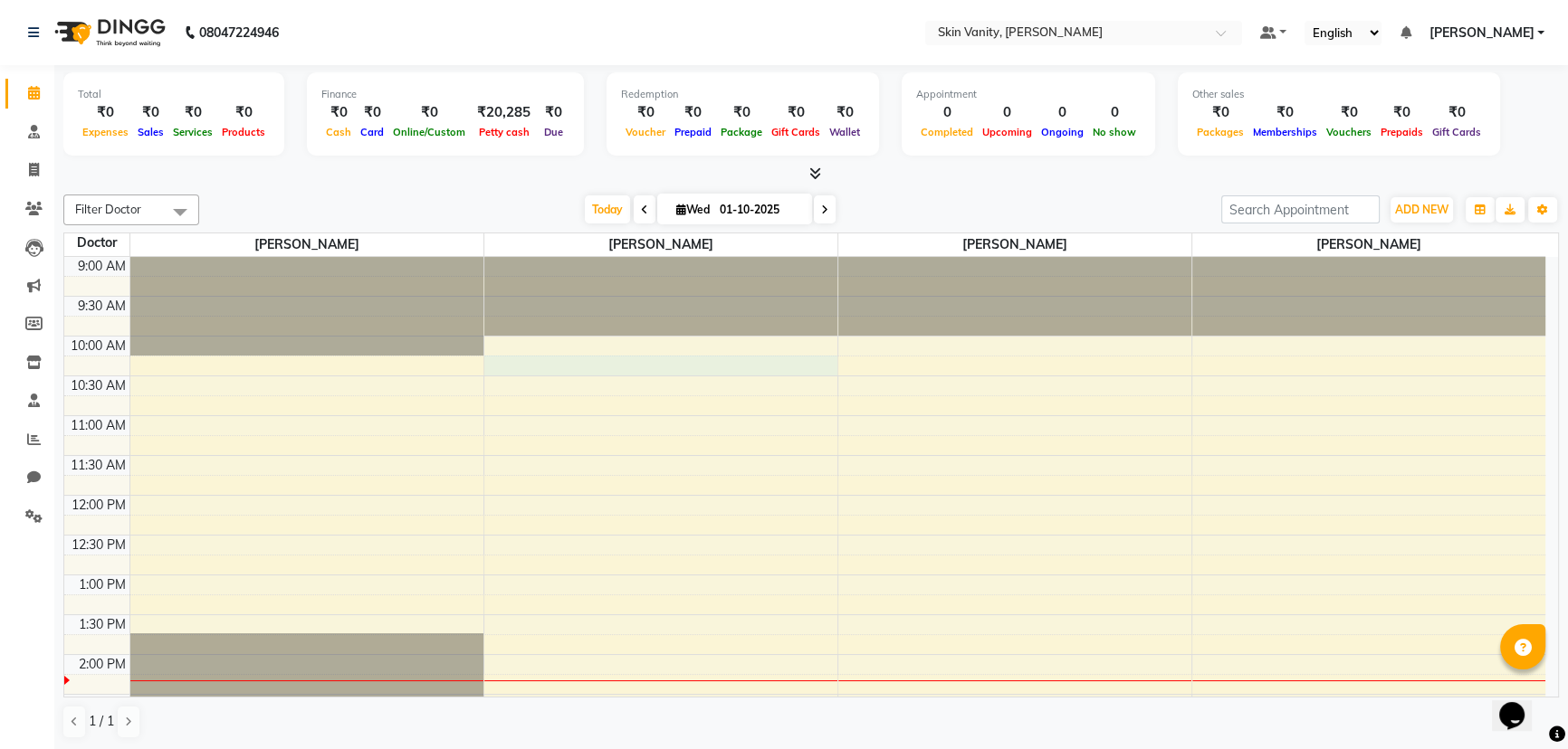
click at [623, 359] on div "9:00 AM 9:30 AM 10:00 AM 10:30 AM 11:00 AM 11:30 AM 12:00 PM 12:30 PM 1:00 PM 1…" at bounding box center [805, 694] width 1481 height 874
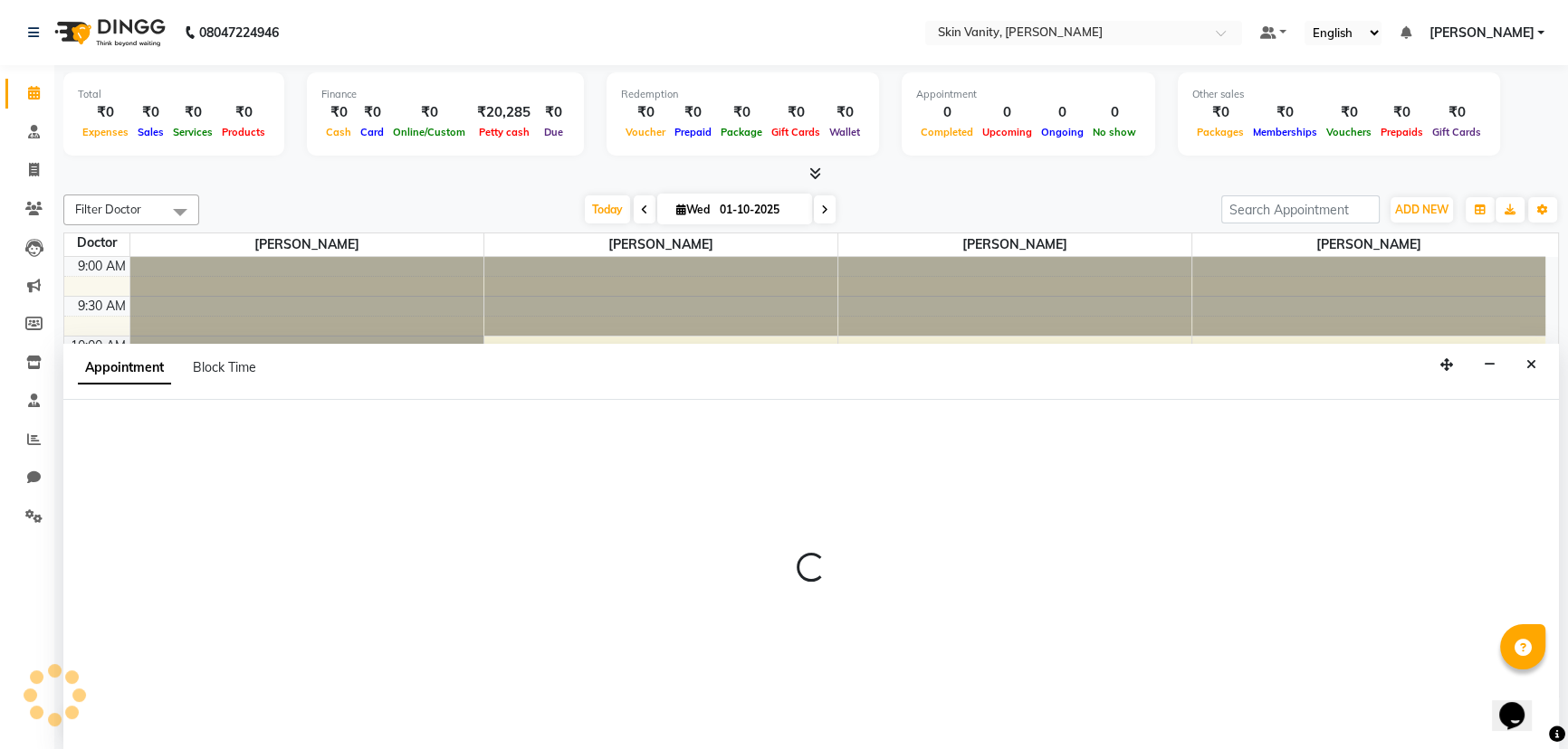
select select "70522"
select select "615"
select select "tentative"
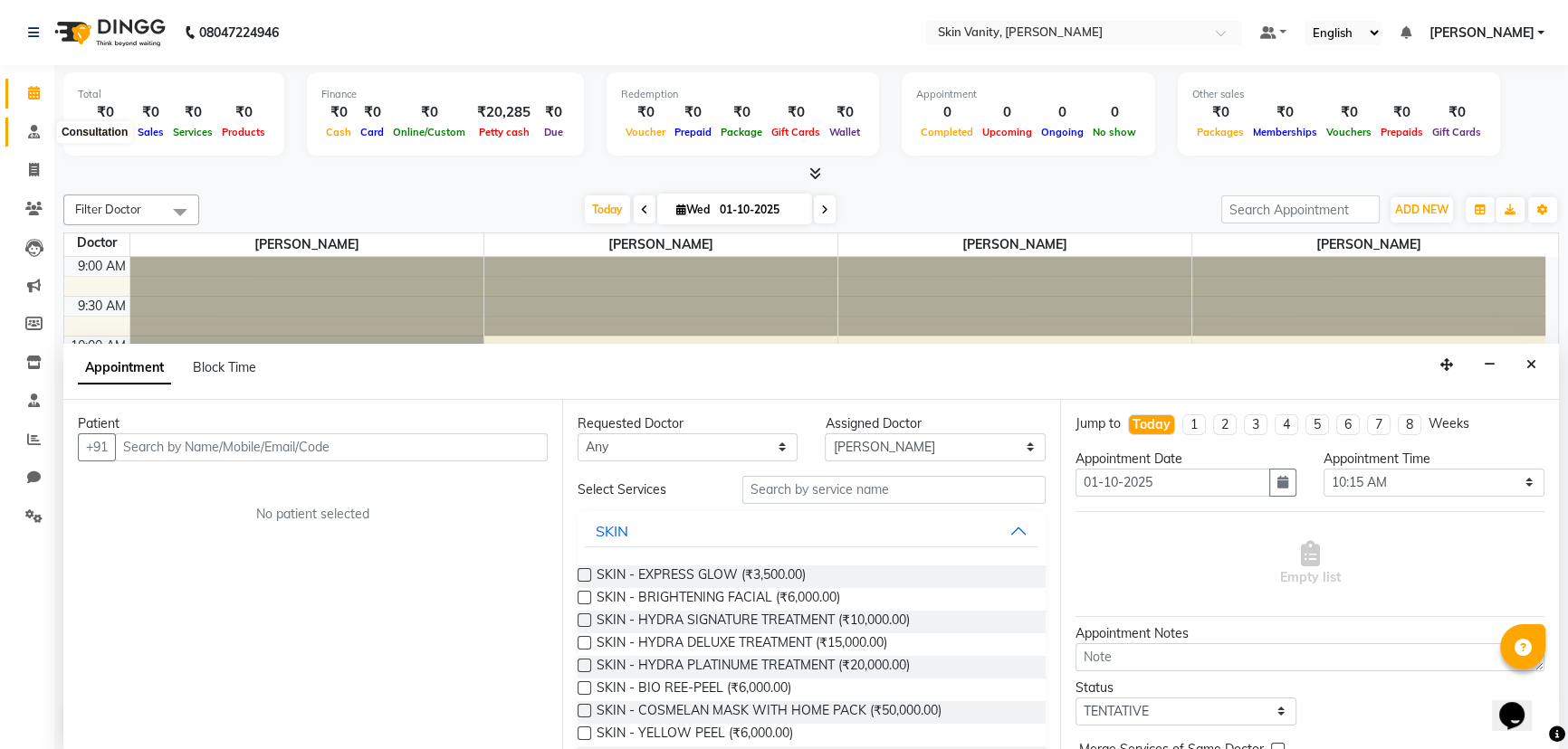
click at [28, 134] on icon at bounding box center [34, 131] width 12 height 14
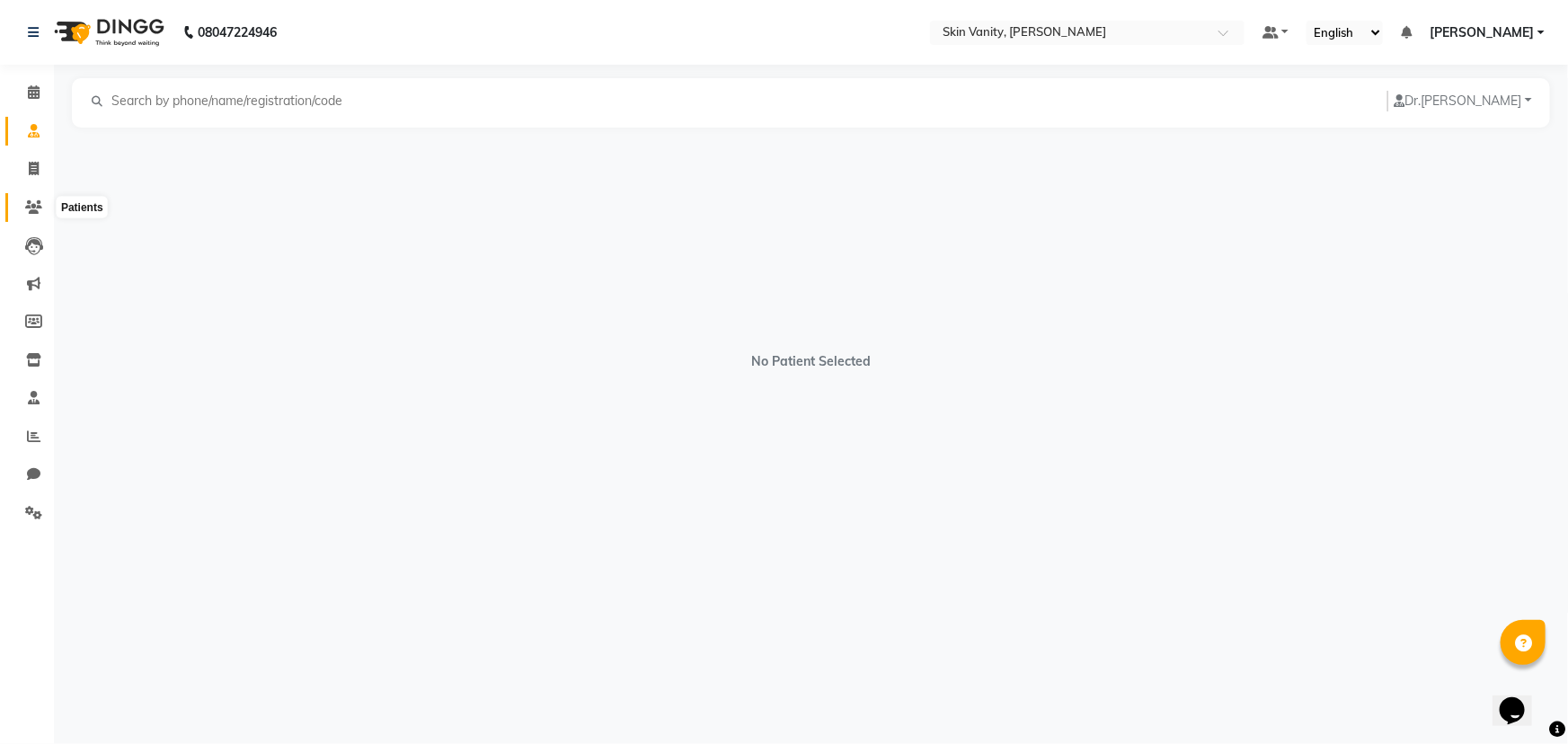
click at [31, 204] on icon at bounding box center [33, 207] width 17 height 14
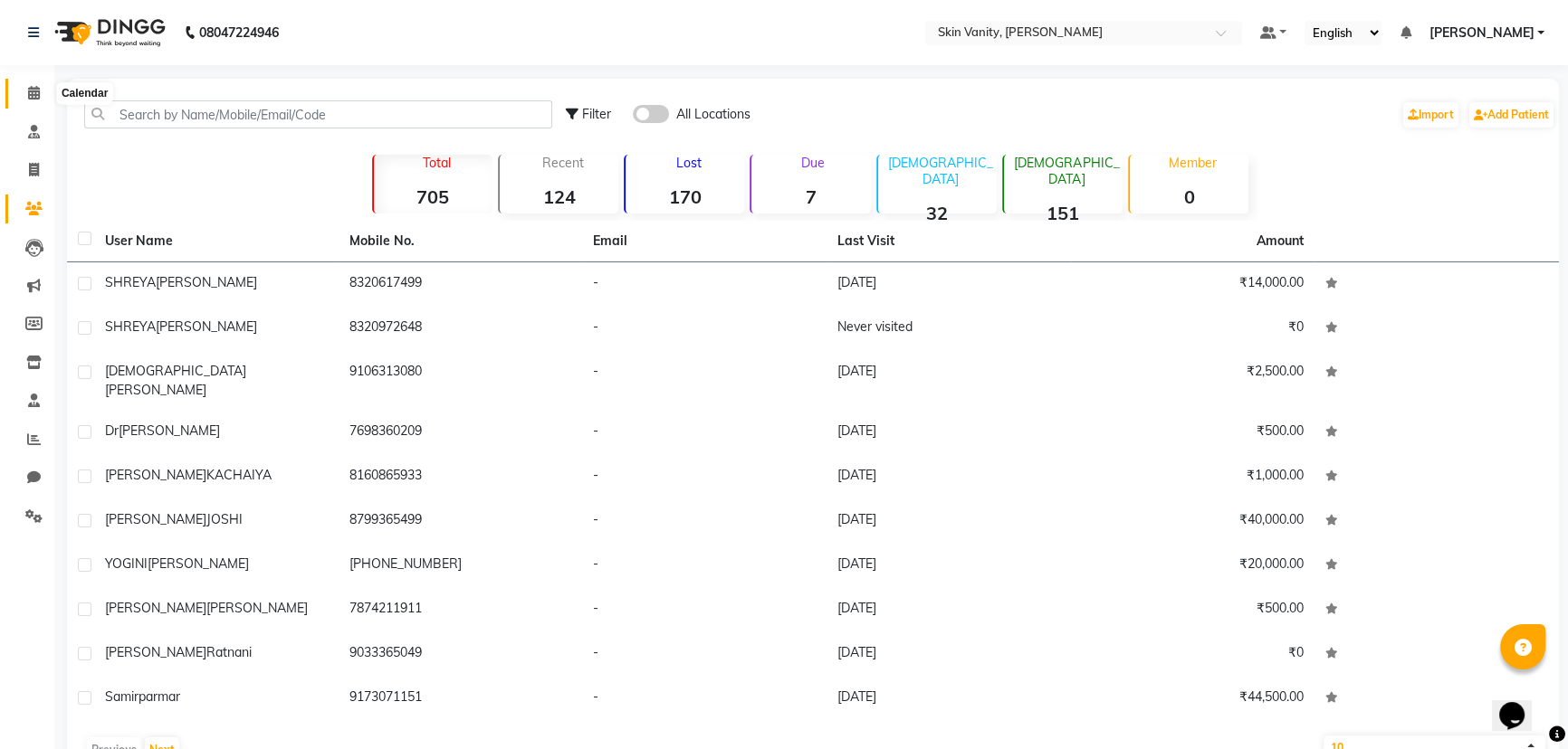
click at [32, 94] on icon at bounding box center [34, 93] width 12 height 14
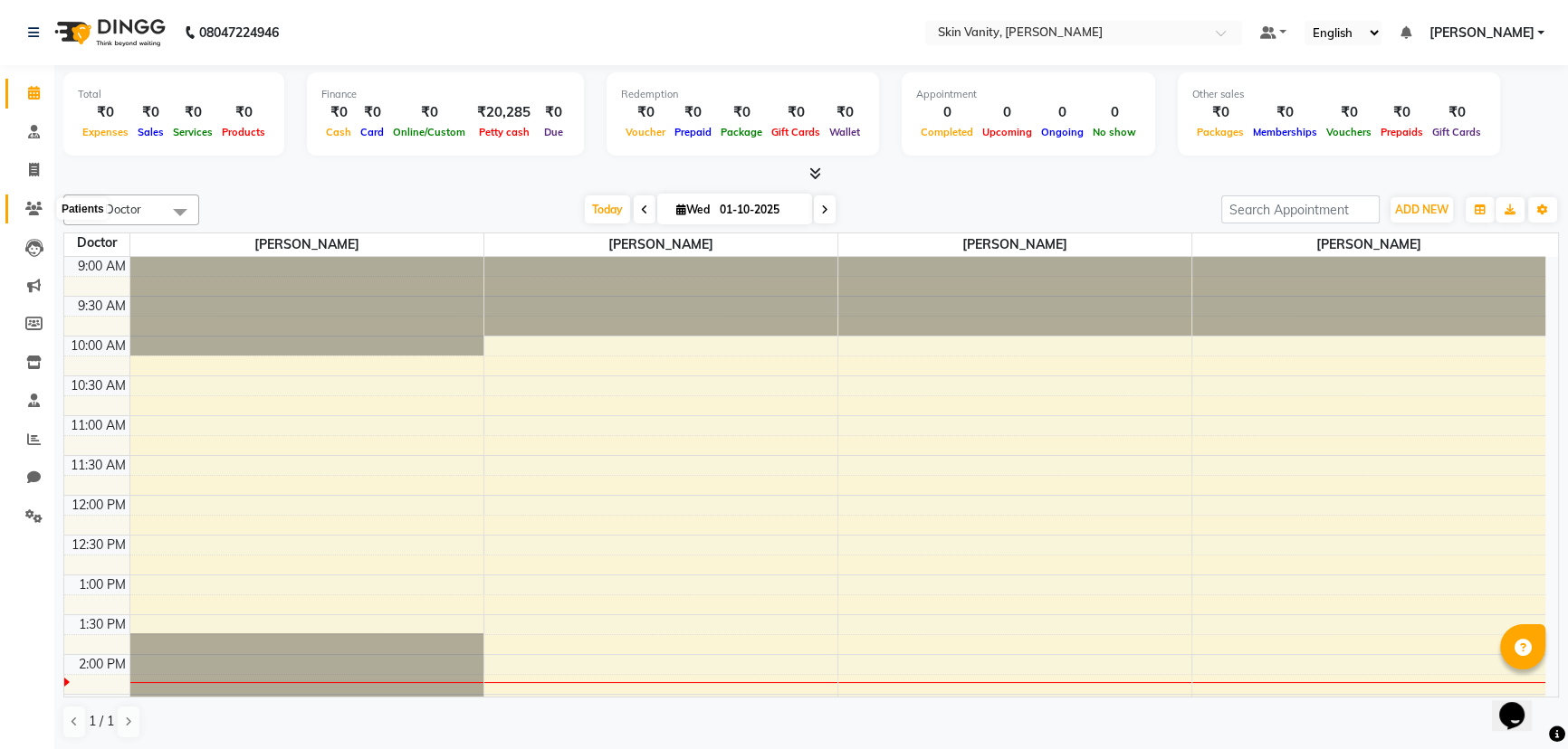
click at [34, 206] on icon at bounding box center [34, 208] width 17 height 14
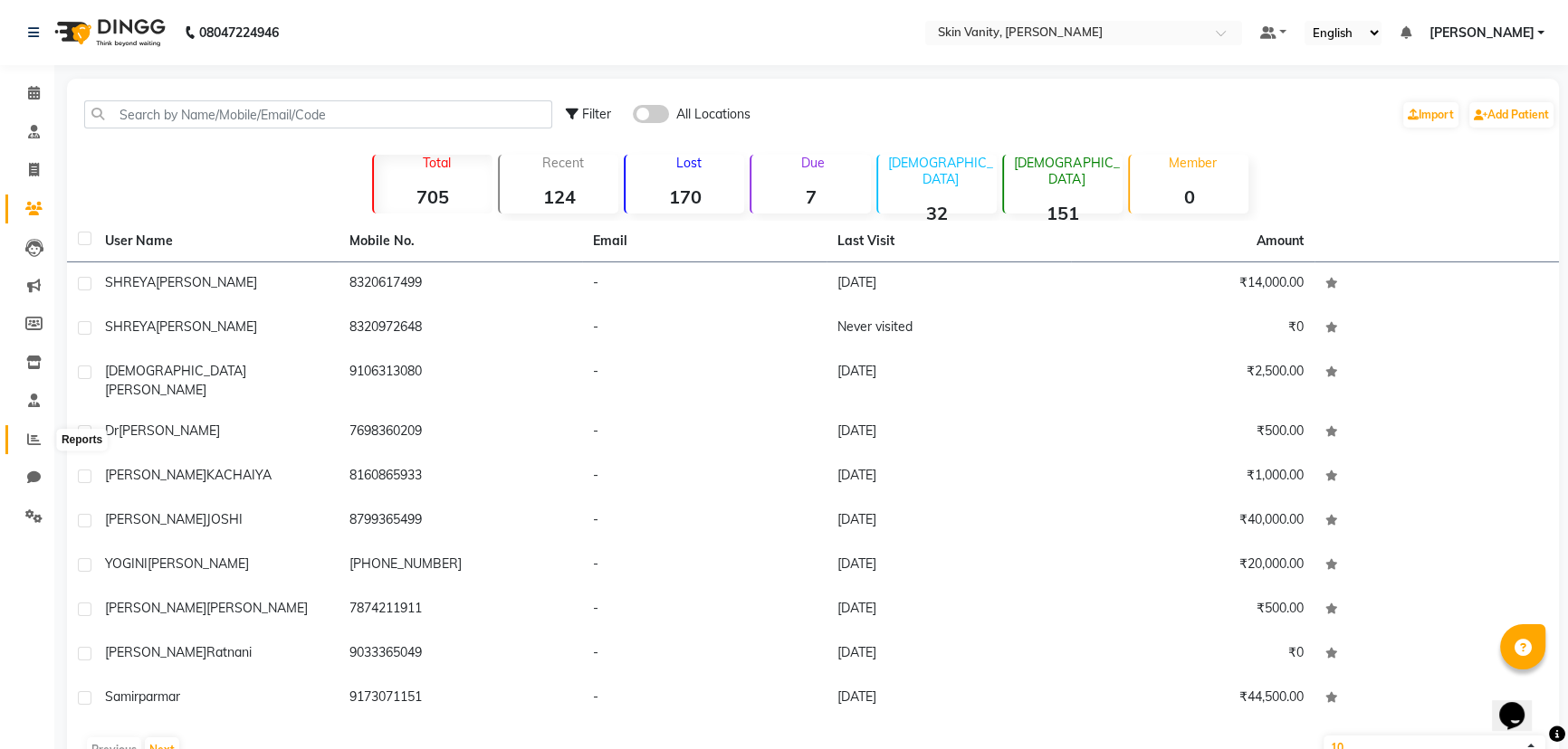
click at [31, 437] on icon at bounding box center [34, 439] width 14 height 14
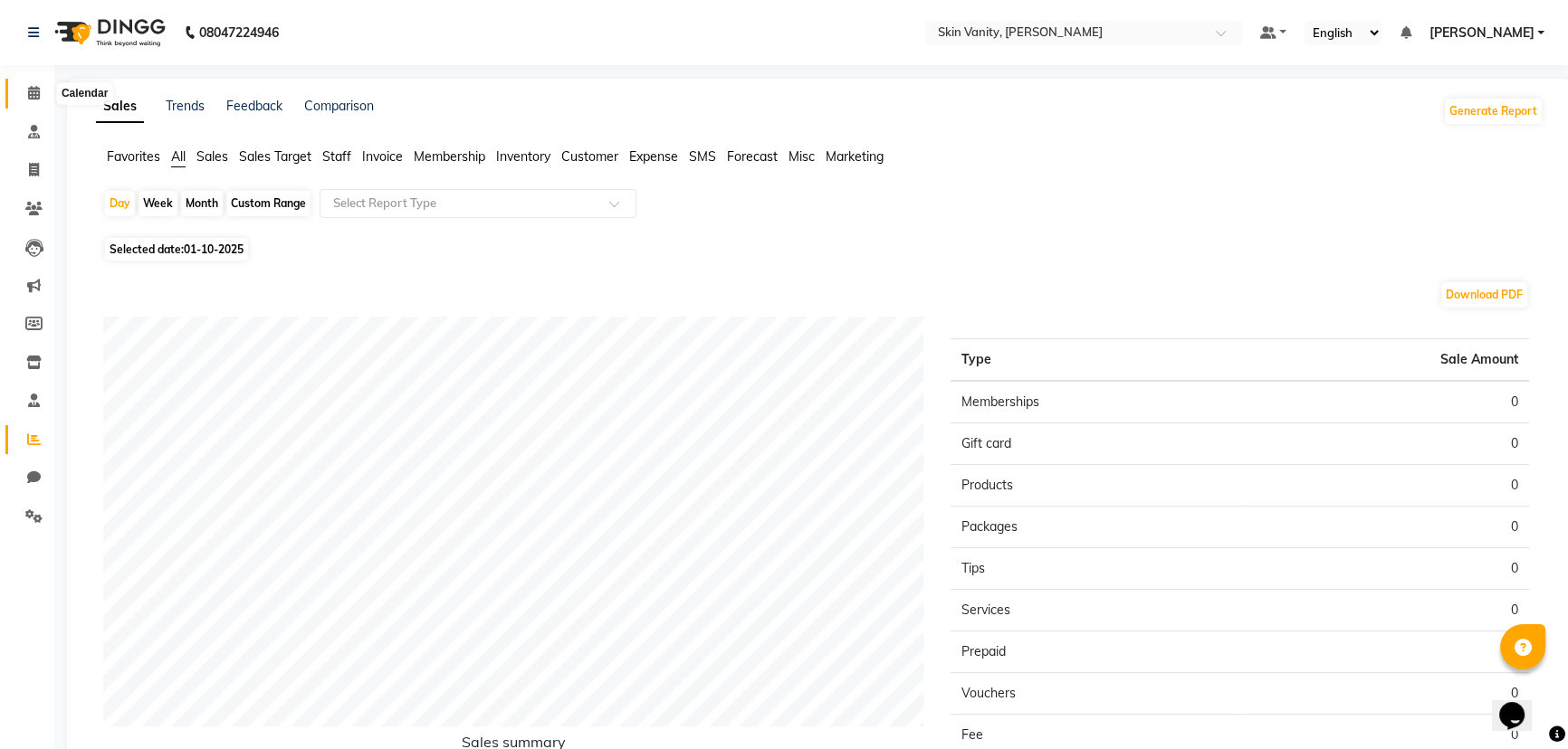
click at [32, 84] on span at bounding box center [34, 94] width 32 height 21
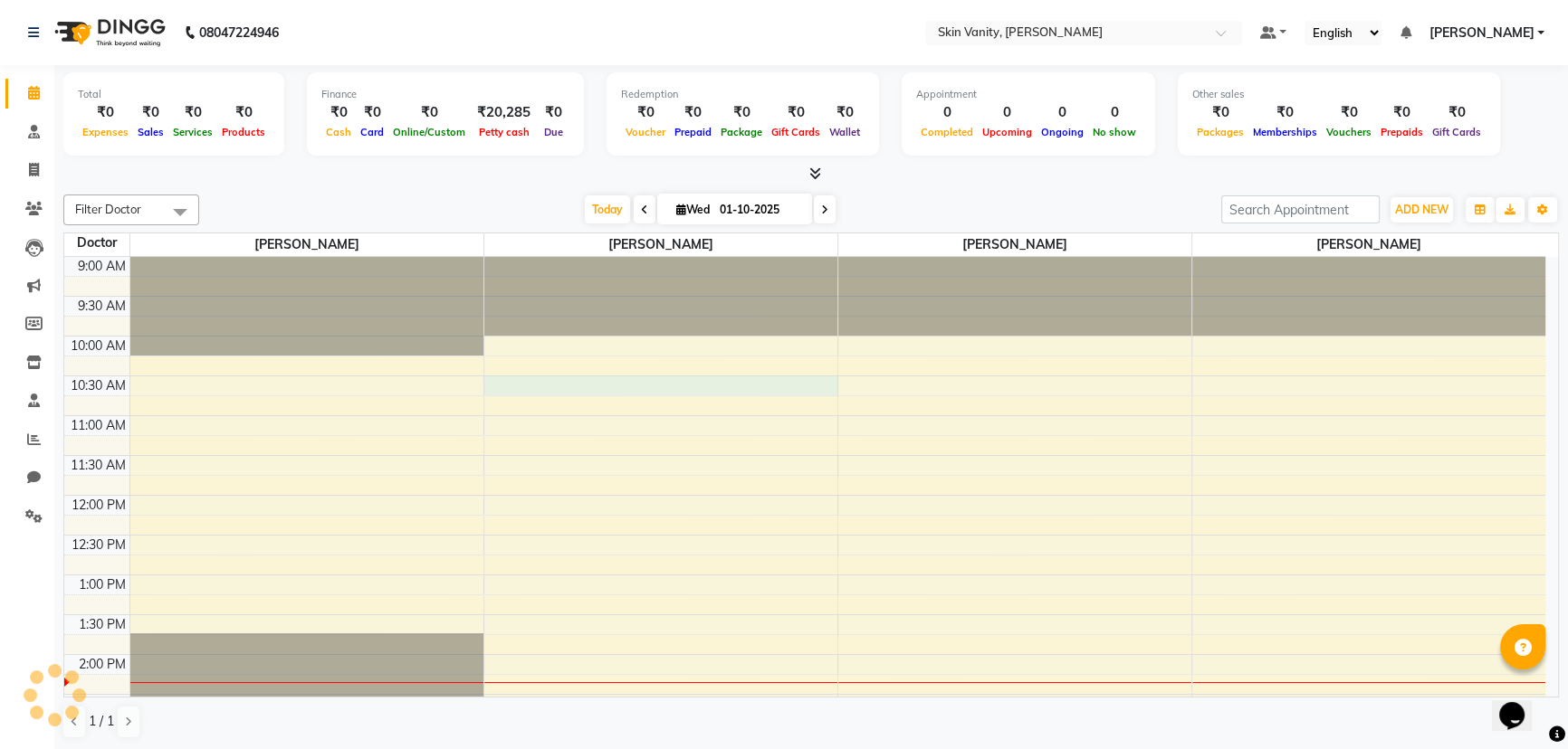
click at [597, 380] on div "9:00 AM 9:30 AM 10:00 AM 10:30 AM 11:00 AM 11:30 AM 12:00 PM 12:30 PM 1:00 PM 1…" at bounding box center [805, 694] width 1481 height 874
select select "70522"
select select "630"
select select "tentative"
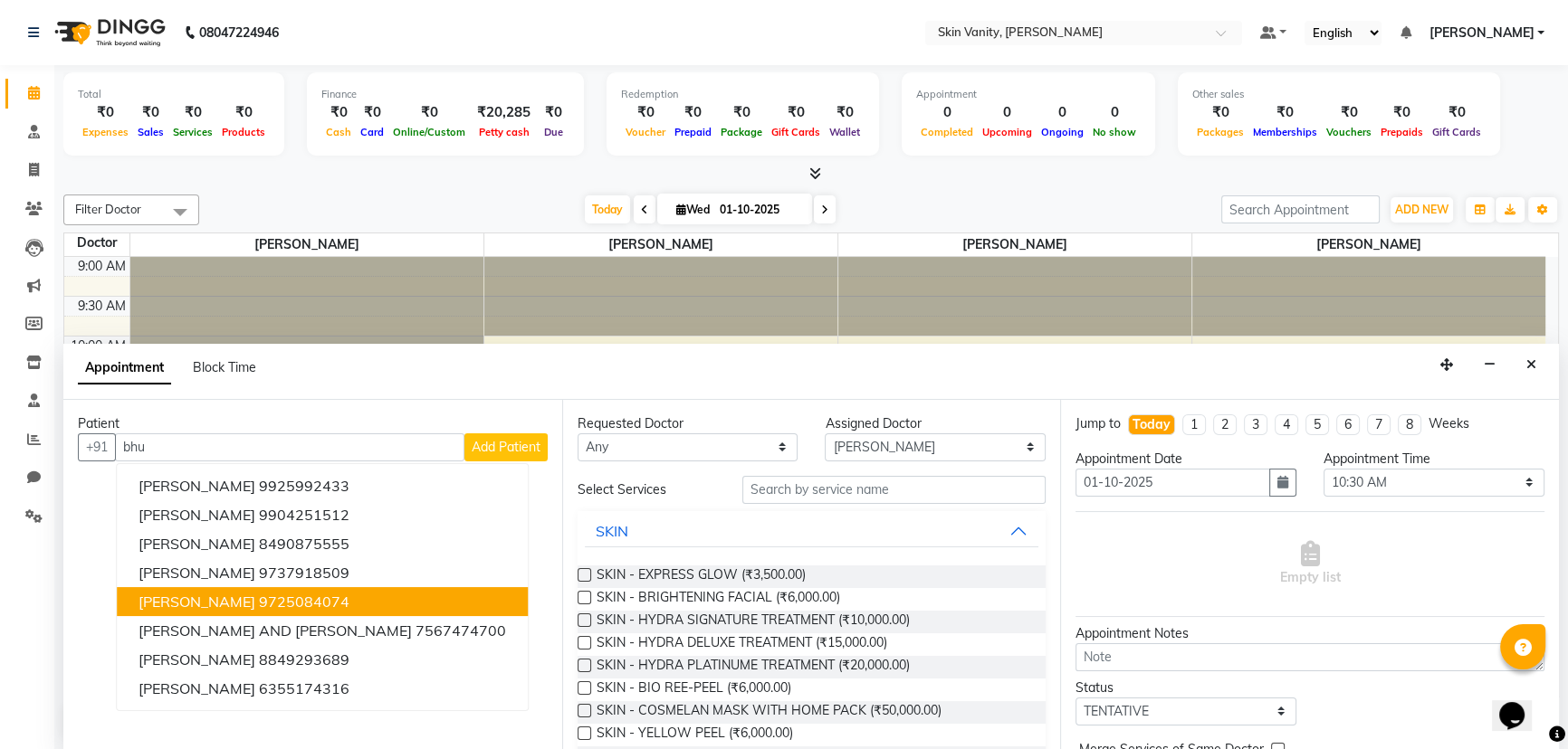
click at [303, 600] on ngb-highlight "9725084074" at bounding box center [304, 602] width 91 height 18
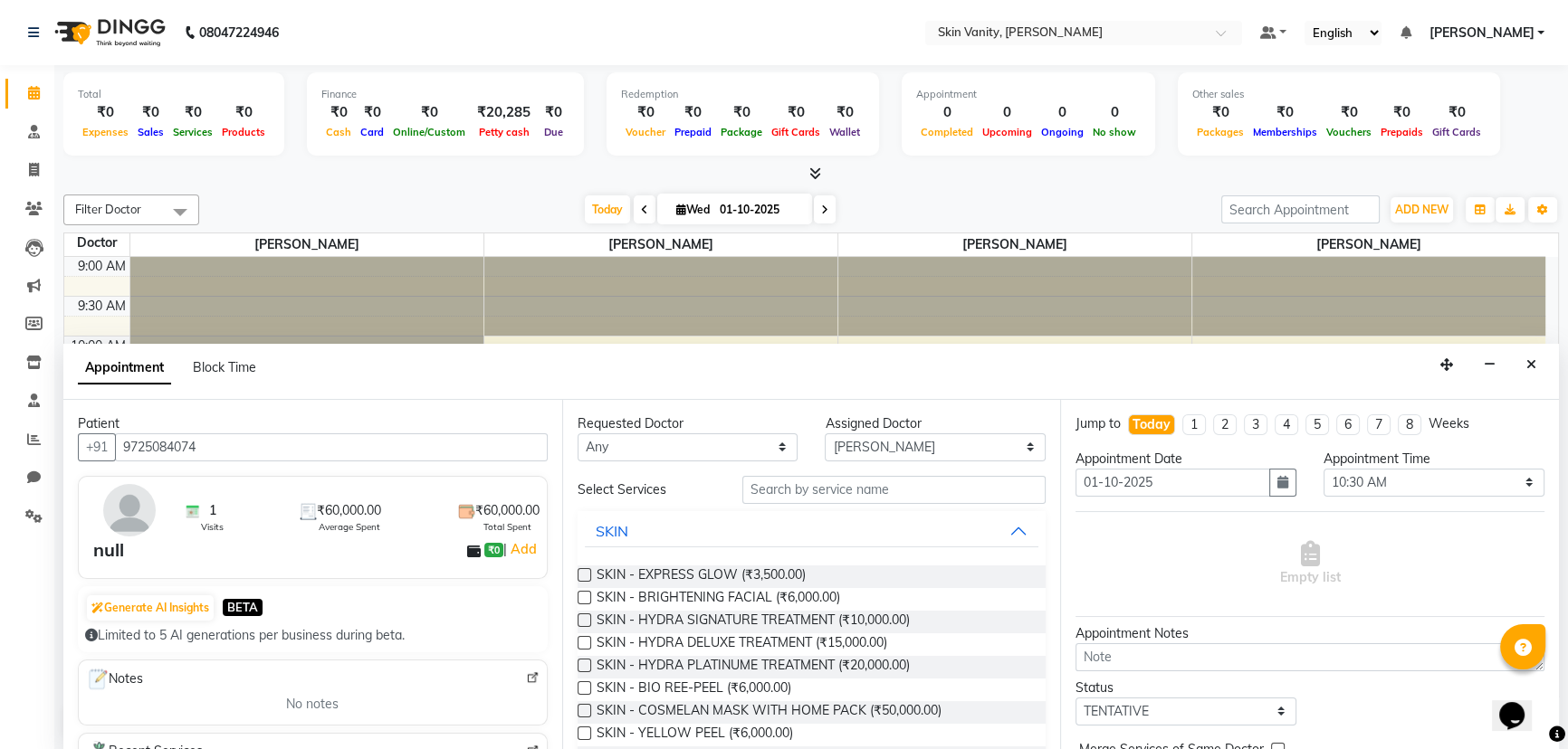
type input "9725084074"
click at [666, 439] on select "Any Dr Neha Bhatnagar Minal C Patel Minal Solanki Mubina Diwan" at bounding box center [688, 447] width 221 height 28
select select "70523"
click at [578, 433] on select "Any Dr Neha Bhatnagar Minal C Patel Minal Solanki Mubina Diwan" at bounding box center [688, 447] width 221 height 28
select select "70523"
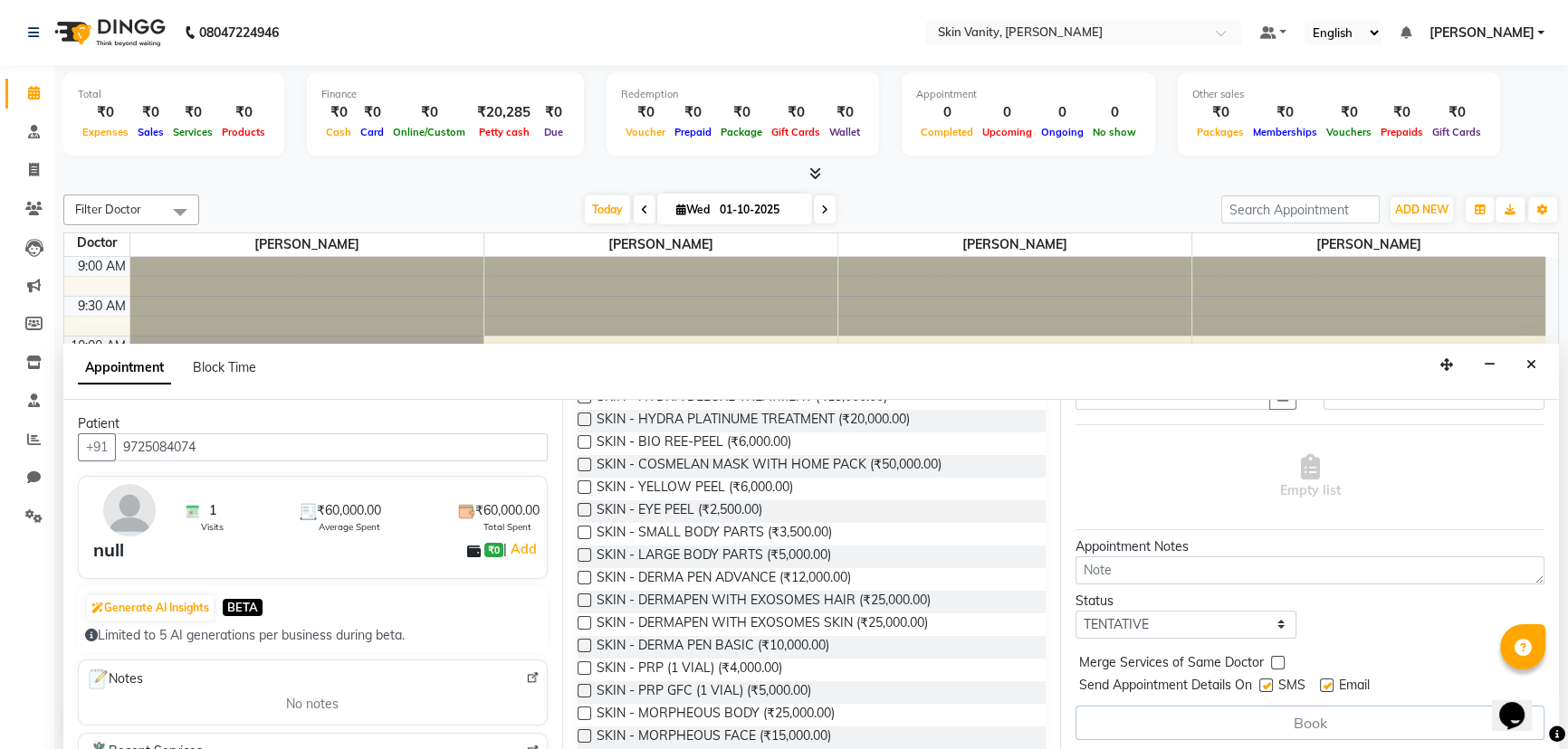
scroll to position [89, 0]
click at [666, 611] on select "Select TENTATIVE CONFIRM CHECK-IN UPCOMING" at bounding box center [1186, 623] width 221 height 28
select select "confirm booking"
click at [666, 609] on select "Select TENTATIVE CONFIRM CHECK-IN UPCOMING" at bounding box center [1186, 623] width 221 height 28
drag, startPoint x: 1276, startPoint y: 657, endPoint x: 1237, endPoint y: 724, distance: 77.5
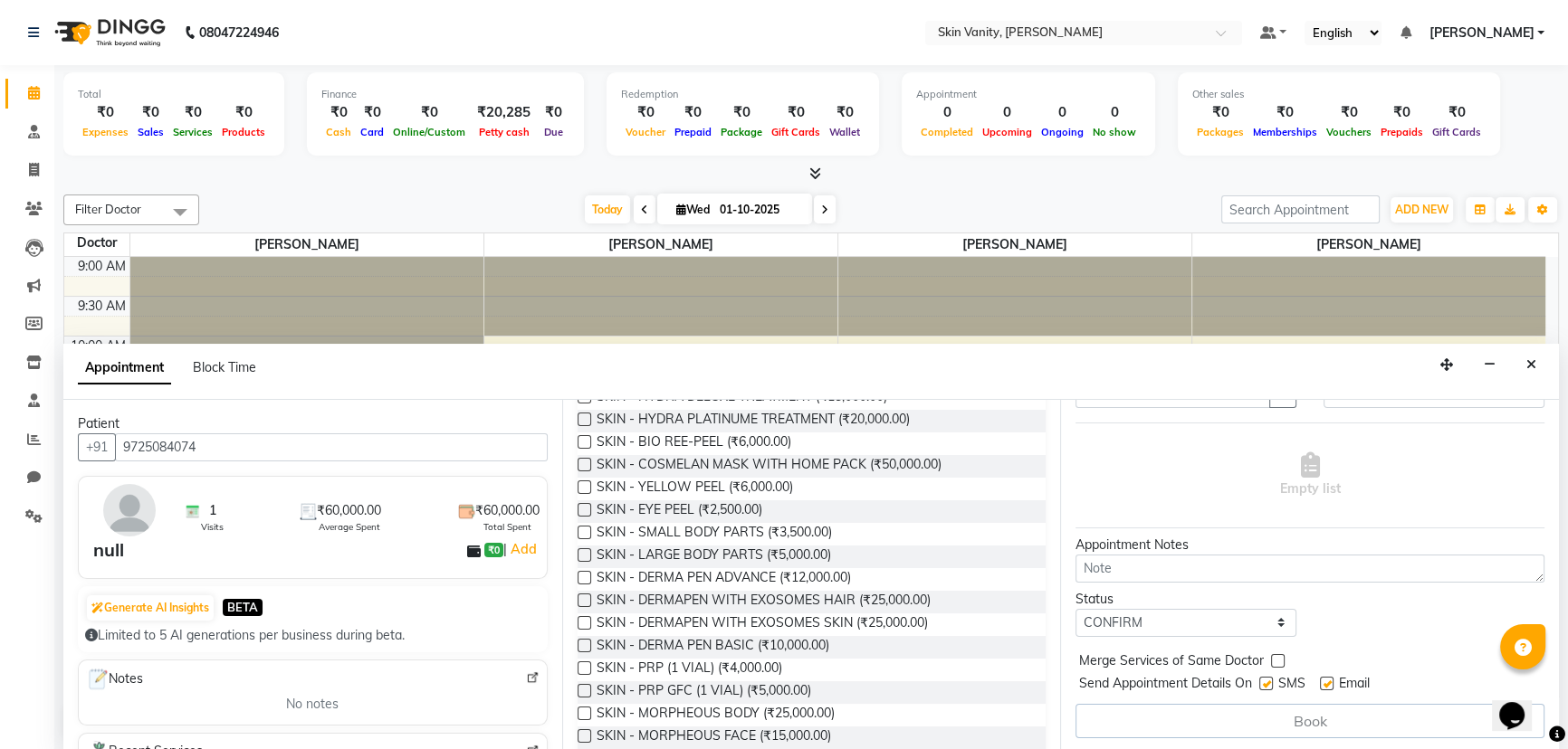
click at [666, 659] on label at bounding box center [1277, 660] width 14 height 14
click at [666, 659] on input "checkbox" at bounding box center [1276, 662] width 12 height 12
checkbox input "true"
click at [666, 724] on div "Book" at bounding box center [1310, 721] width 469 height 34
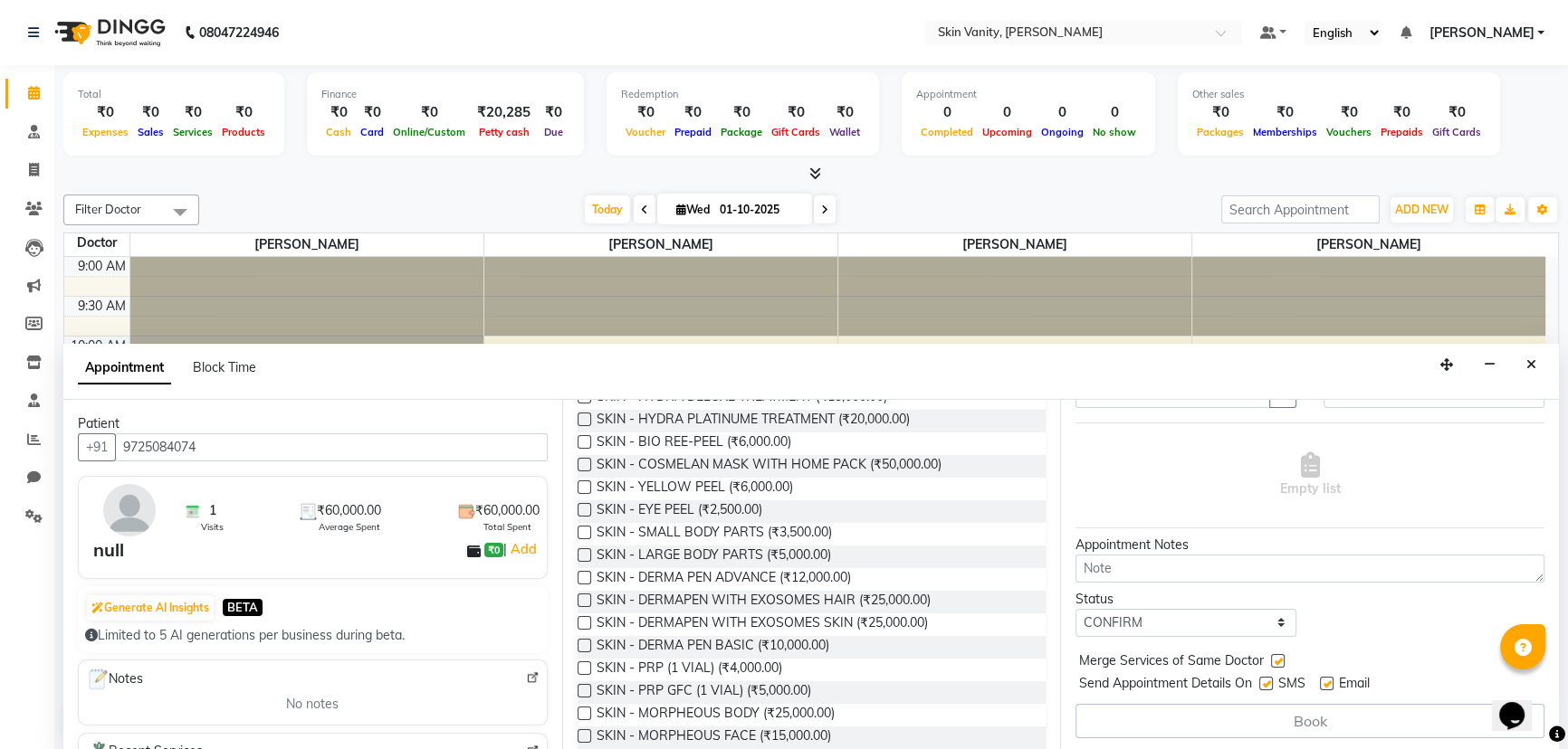
click at [666, 724] on div "Book" at bounding box center [1310, 721] width 469 height 34
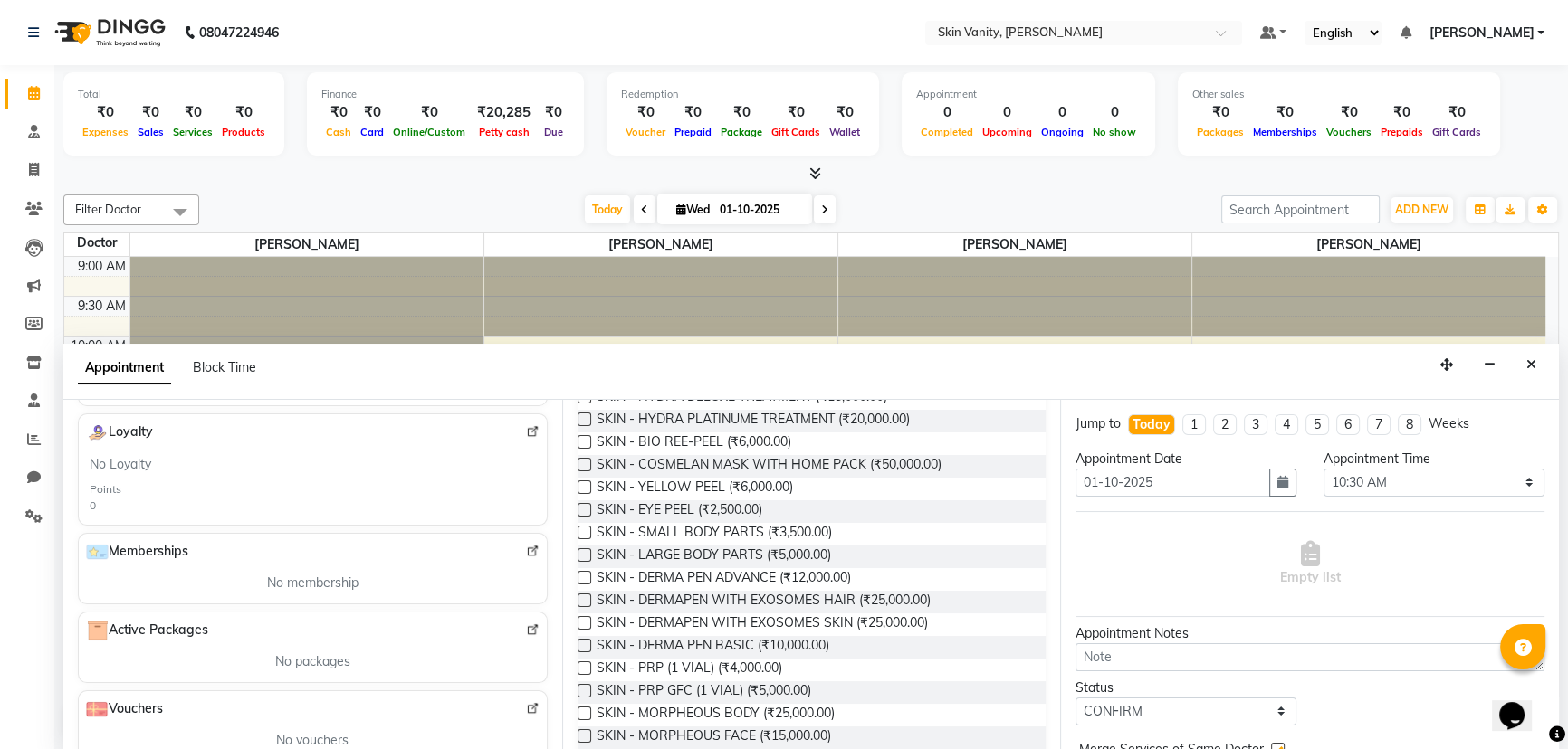
scroll to position [421, 0]
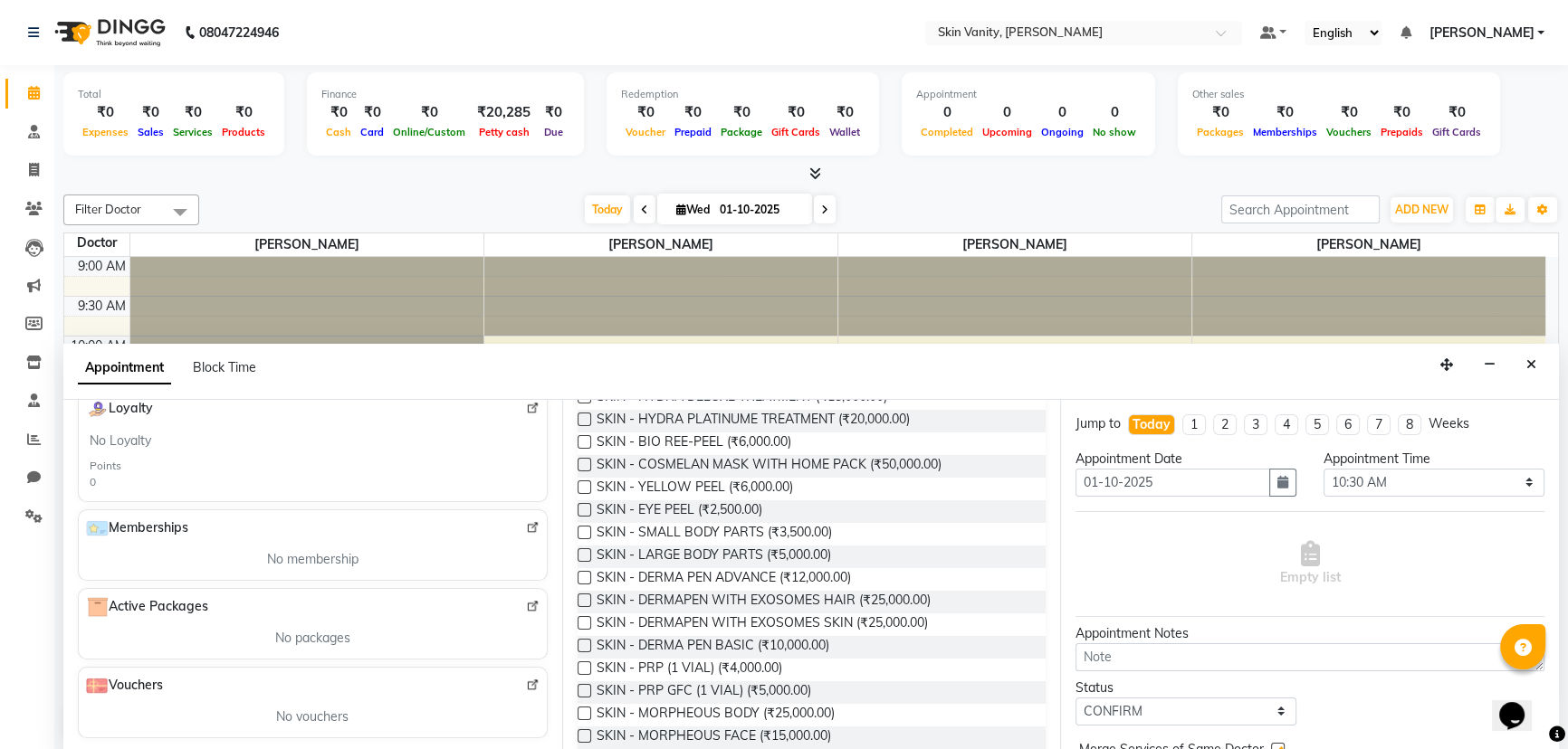
click at [167, 605] on span "Active Packages" at bounding box center [147, 607] width 123 height 22
click at [100, 608] on img at bounding box center [97, 607] width 23 height 22
click at [93, 605] on img at bounding box center [97, 607] width 23 height 22
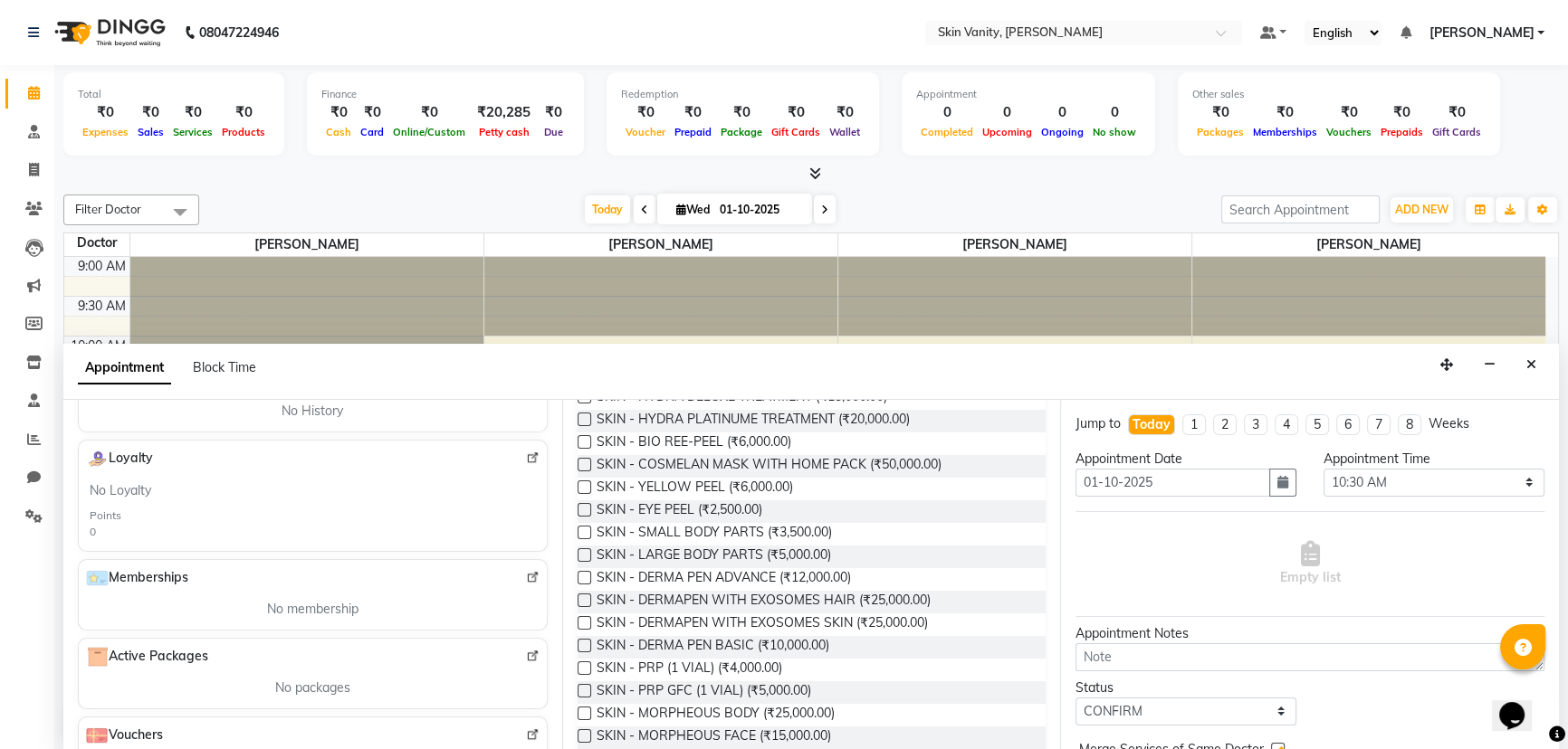
scroll to position [410, 0]
